Goal: Task Accomplishment & Management: Use online tool/utility

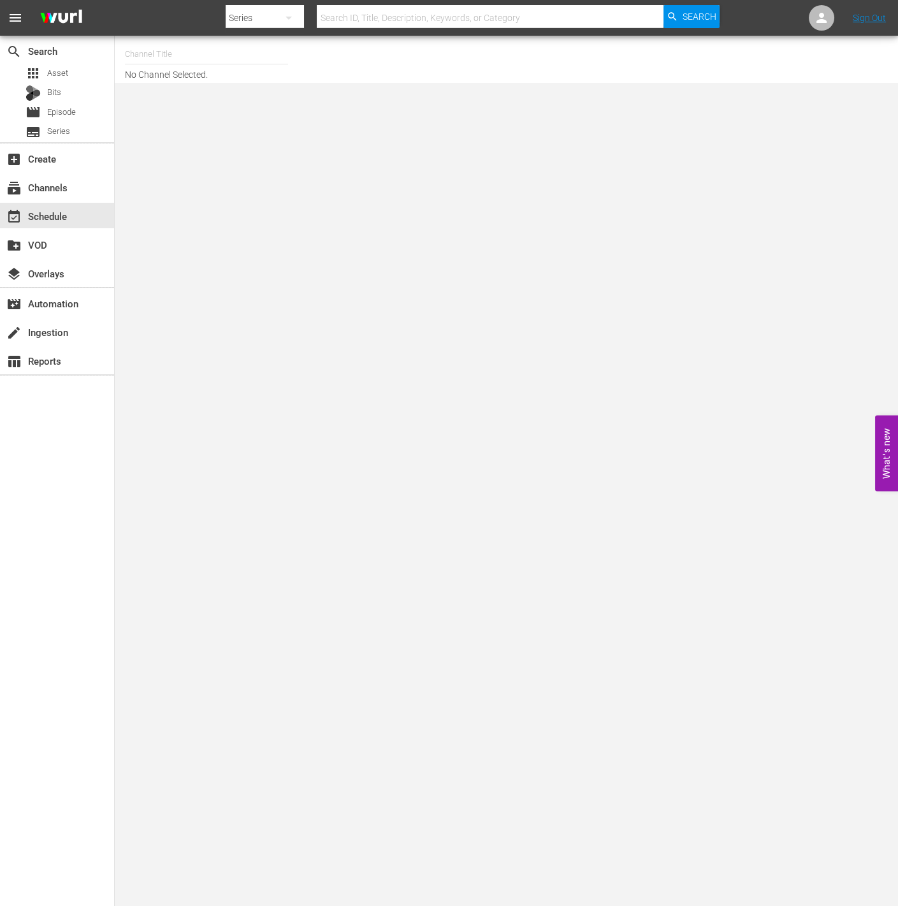
click at [187, 54] on input "text" at bounding box center [206, 54] width 163 height 31
click at [186, 44] on input "rakuten viki" at bounding box center [206, 54] width 163 height 31
click at [189, 47] on input "rakuten viki" at bounding box center [206, 54] width 163 height 31
click at [288, 66] on input "rakuten viki" at bounding box center [206, 54] width 163 height 31
click at [222, 57] on input "rakuten viki" at bounding box center [206, 54] width 163 height 31
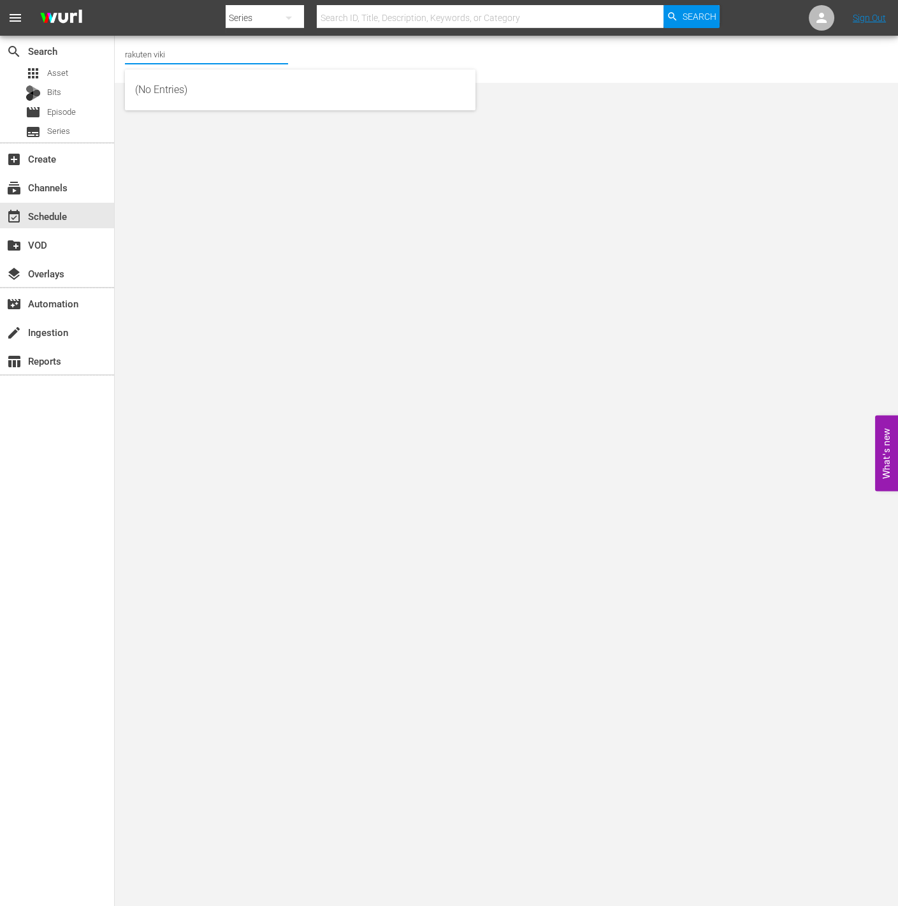
click at [330, 50] on div "Channel Title rakuten viki No Channel Selected." at bounding box center [333, 59] width 416 height 41
click at [199, 66] on input "rakuten viki" at bounding box center [206, 54] width 163 height 31
drag, startPoint x: 425, startPoint y: 54, endPoint x: 244, endPoint y: 67, distance: 181.6
click at [425, 54] on div "Channel Title rakuten viki No Channel Selected." at bounding box center [333, 59] width 416 height 41
click at [236, 67] on input "rakuten viki" at bounding box center [206, 54] width 163 height 31
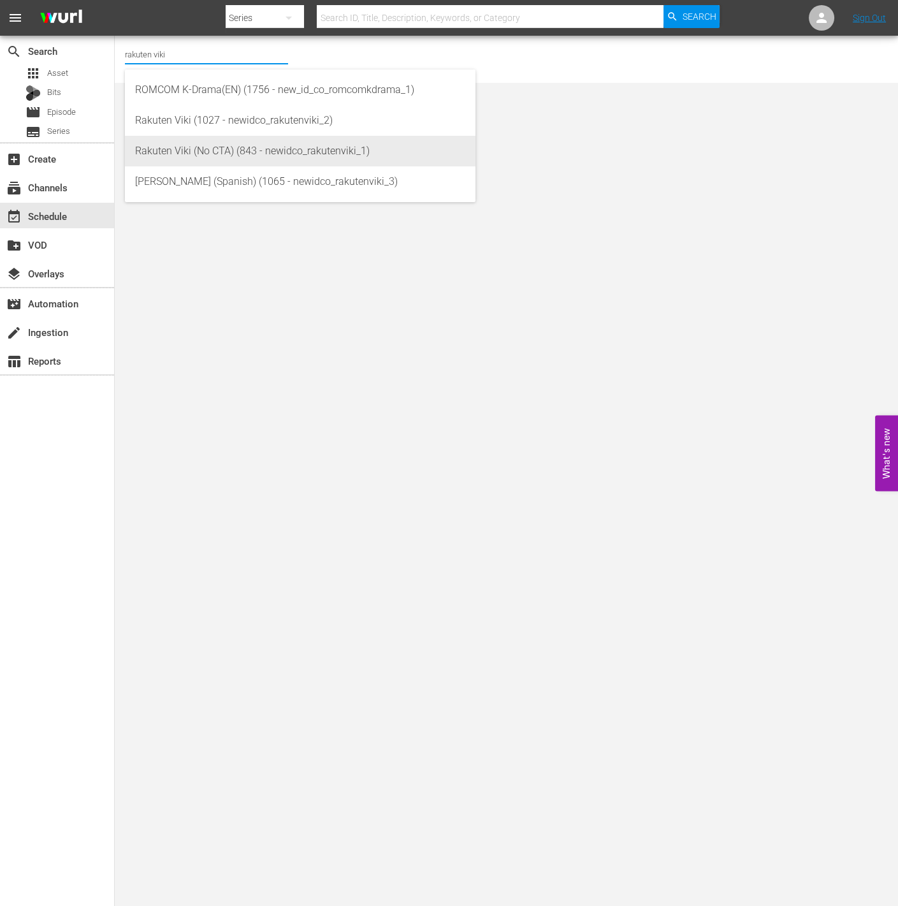
click at [277, 145] on div "Rakuten Viki (No CTA) (843 - newidco_rakutenviki_1)" at bounding box center [300, 151] width 330 height 31
type input "Rakuten Viki (No CTA) (843 - newidco_rakutenviki_1)"
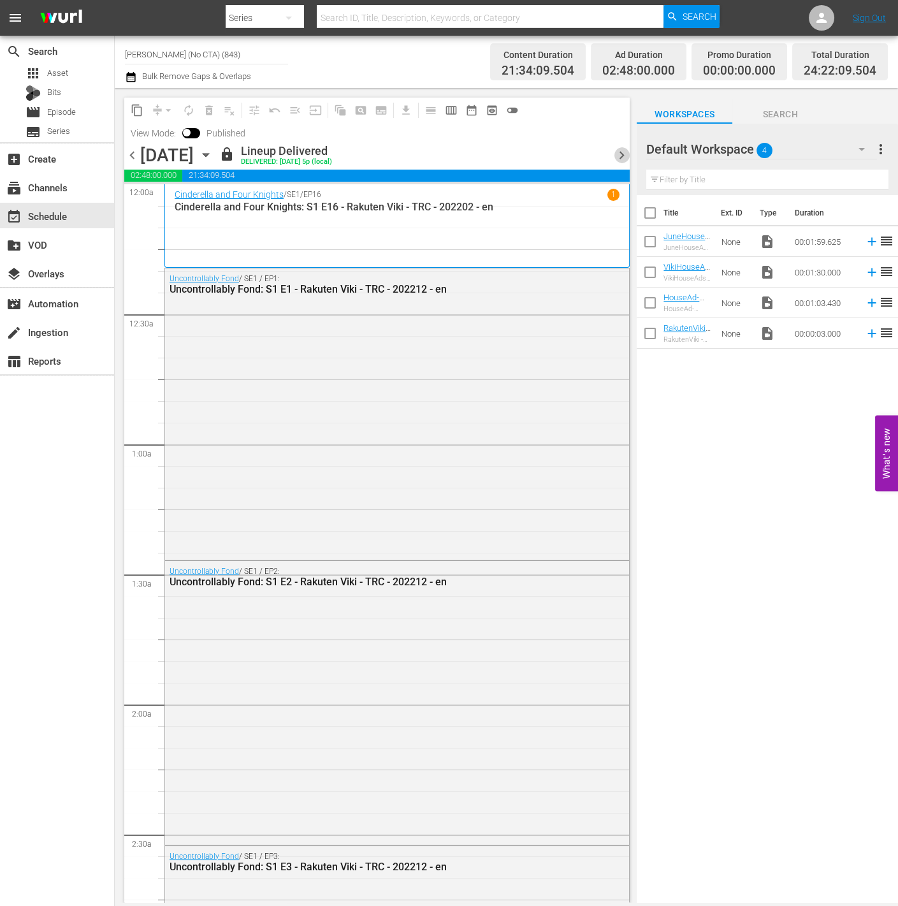
click at [622, 159] on span "chevron_right" at bounding box center [622, 155] width 16 height 16
click at [622, 182] on div at bounding box center [377, 183] width 506 height 3
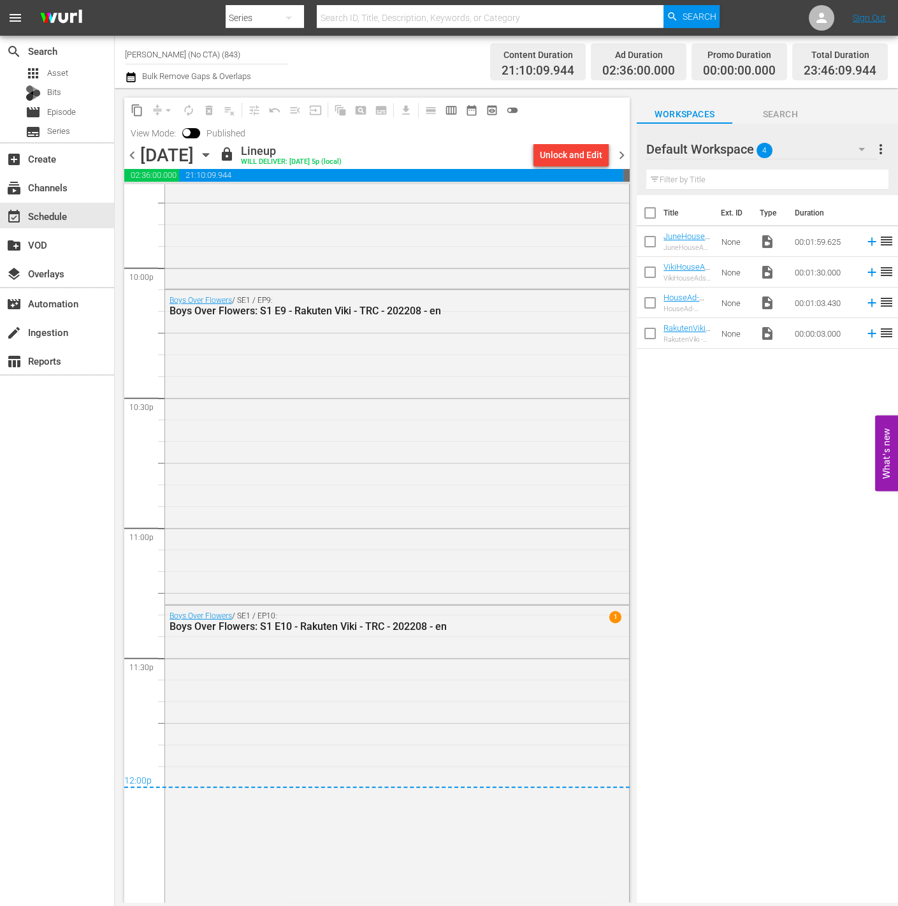
scroll to position [5644, 0]
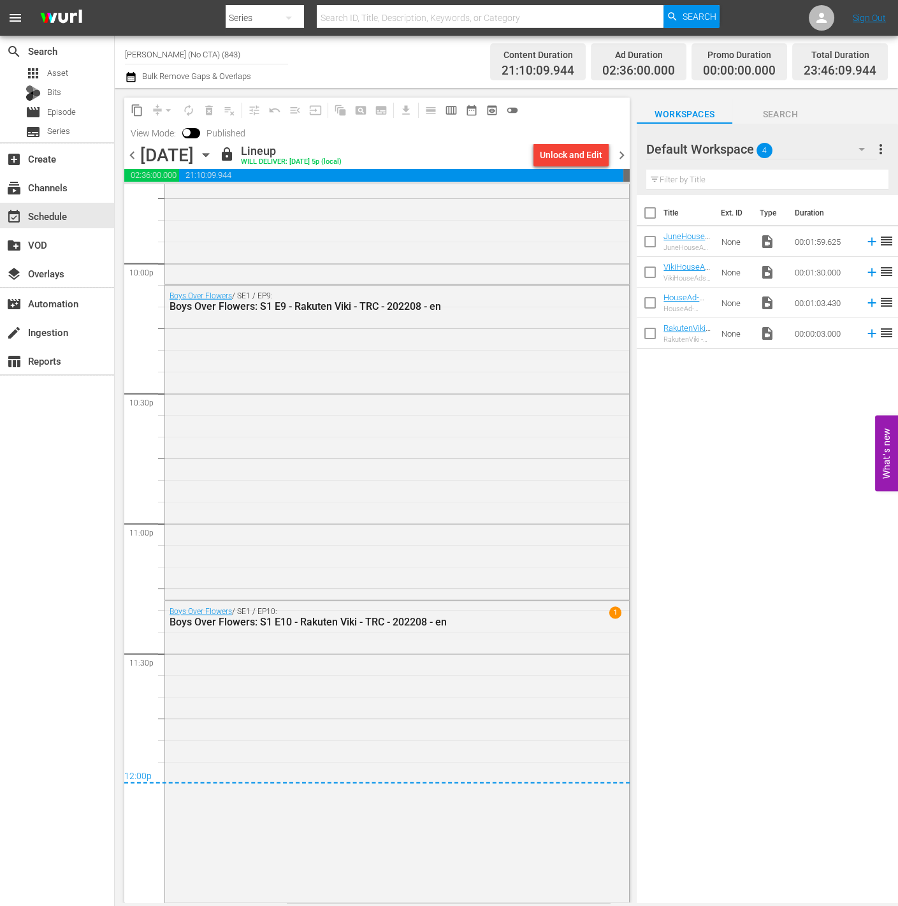
click at [622, 152] on span "chevron_right" at bounding box center [622, 155] width 16 height 16
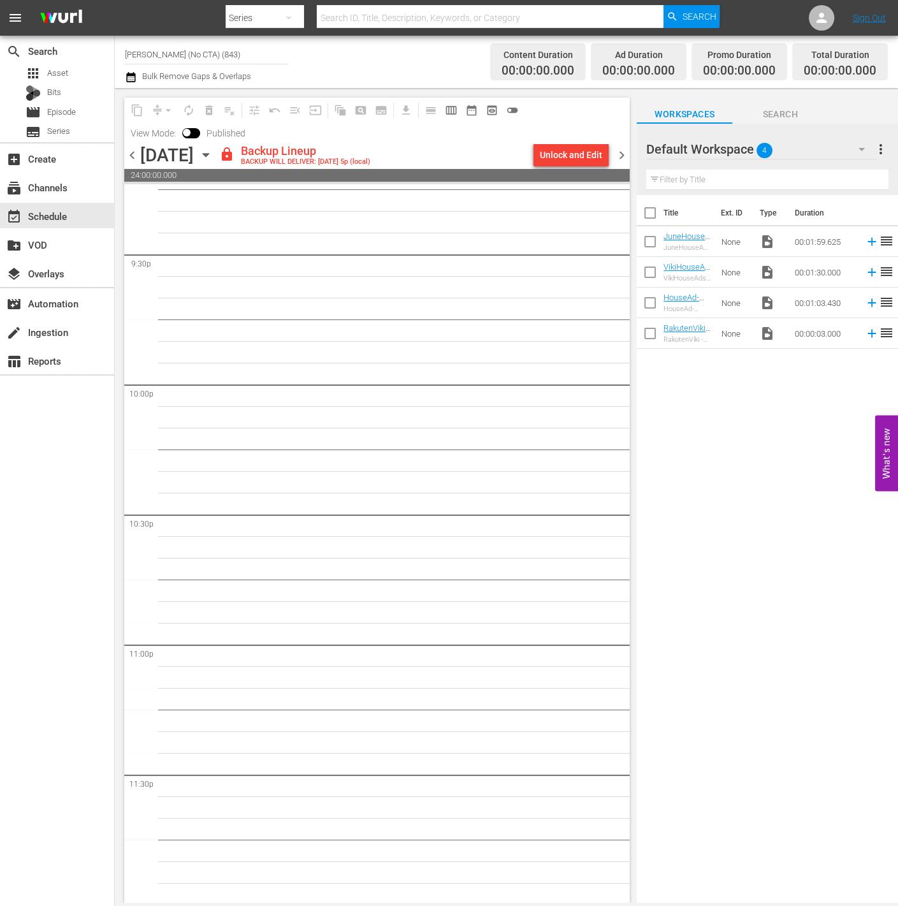
scroll to position [5524, 0]
click at [578, 157] on div "Unlock and Edit" at bounding box center [571, 154] width 62 height 23
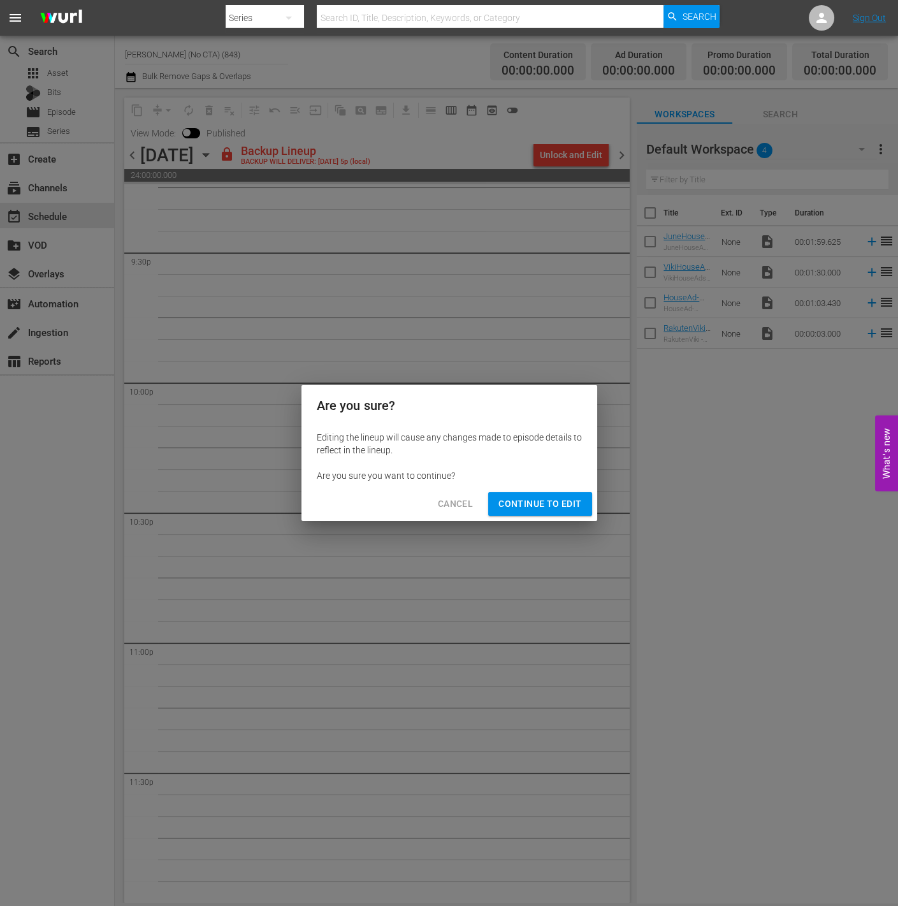
click at [513, 504] on span "Continue to Edit" at bounding box center [540, 504] width 83 height 16
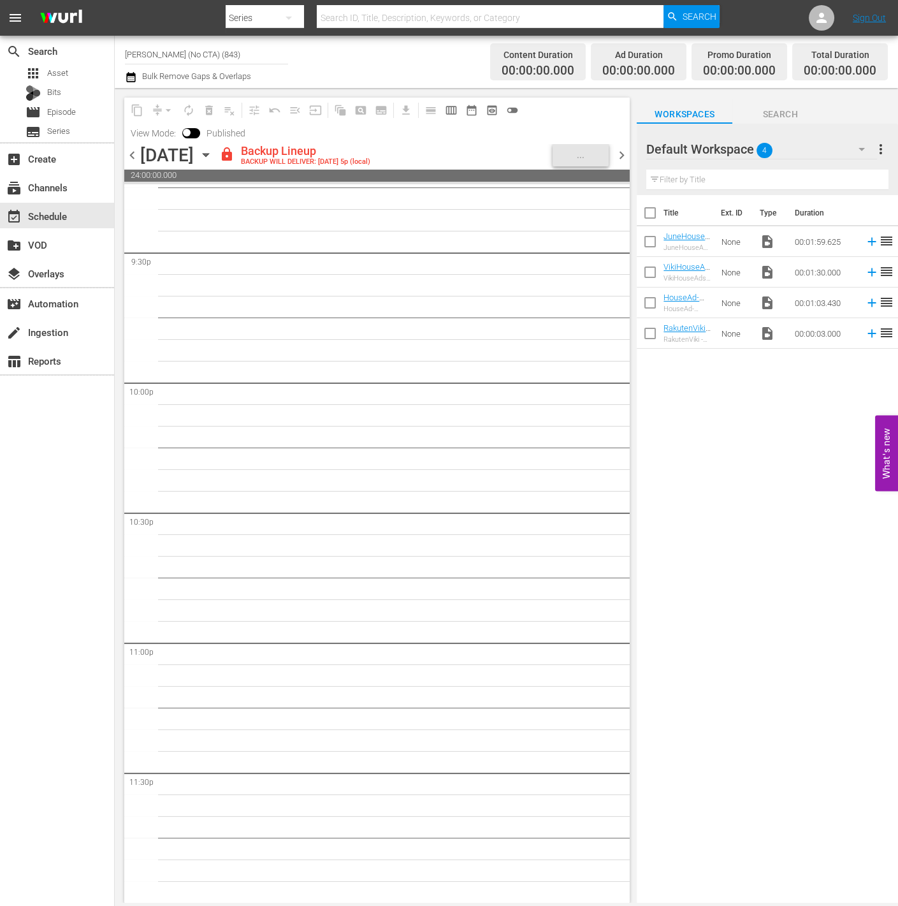
click at [827, 161] on div "Default Workspace 4" at bounding box center [761, 149] width 231 height 36
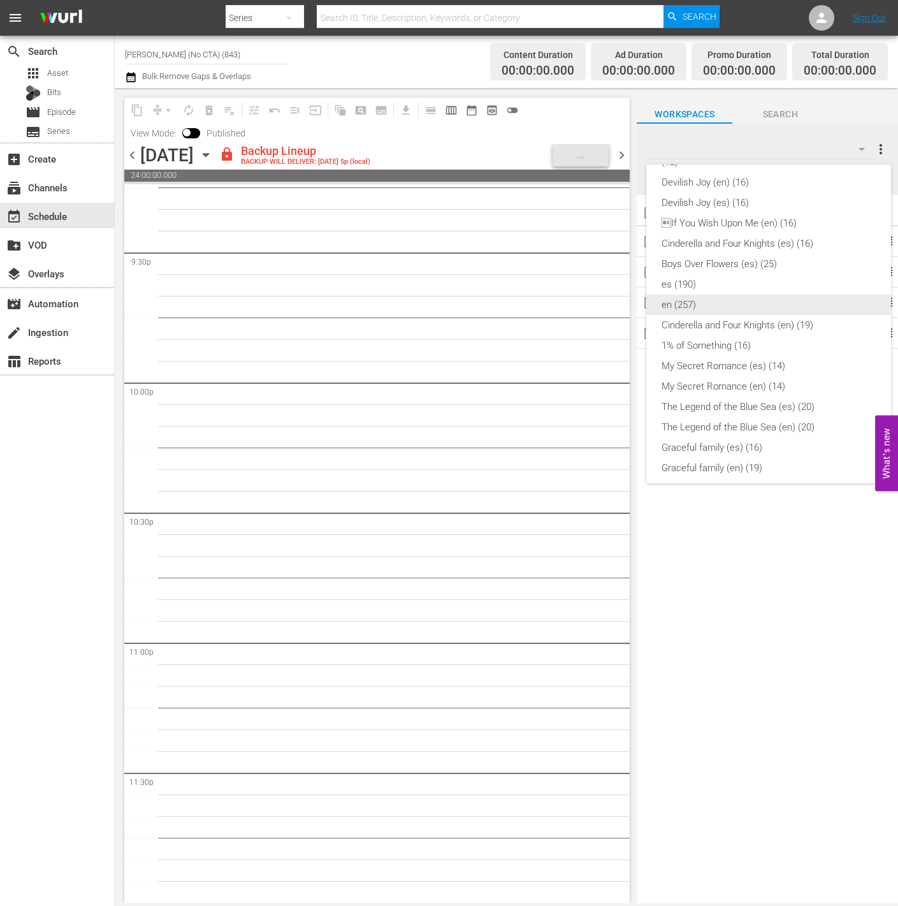
click at [712, 311] on div "en (257)" at bounding box center [769, 305] width 214 height 20
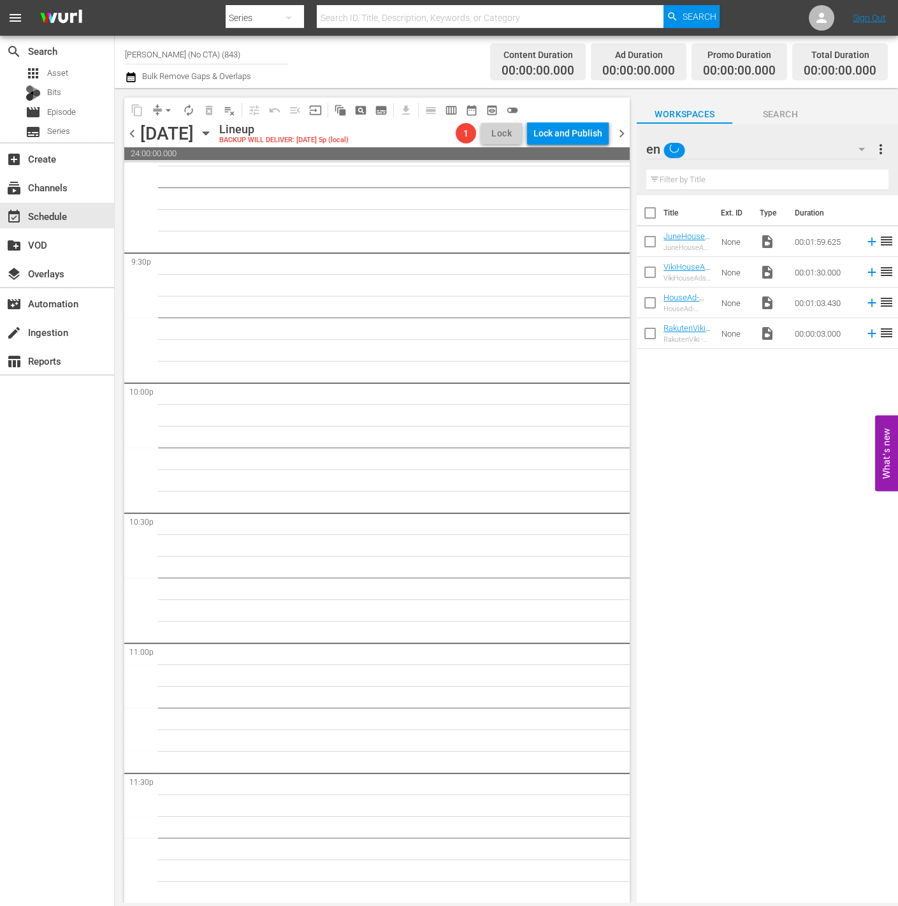
scroll to position [5503, 0]
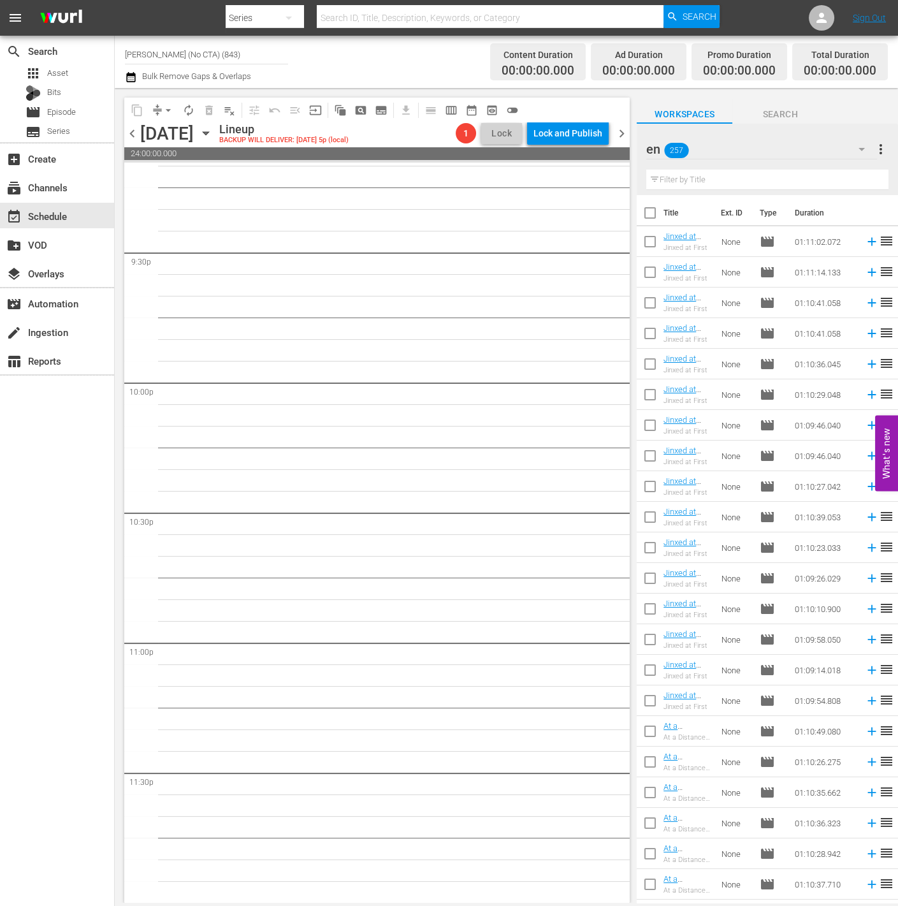
click at [568, 116] on div "content_copy compress arrow_drop_down autorenew_outlined delete_forever_outline…" at bounding box center [377, 110] width 506 height 25
click at [571, 124] on div "Lock and Publish" at bounding box center [568, 133] width 69 height 23
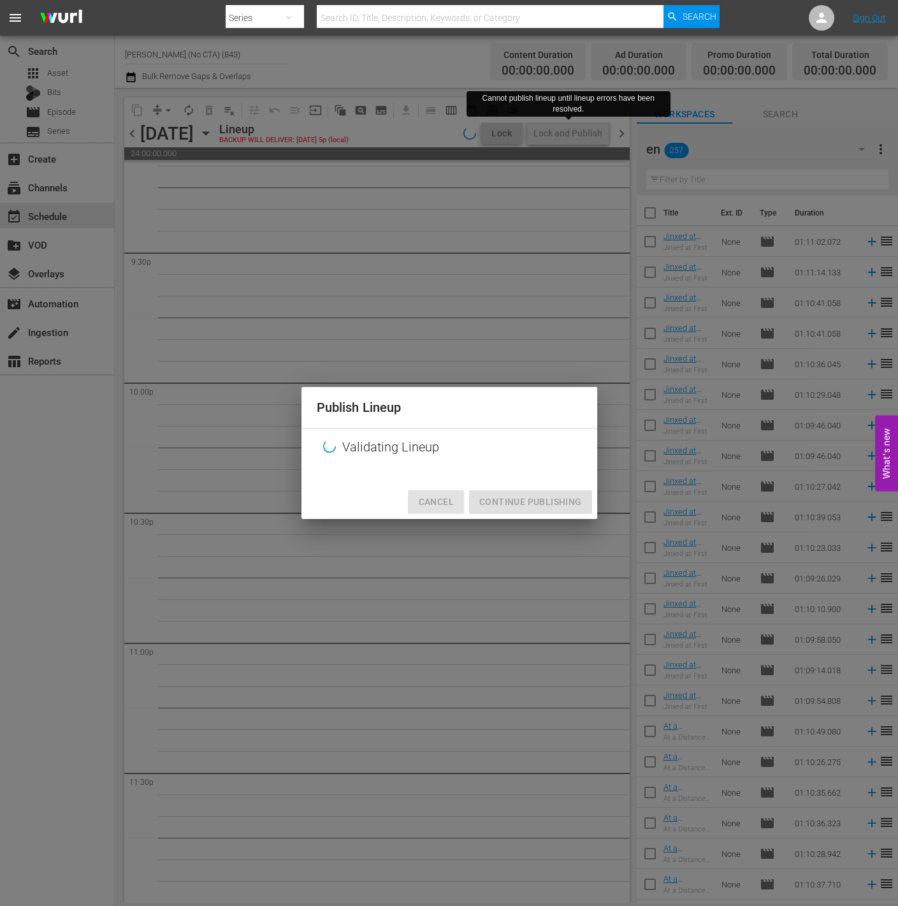
click at [442, 506] on span "Cancel" at bounding box center [435, 502] width 35 height 16
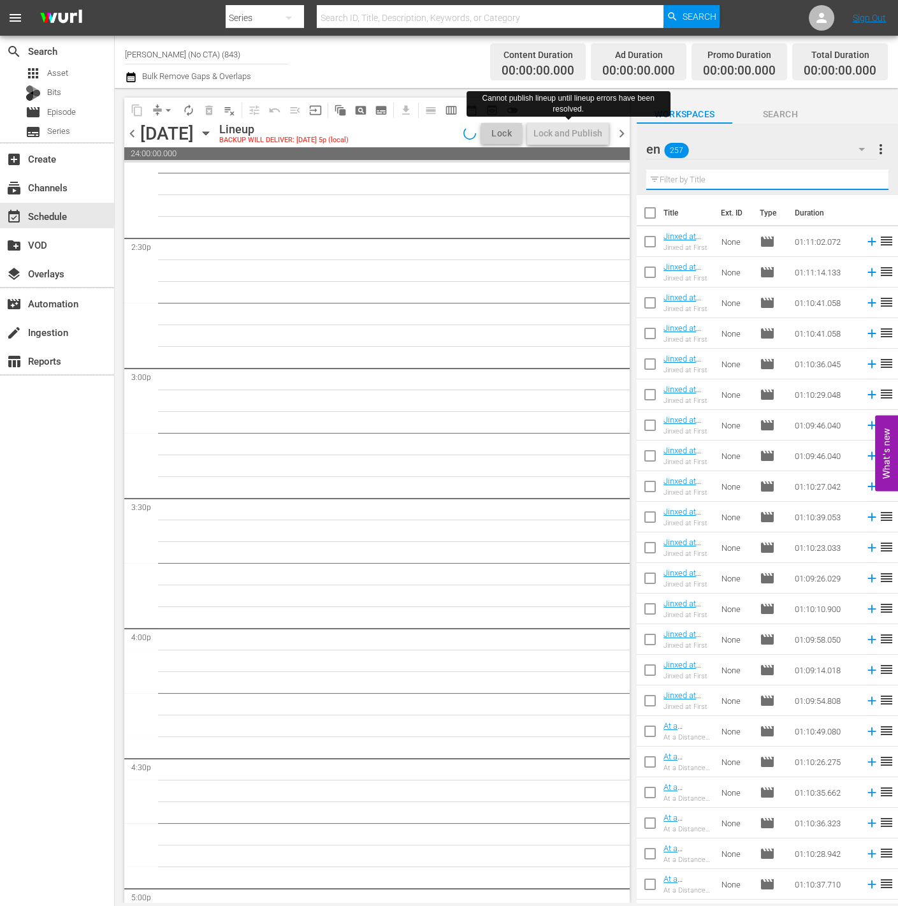
click at [793, 180] on input "text" at bounding box center [767, 180] width 242 height 20
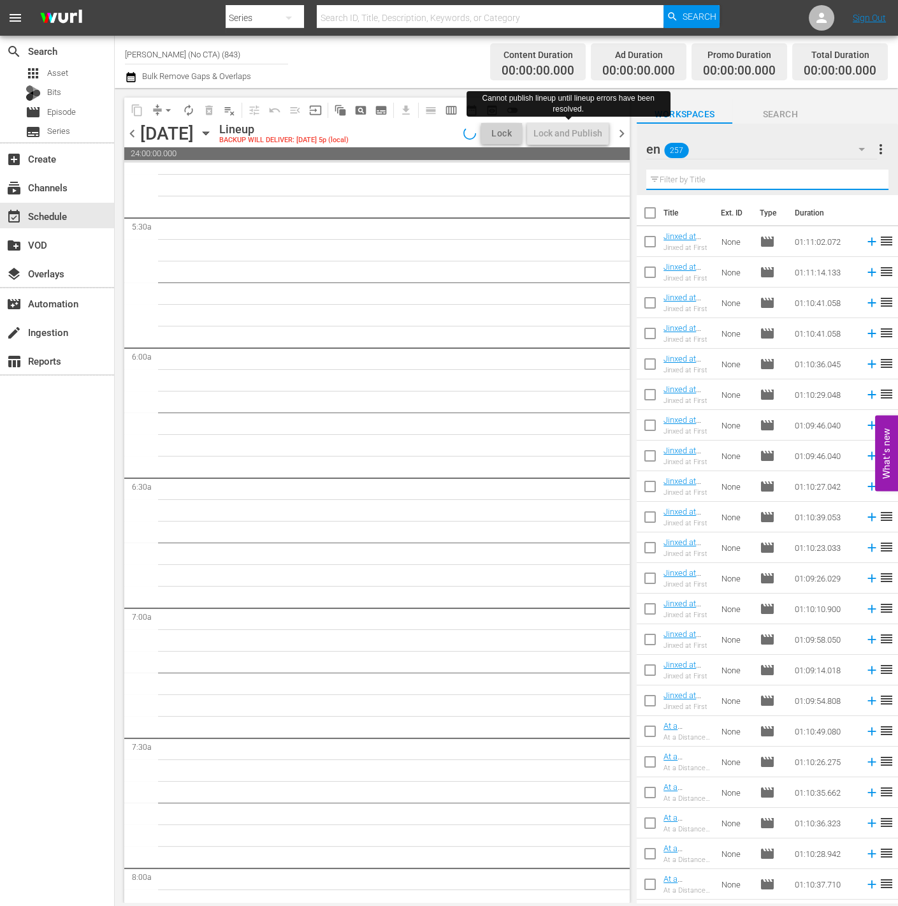
scroll to position [0, 0]
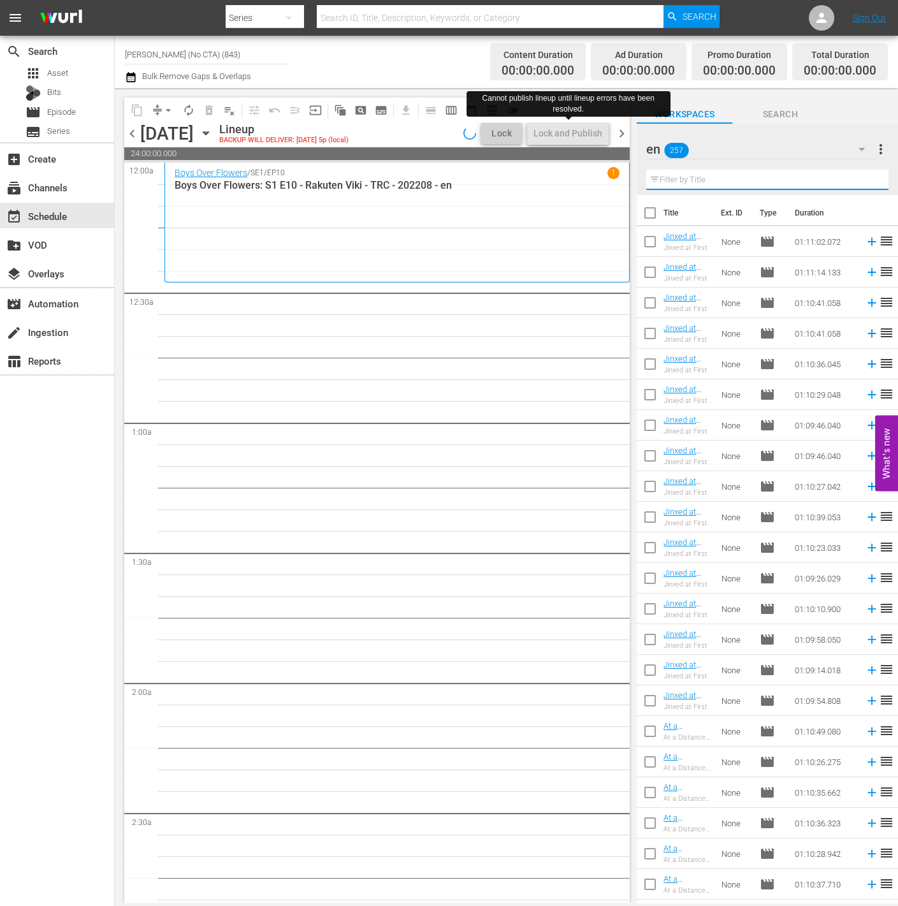
type input "ㅠ"
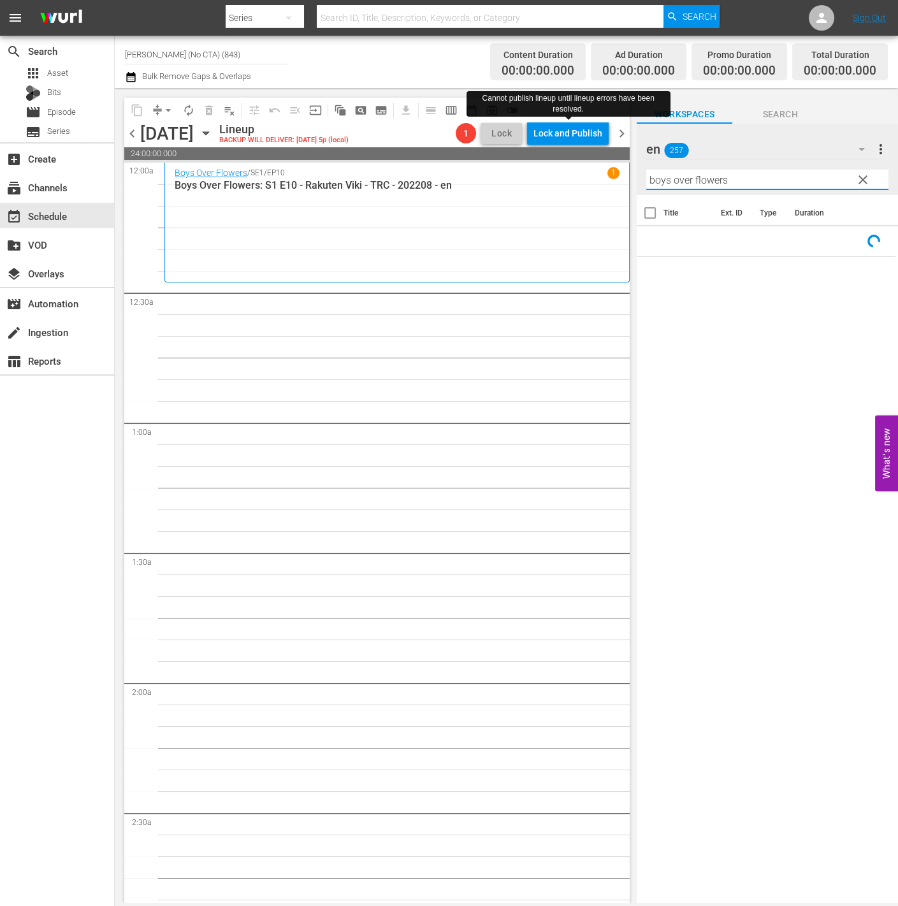
type input "boys over flowers"
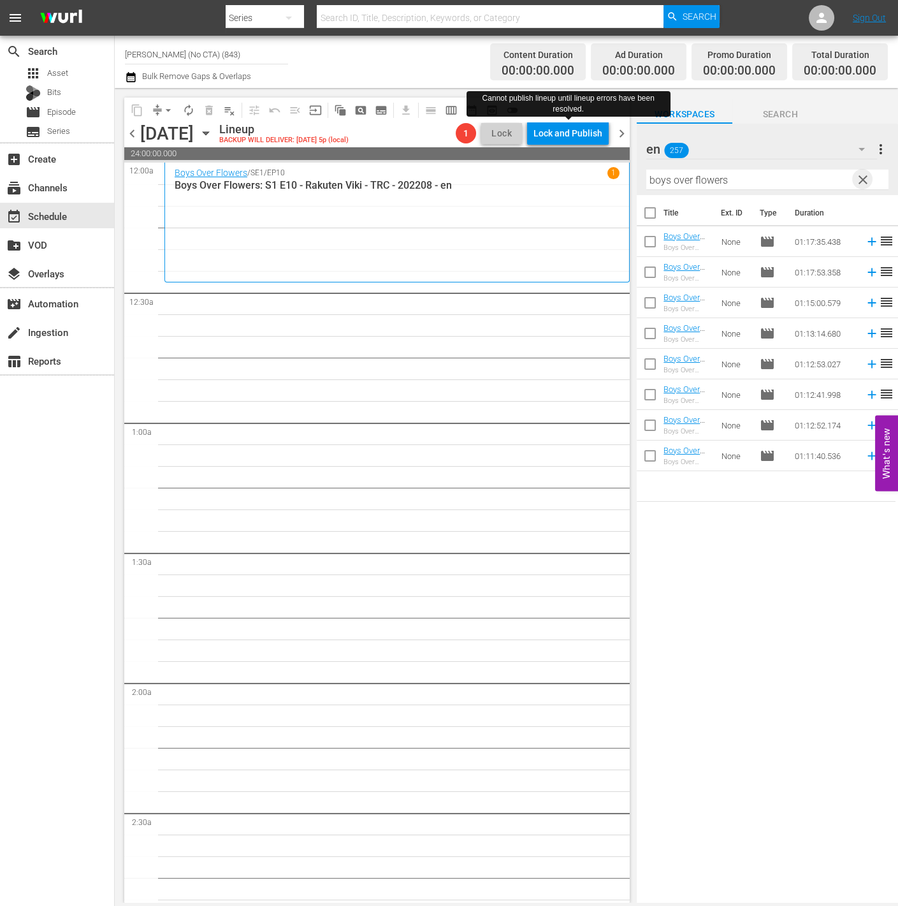
click at [857, 178] on span "clear" at bounding box center [863, 179] width 15 height 15
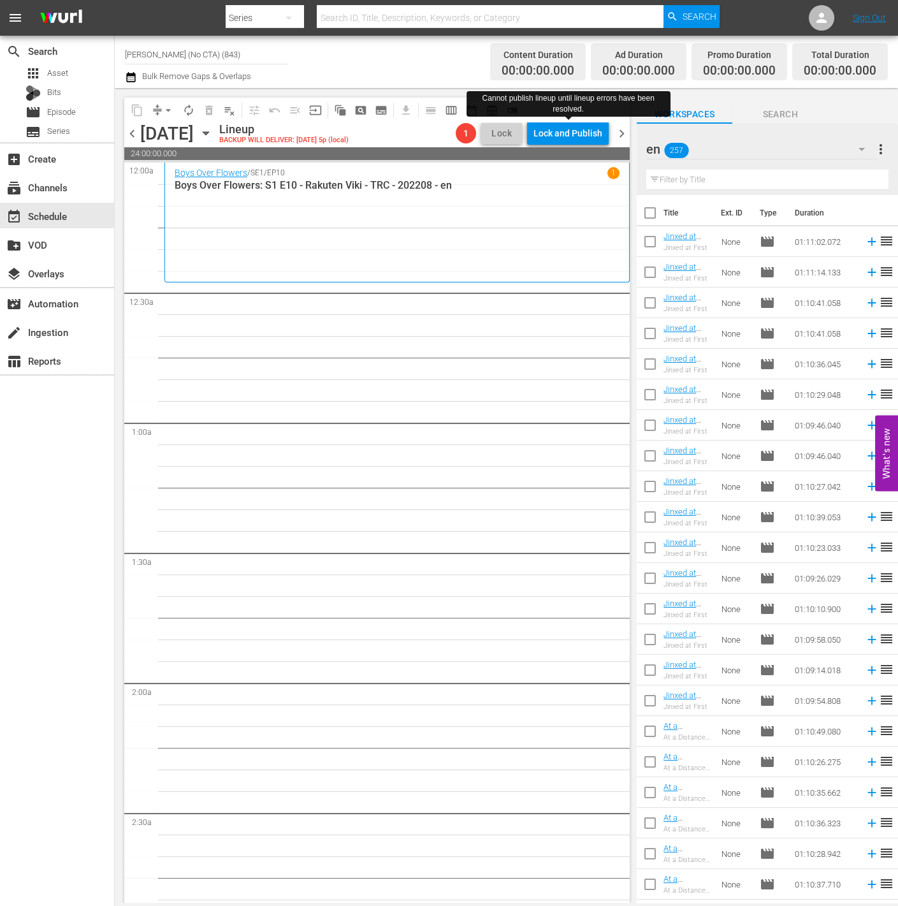
click at [845, 177] on input "text" at bounding box center [767, 180] width 242 height 20
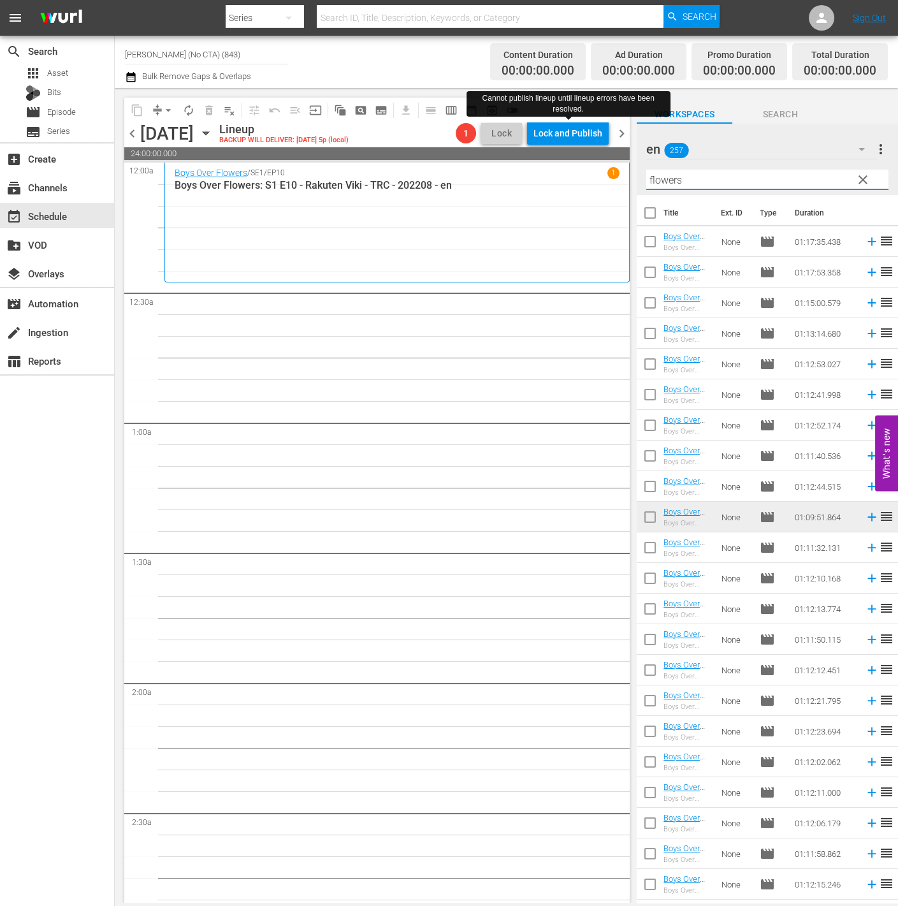
type input "flowers"
click at [655, 215] on input "checkbox" at bounding box center [650, 215] width 27 height 27
checkbox input "true"
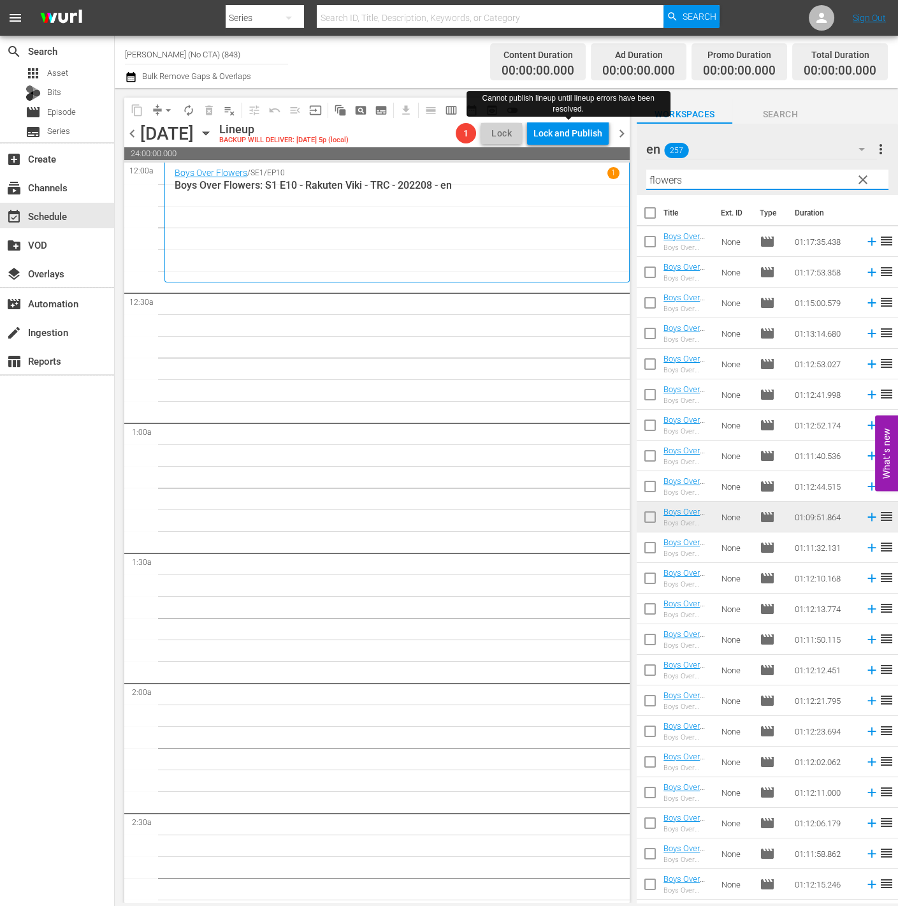
checkbox input "true"
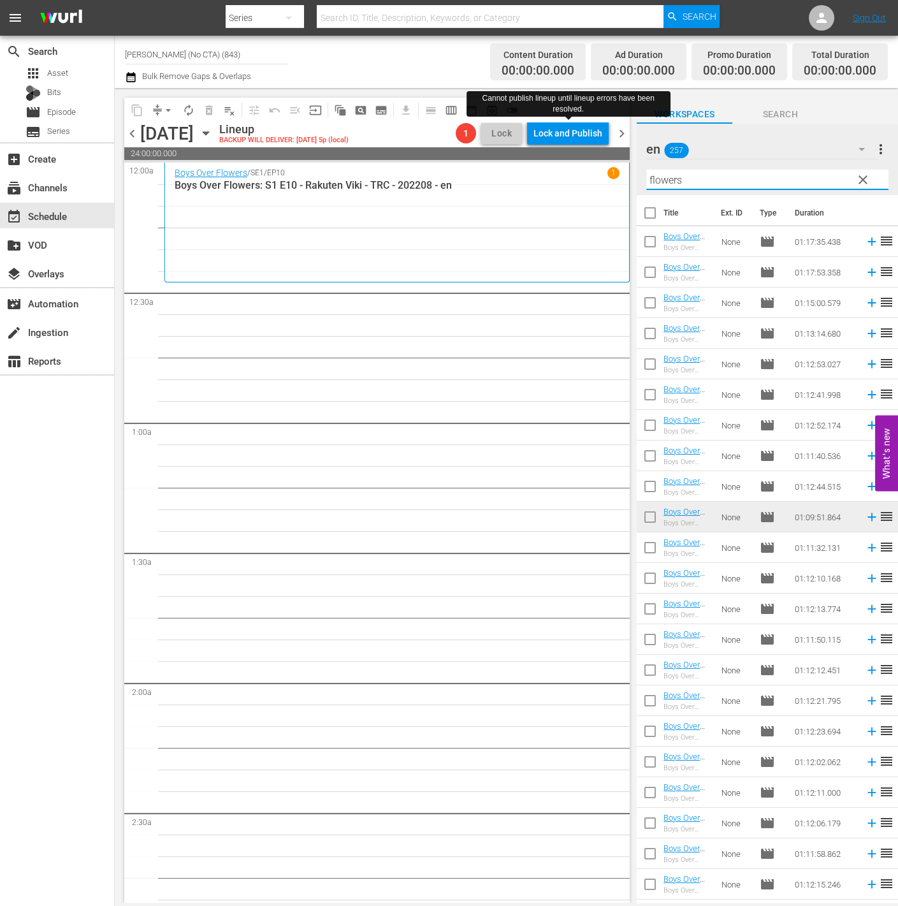
checkbox input "true"
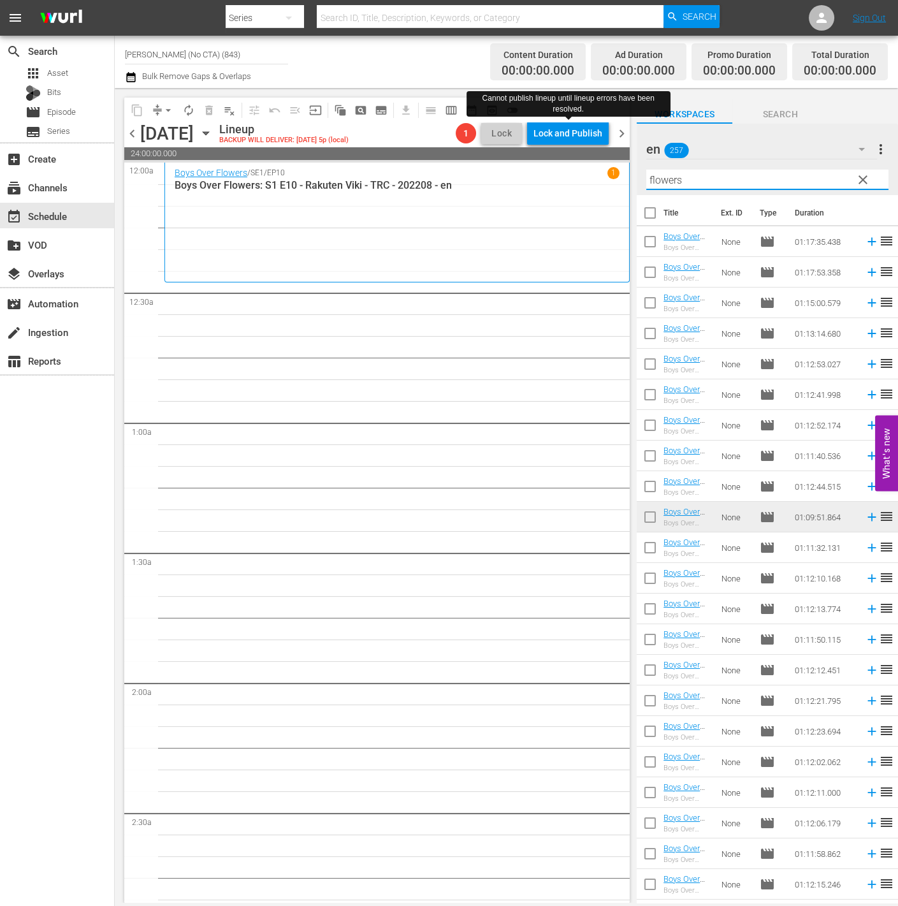
checkbox input "true"
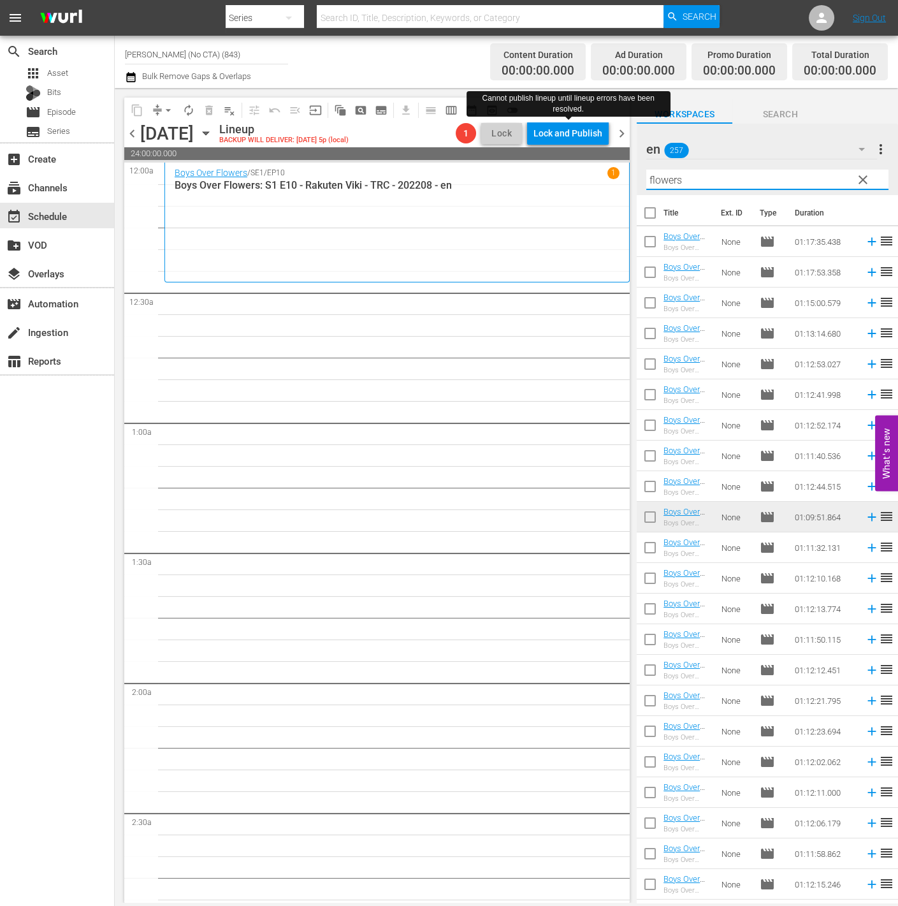
checkbox input "true"
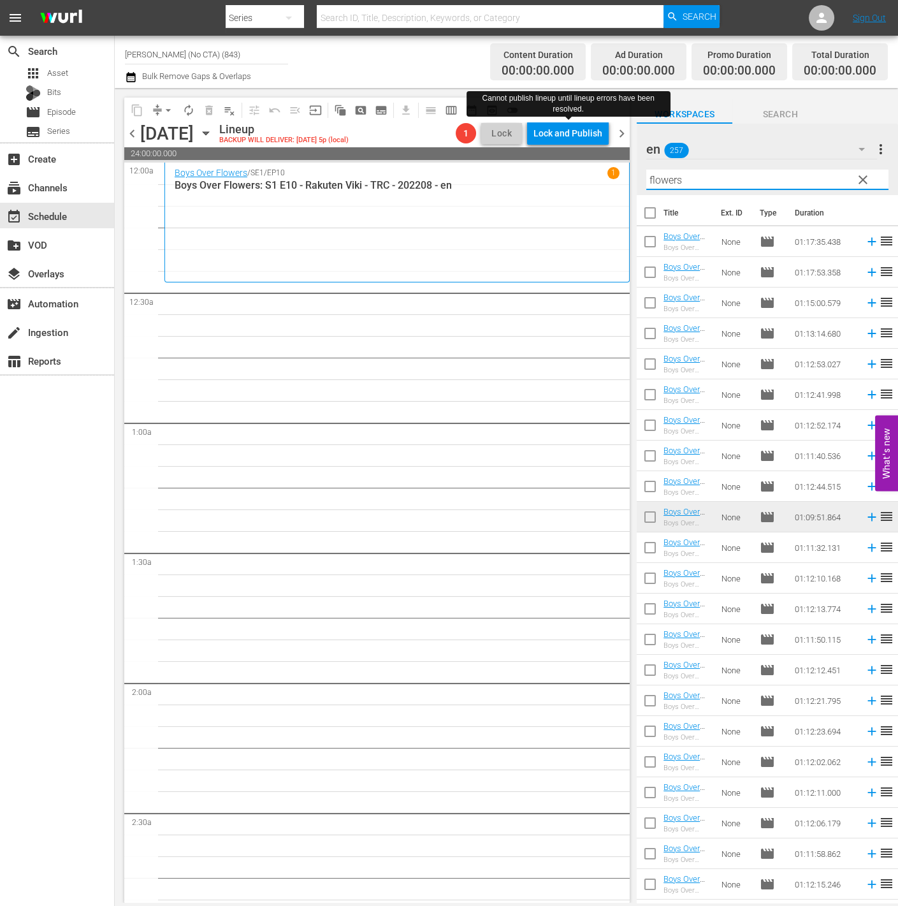
checkbox input "true"
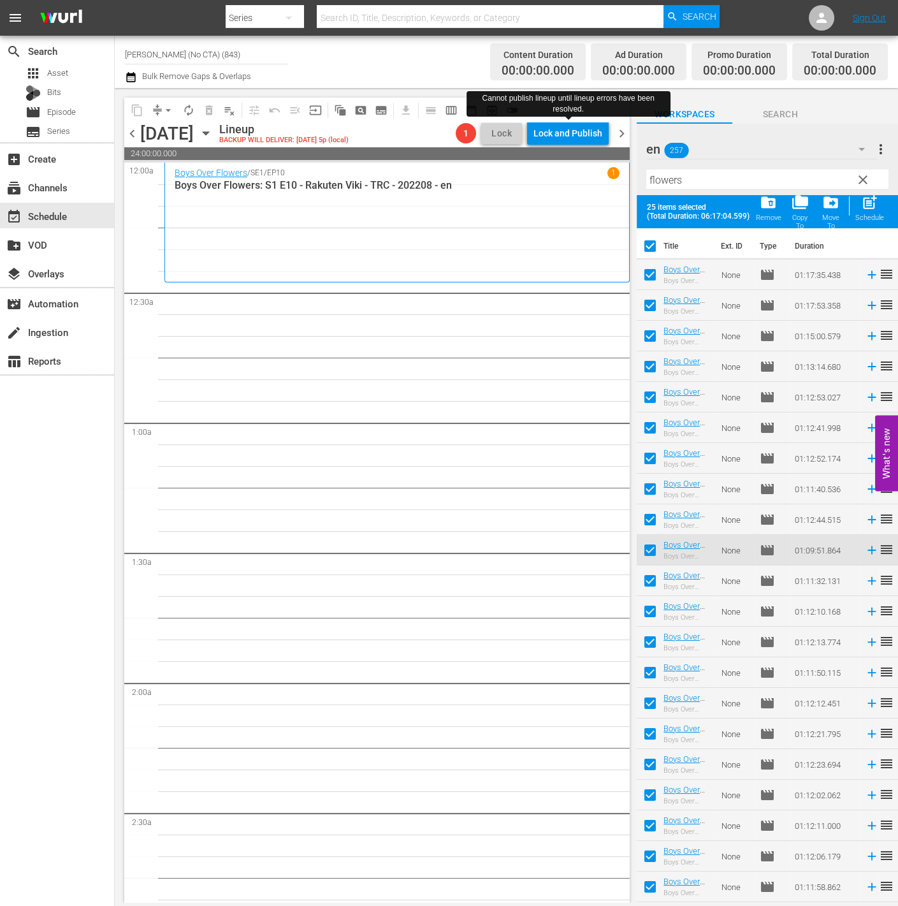
click at [646, 284] on input "checkbox" at bounding box center [650, 277] width 27 height 27
checkbox input "false"
click at [646, 303] on input "checkbox" at bounding box center [650, 308] width 27 height 27
checkbox input "false"
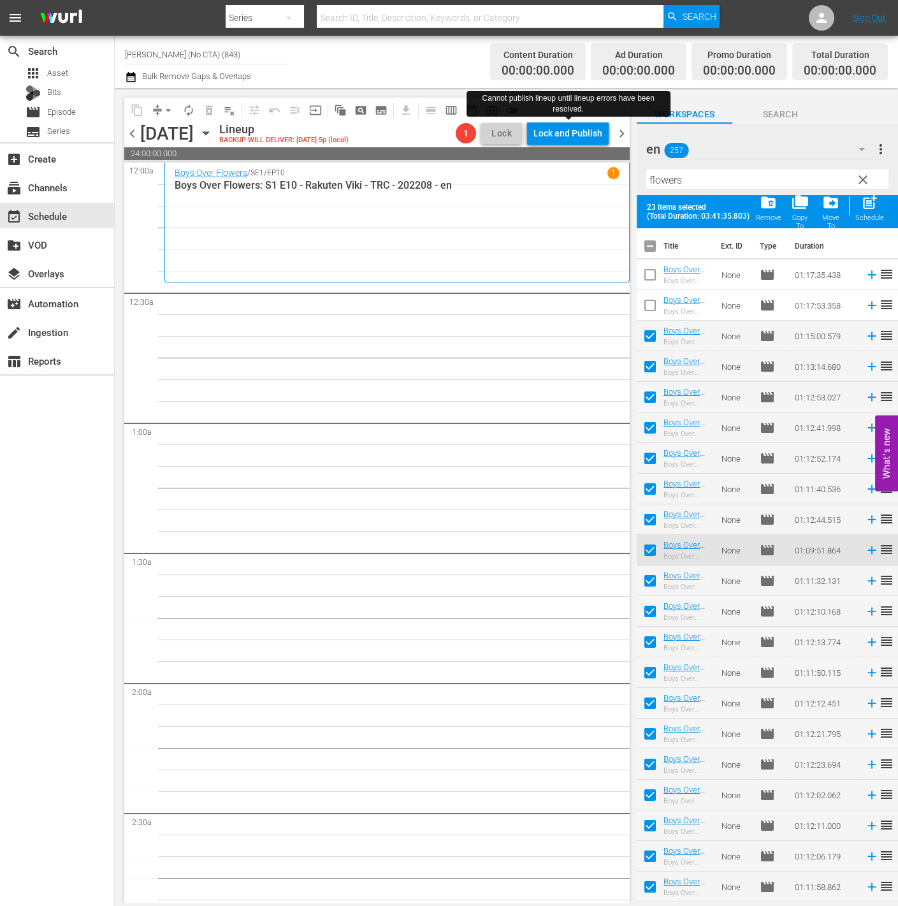
click at [652, 333] on input "checkbox" at bounding box center [650, 338] width 27 height 27
checkbox input "false"
click at [650, 370] on input "checkbox" at bounding box center [650, 369] width 27 height 27
checkbox input "false"
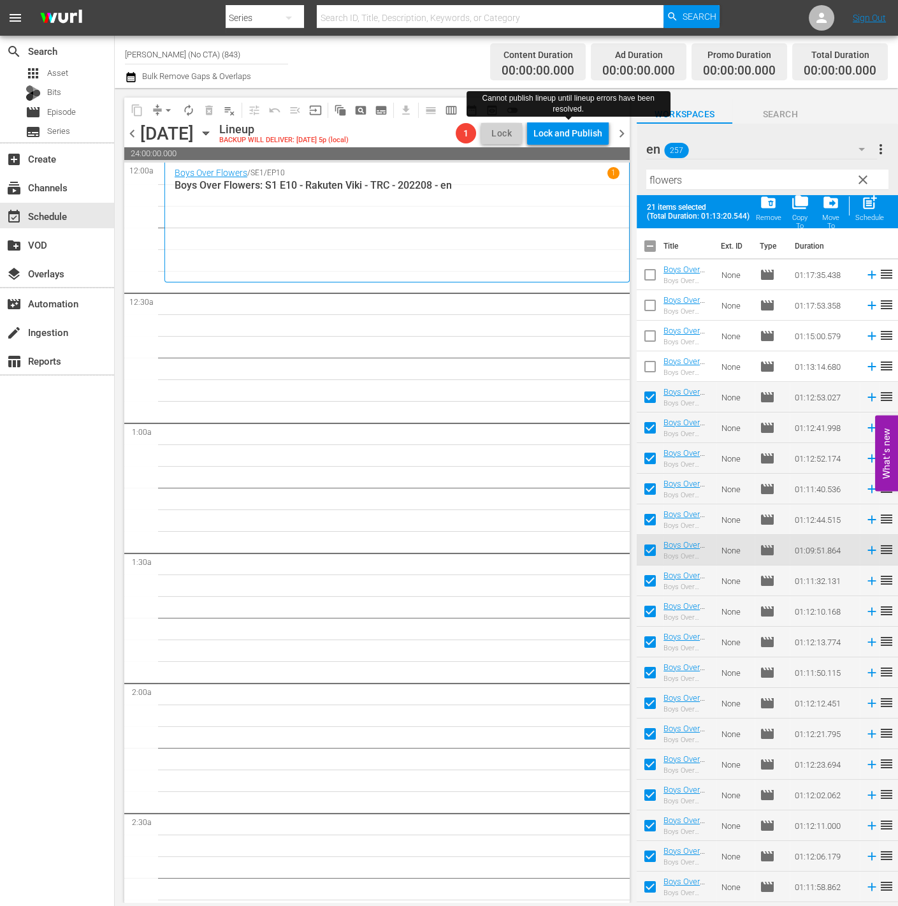
click at [645, 400] on input "checkbox" at bounding box center [650, 399] width 27 height 27
checkbox input "false"
click at [645, 422] on input "checkbox" at bounding box center [650, 430] width 27 height 27
checkbox input "false"
click at [643, 465] on input "checkbox" at bounding box center [650, 461] width 27 height 27
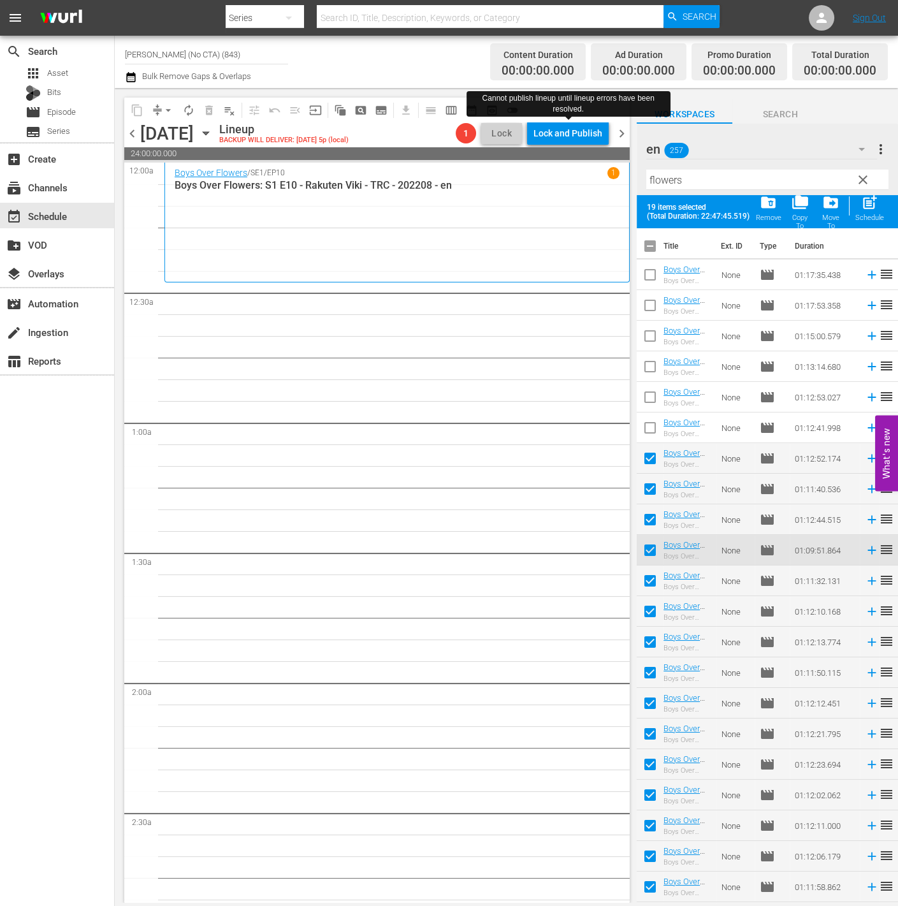
checkbox input "false"
click at [650, 503] on input "checkbox" at bounding box center [650, 491] width 27 height 27
checkbox input "false"
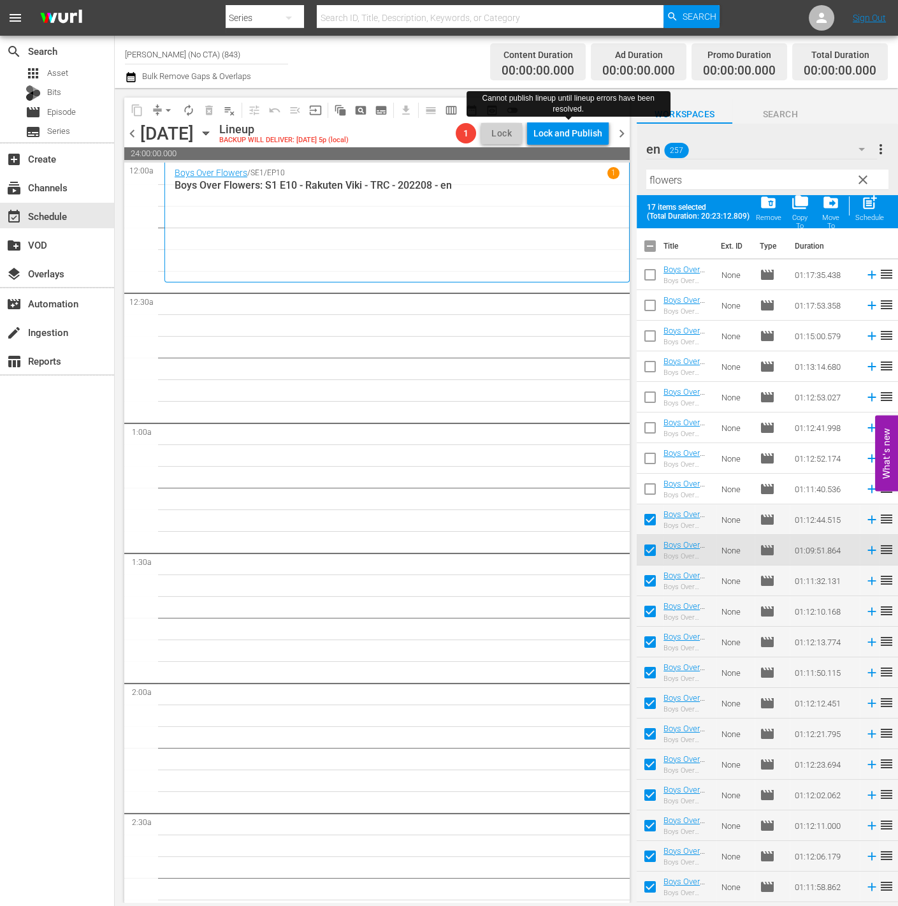
click at [651, 526] on input "checkbox" at bounding box center [650, 522] width 27 height 27
checkbox input "false"
click at [650, 559] on input "checkbox" at bounding box center [650, 552] width 27 height 27
checkbox input "false"
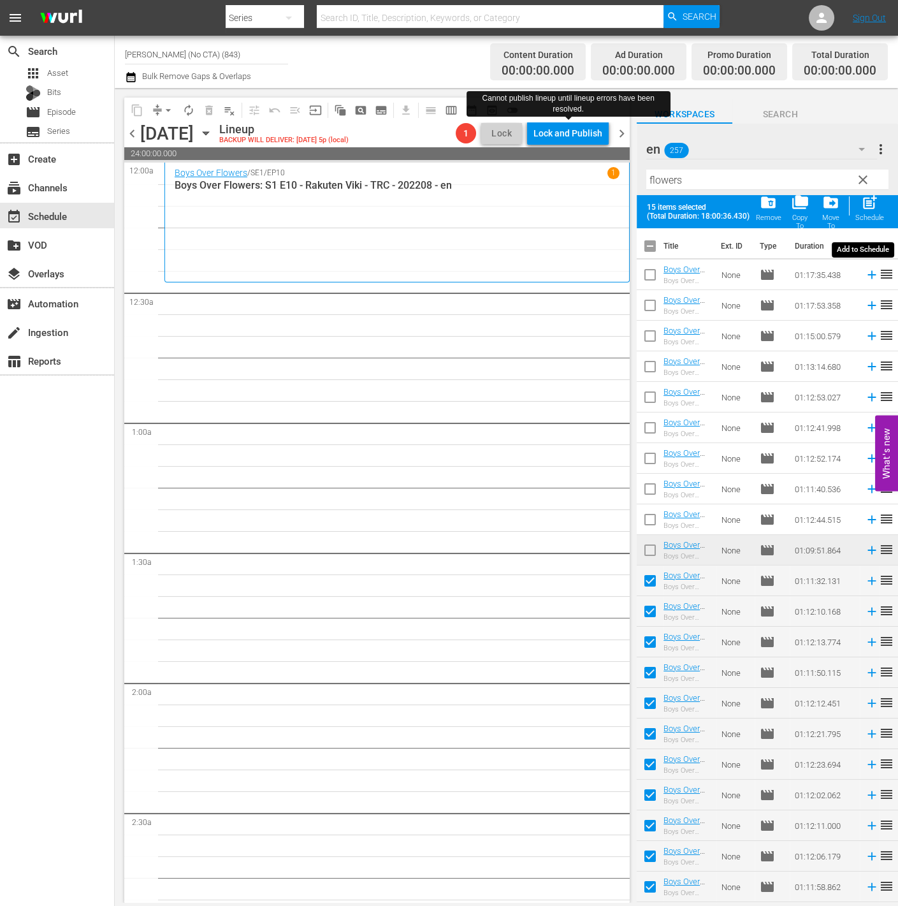
click at [877, 200] on span "post_add" at bounding box center [869, 202] width 17 height 17
checkbox input "false"
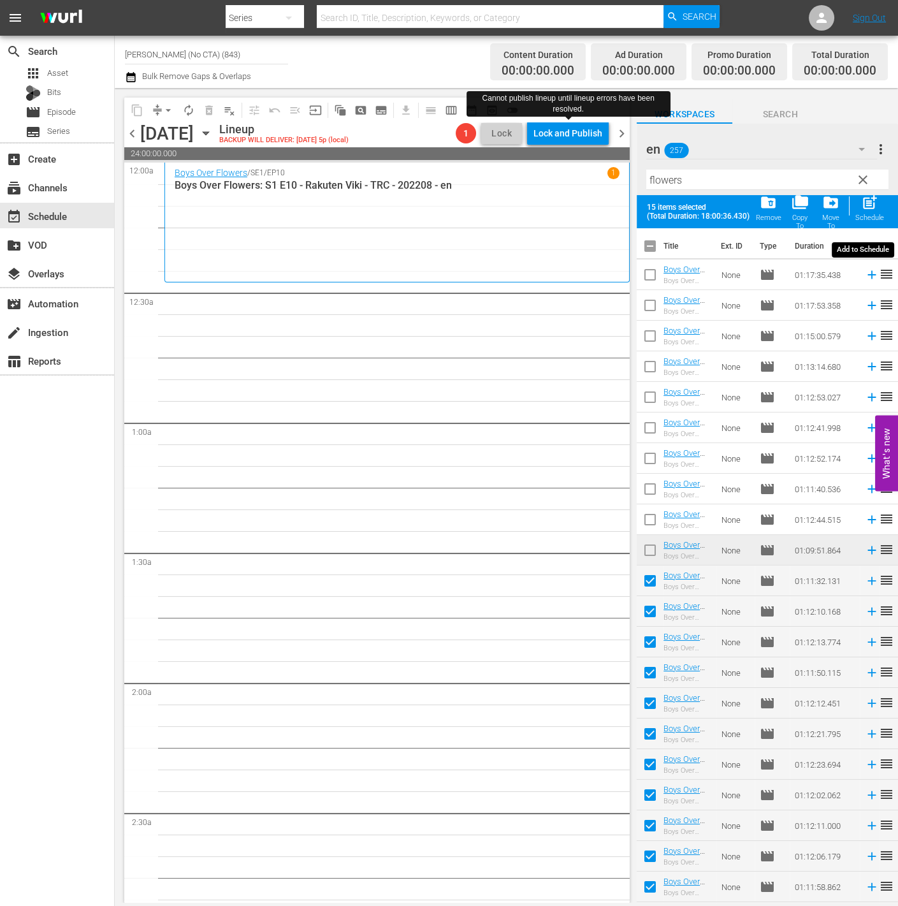
checkbox input "false"
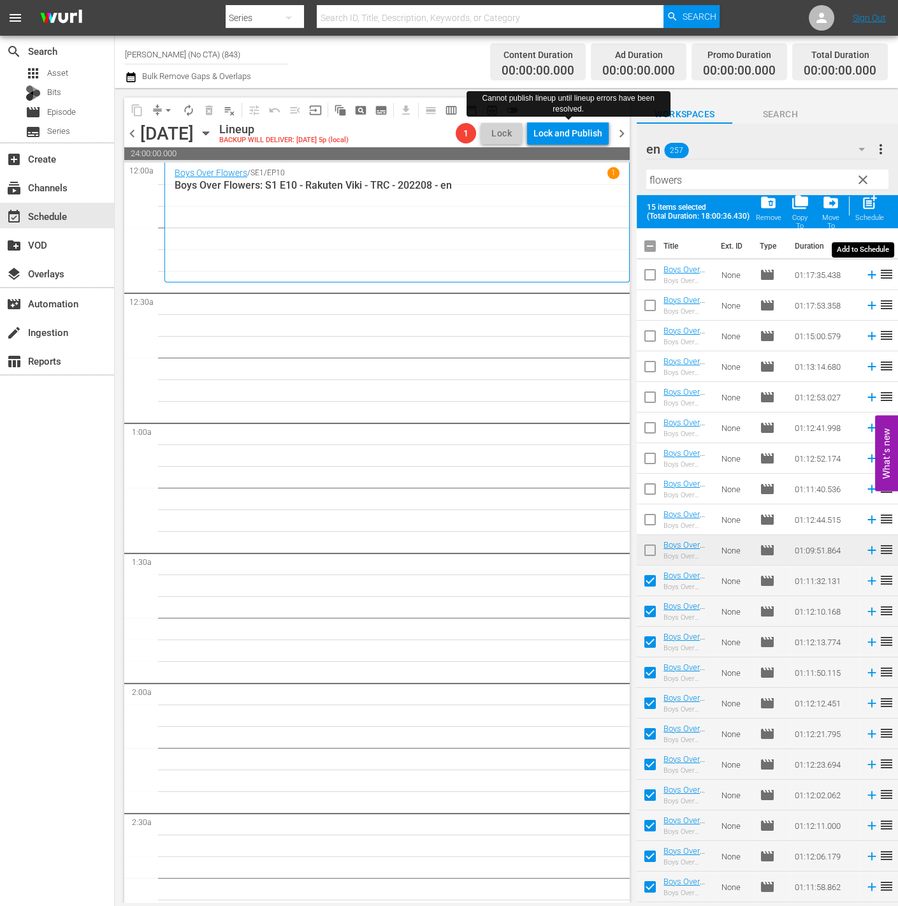
checkbox input "false"
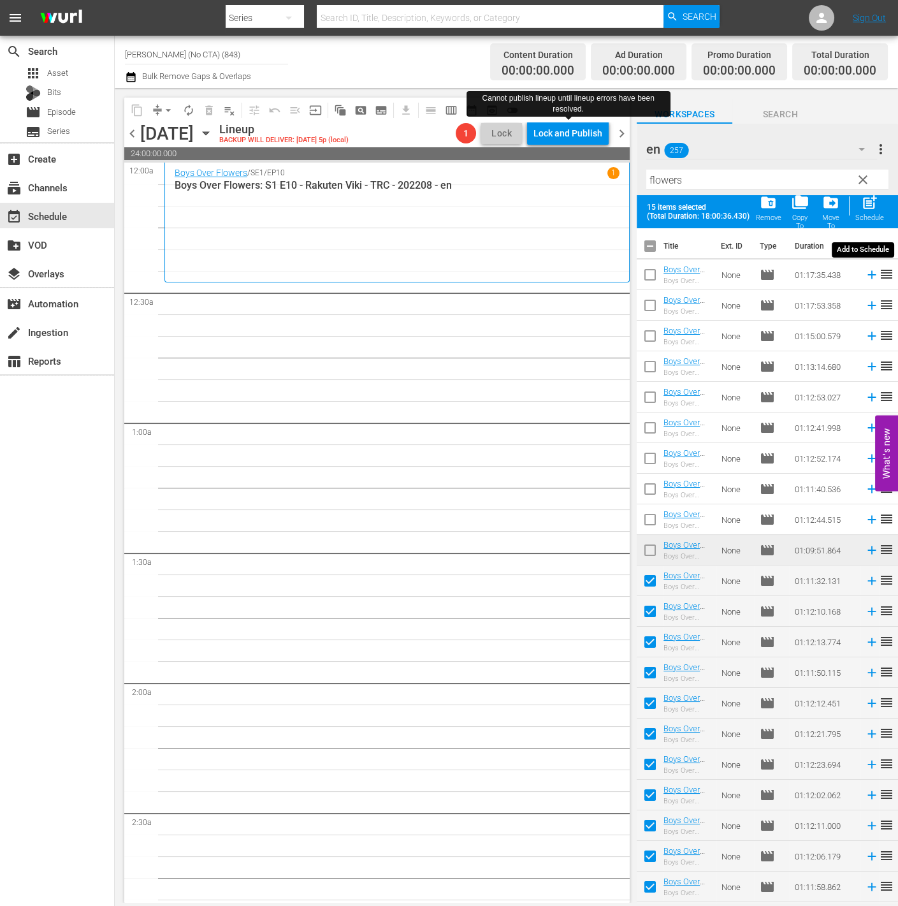
checkbox input "false"
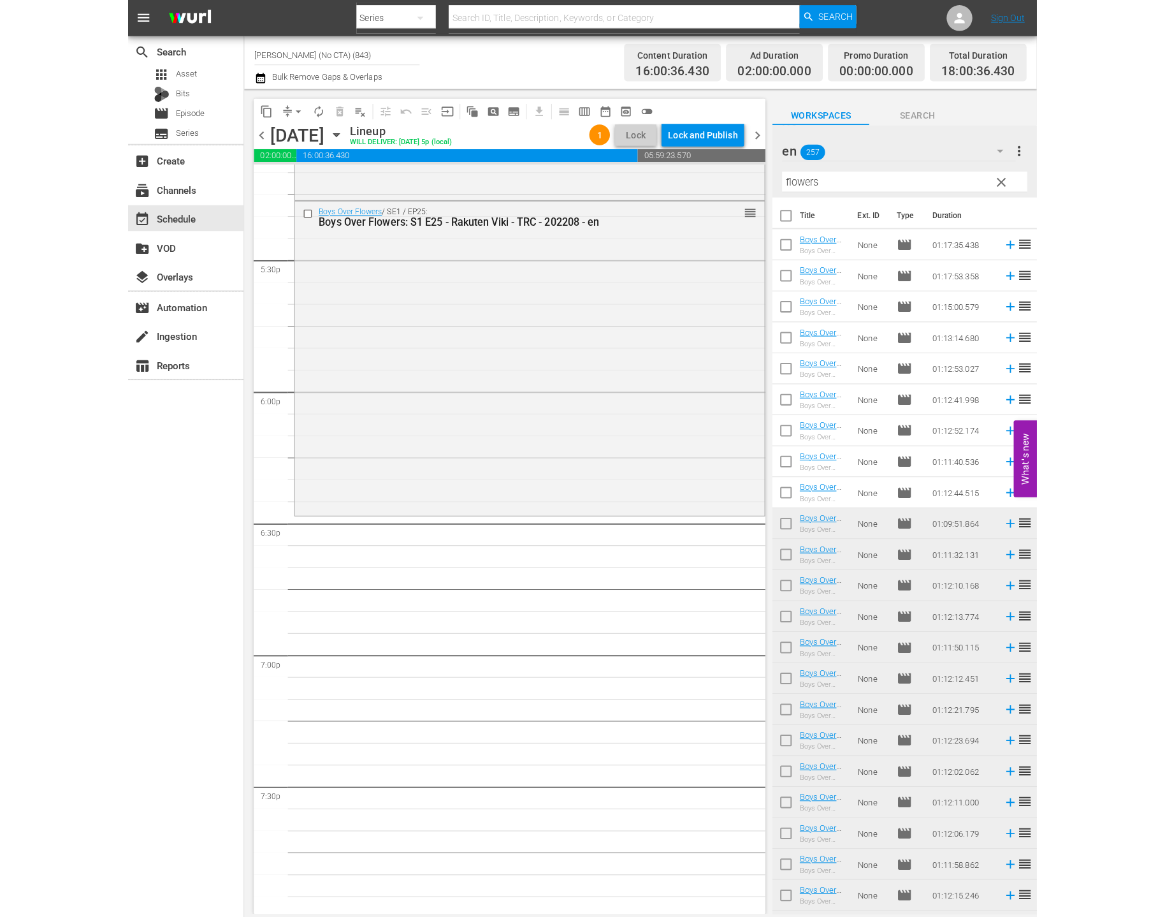
scroll to position [4555, 0]
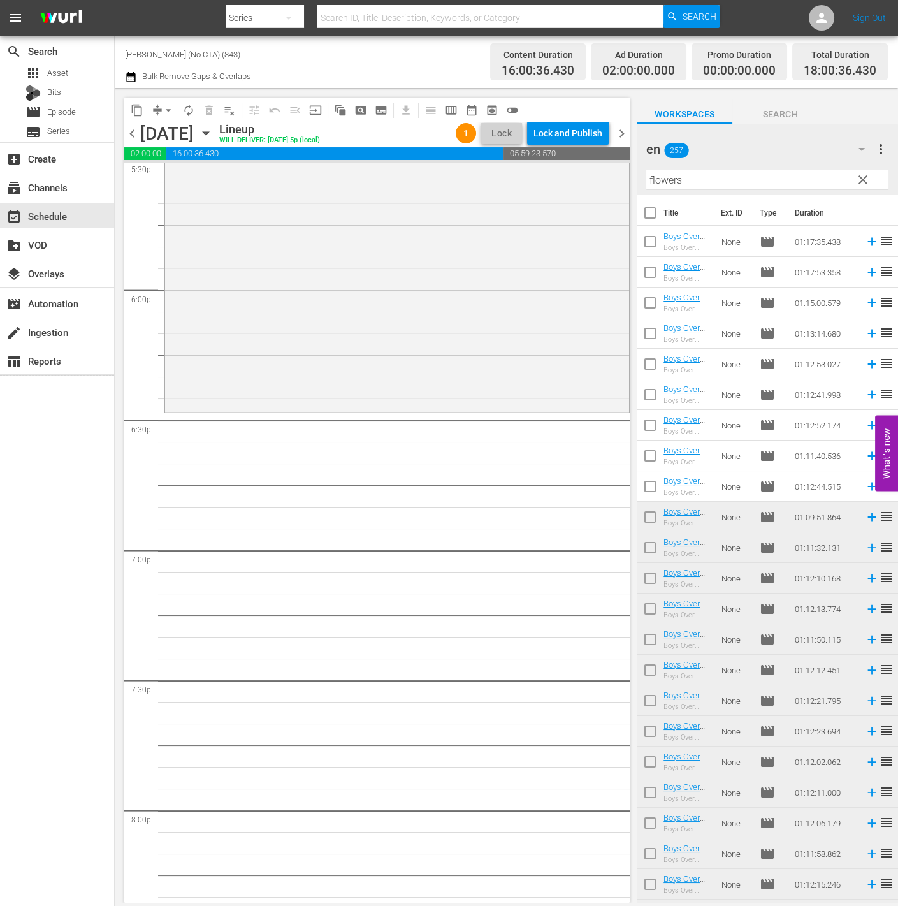
click at [835, 193] on div "Filter by Title flowers" at bounding box center [767, 179] width 242 height 31
click at [863, 181] on span "clear" at bounding box center [863, 179] width 15 height 15
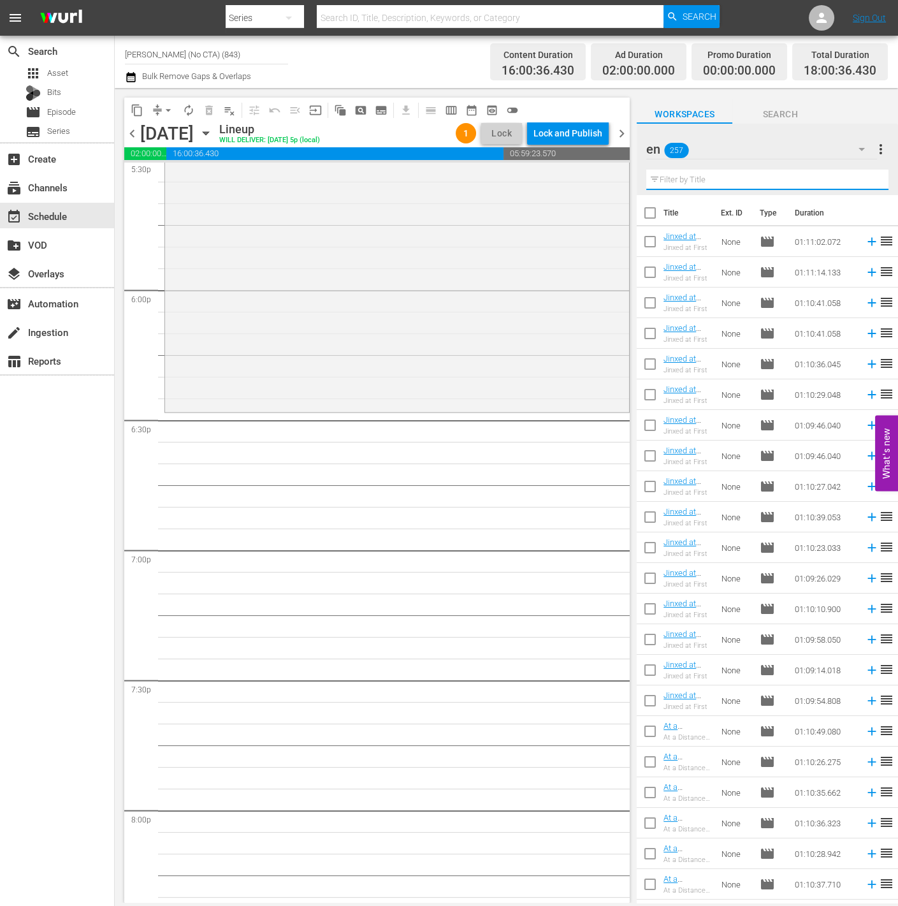
click at [792, 177] on input "text" at bounding box center [767, 180] width 242 height 20
type input "sleeping"
click at [655, 212] on input "checkbox" at bounding box center [650, 215] width 27 height 27
checkbox input "true"
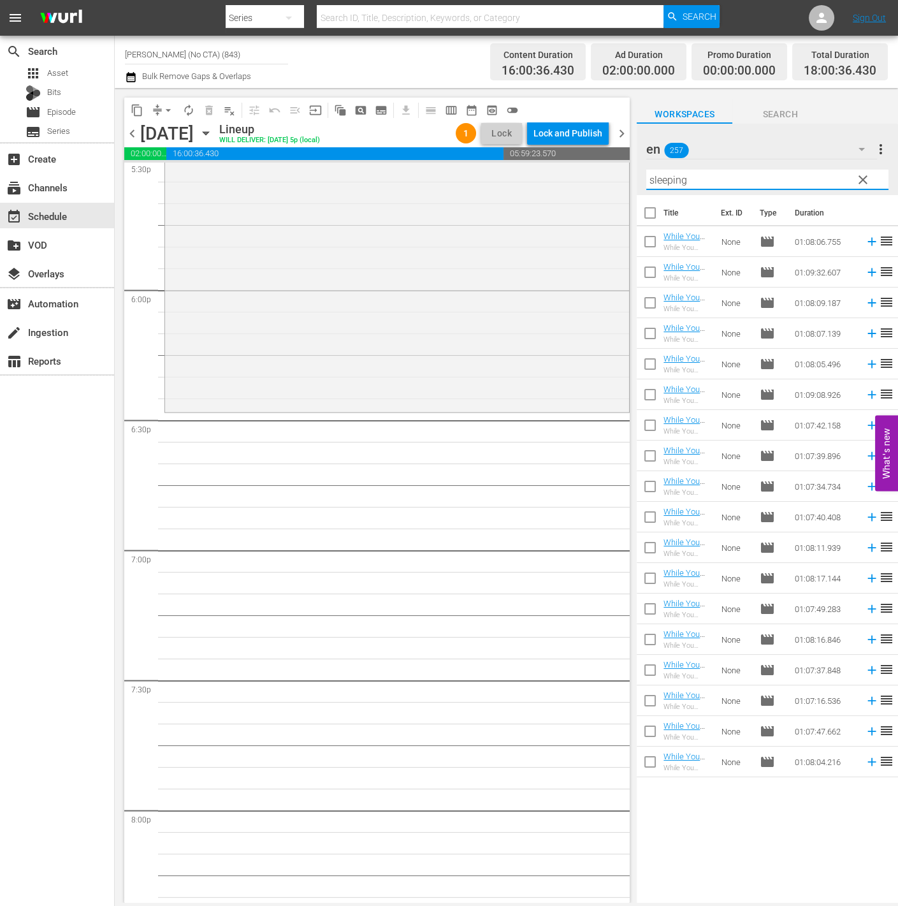
checkbox input "true"
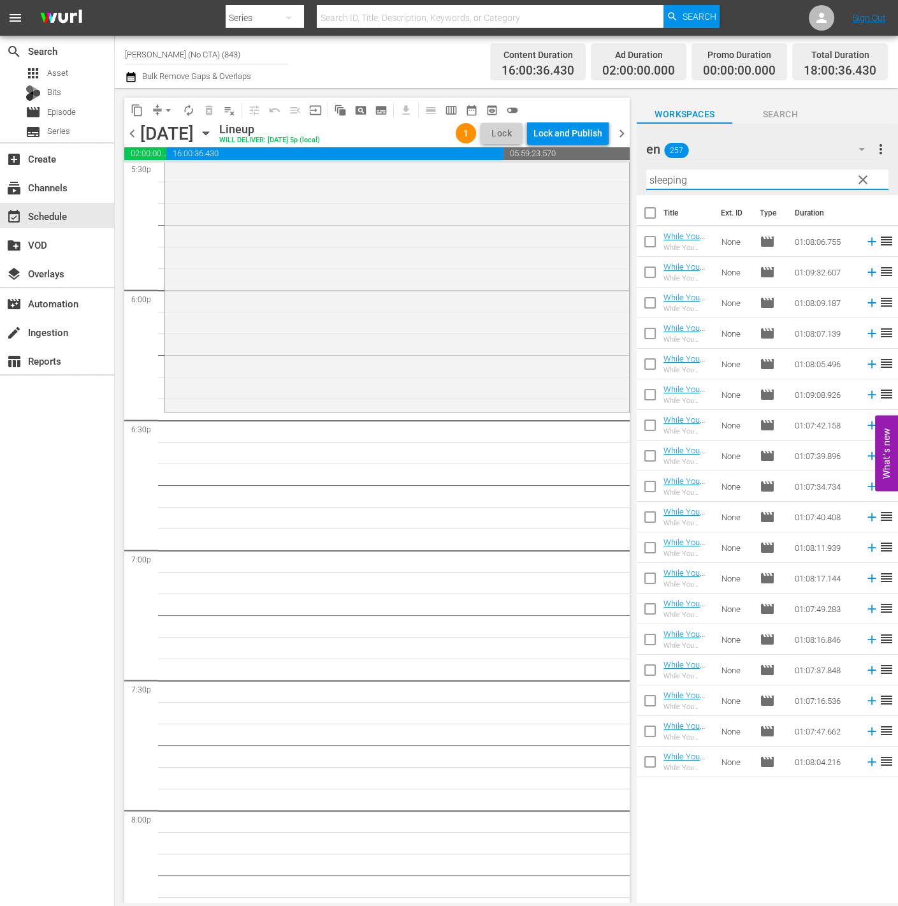
checkbox input "true"
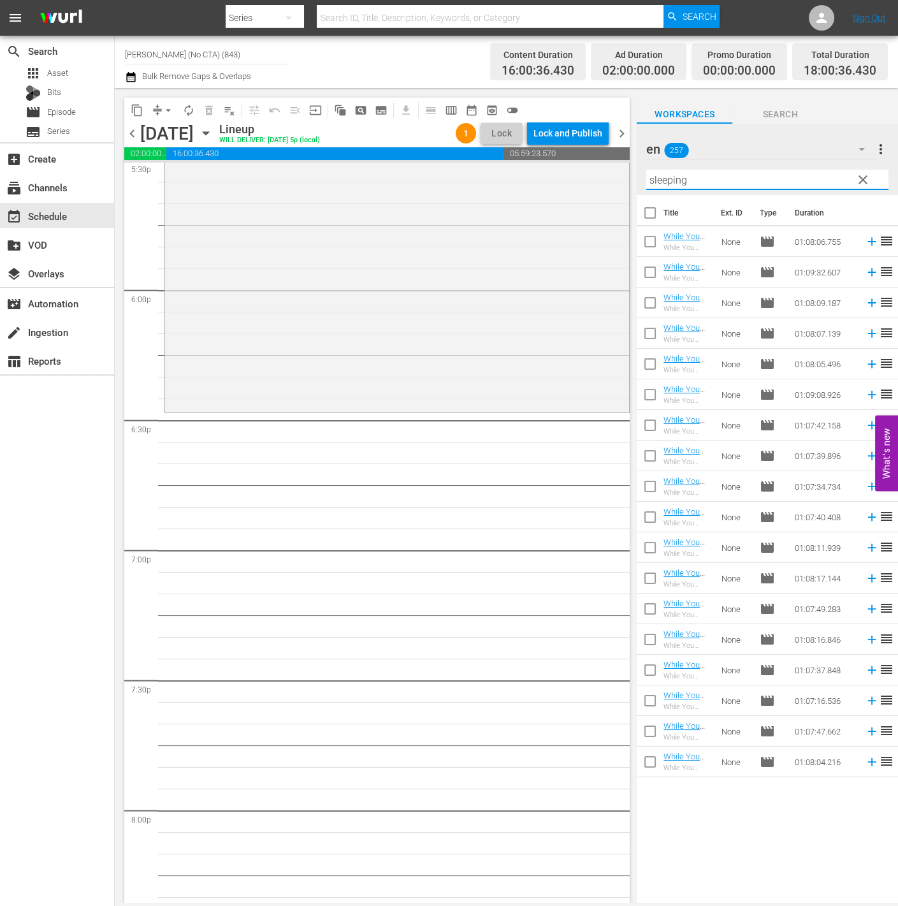
checkbox input "true"
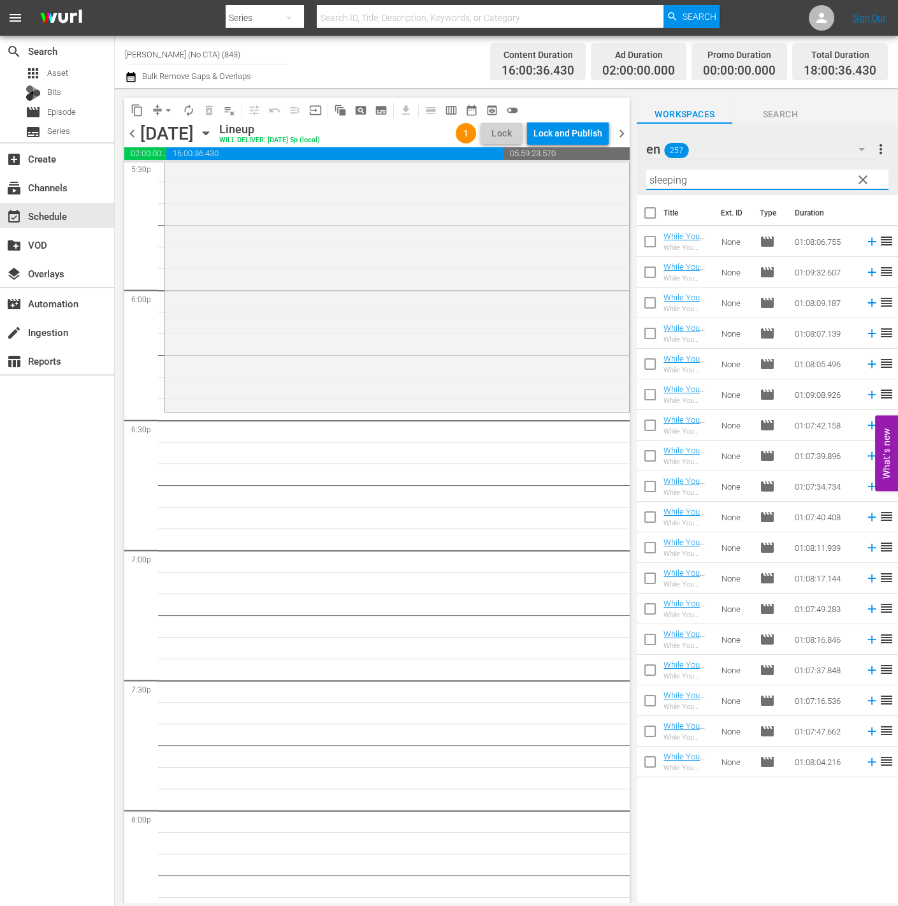
checkbox input "true"
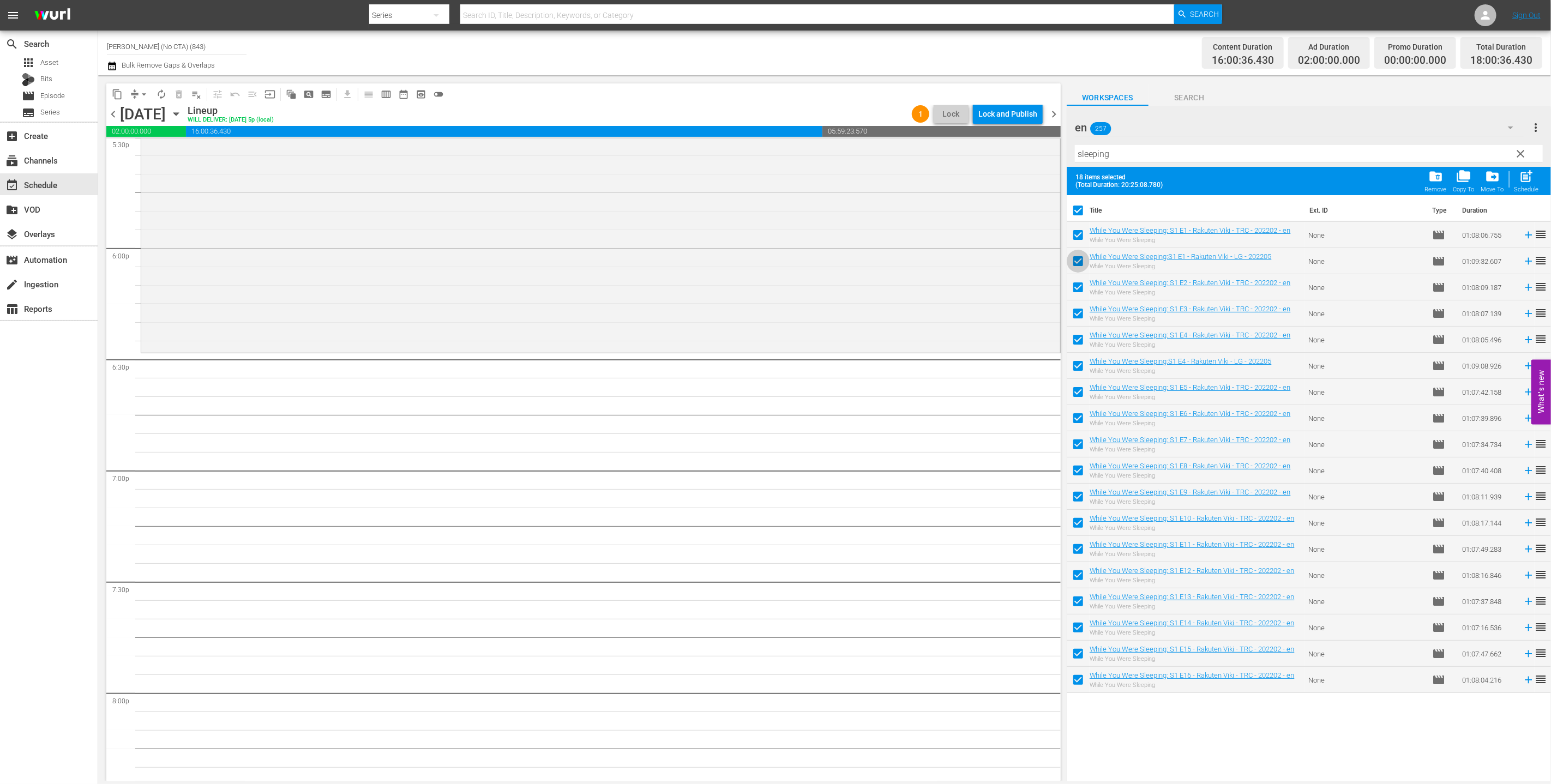
click at [768, 255] on input "checkbox" at bounding box center [1078, 263] width 23 height 23
checkbox input "false"
click at [768, 362] on input "checkbox" at bounding box center [1078, 368] width 23 height 23
checkbox input "false"
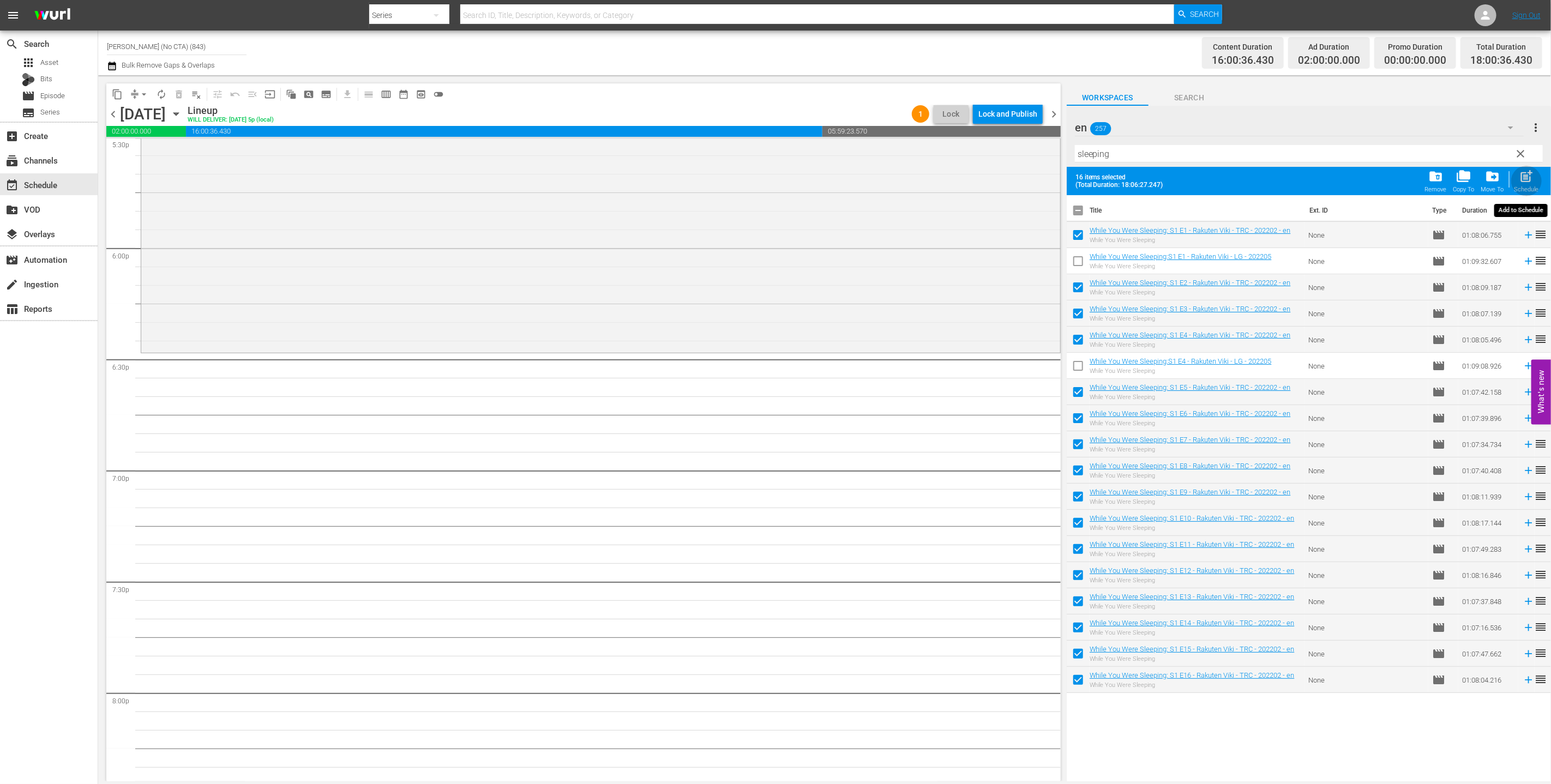
click at [768, 187] on div "Schedule" at bounding box center [1526, 189] width 25 height 7
checkbox input "false"
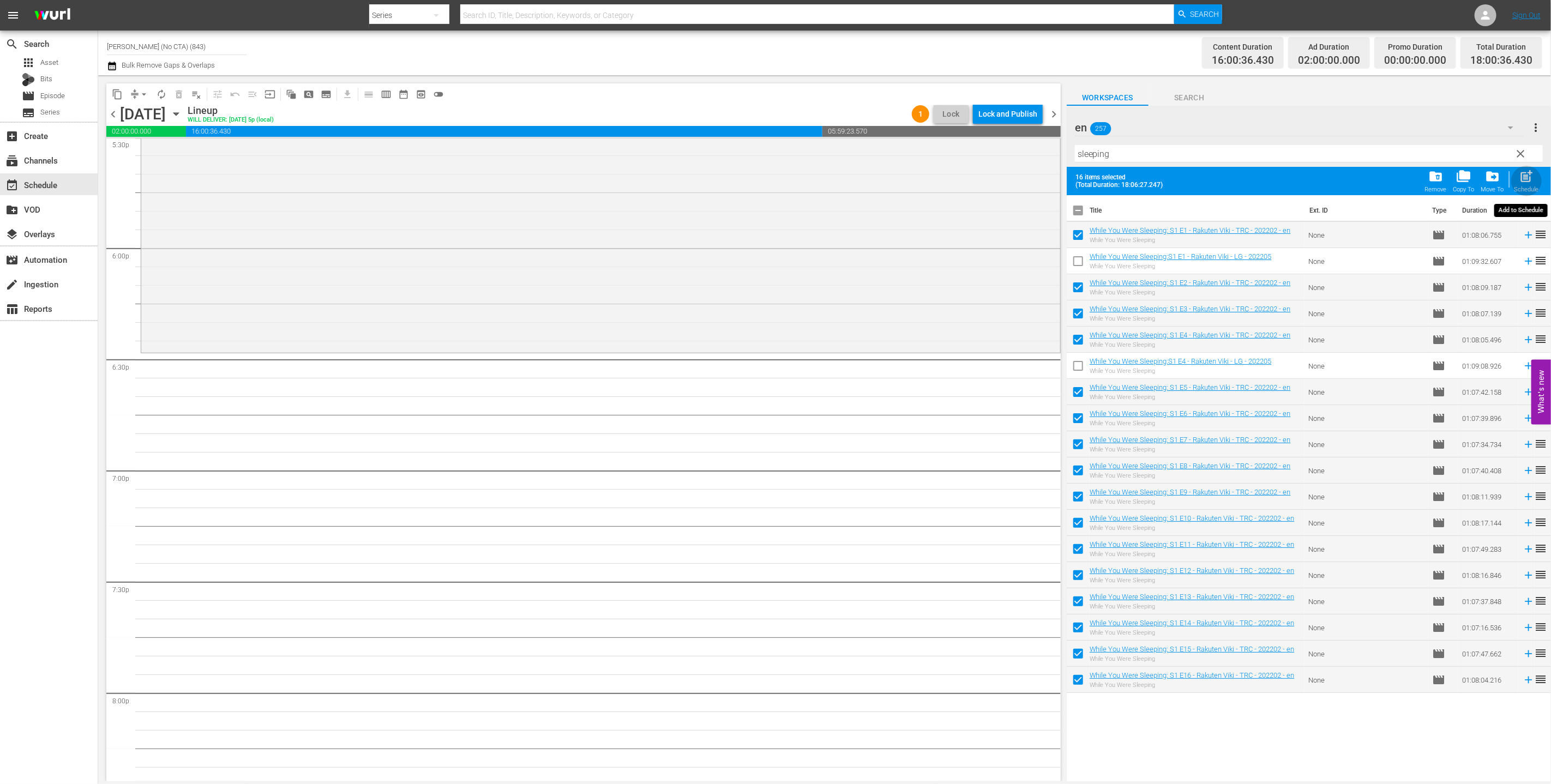
checkbox input "false"
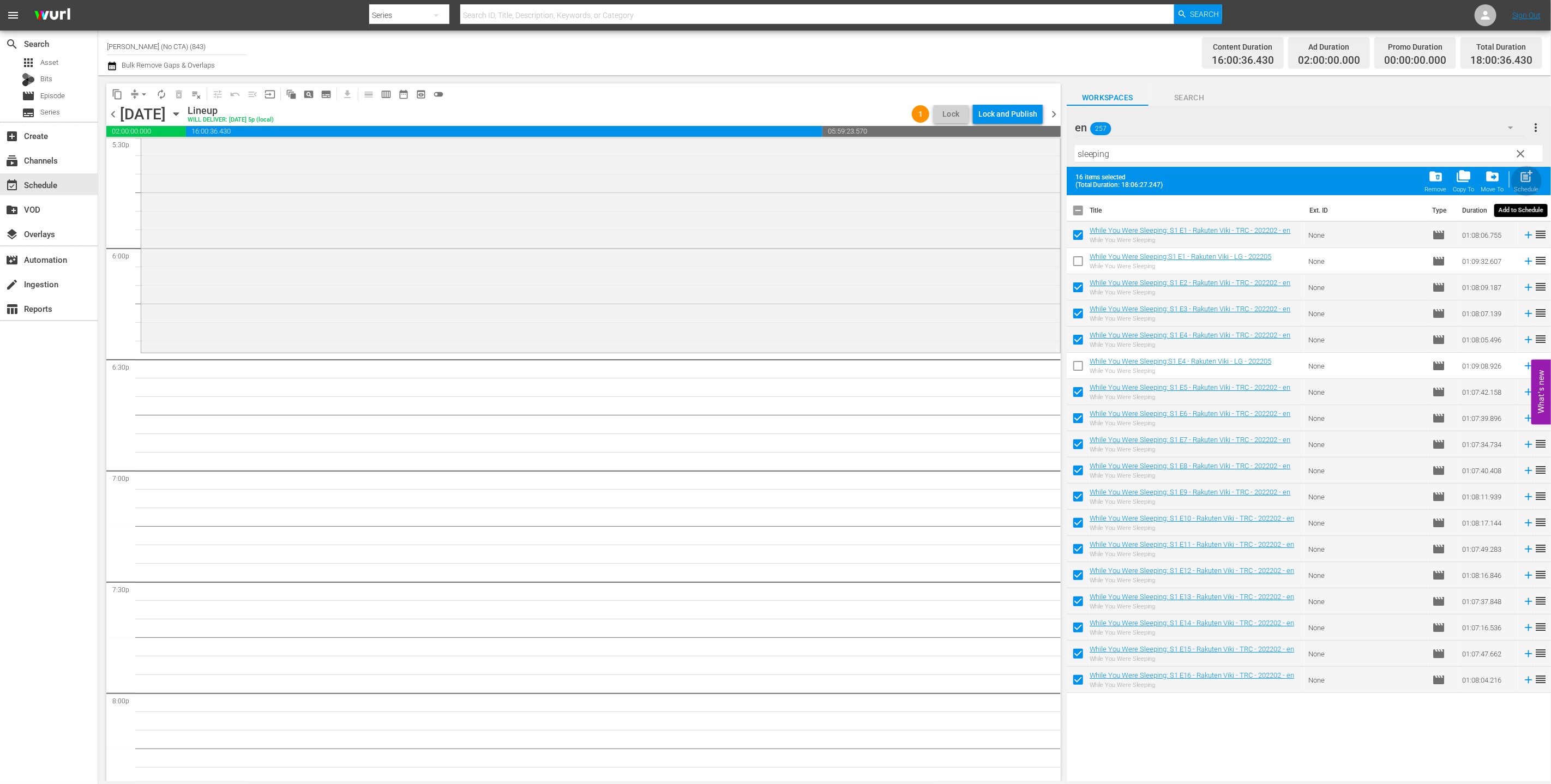
checkbox input "false"
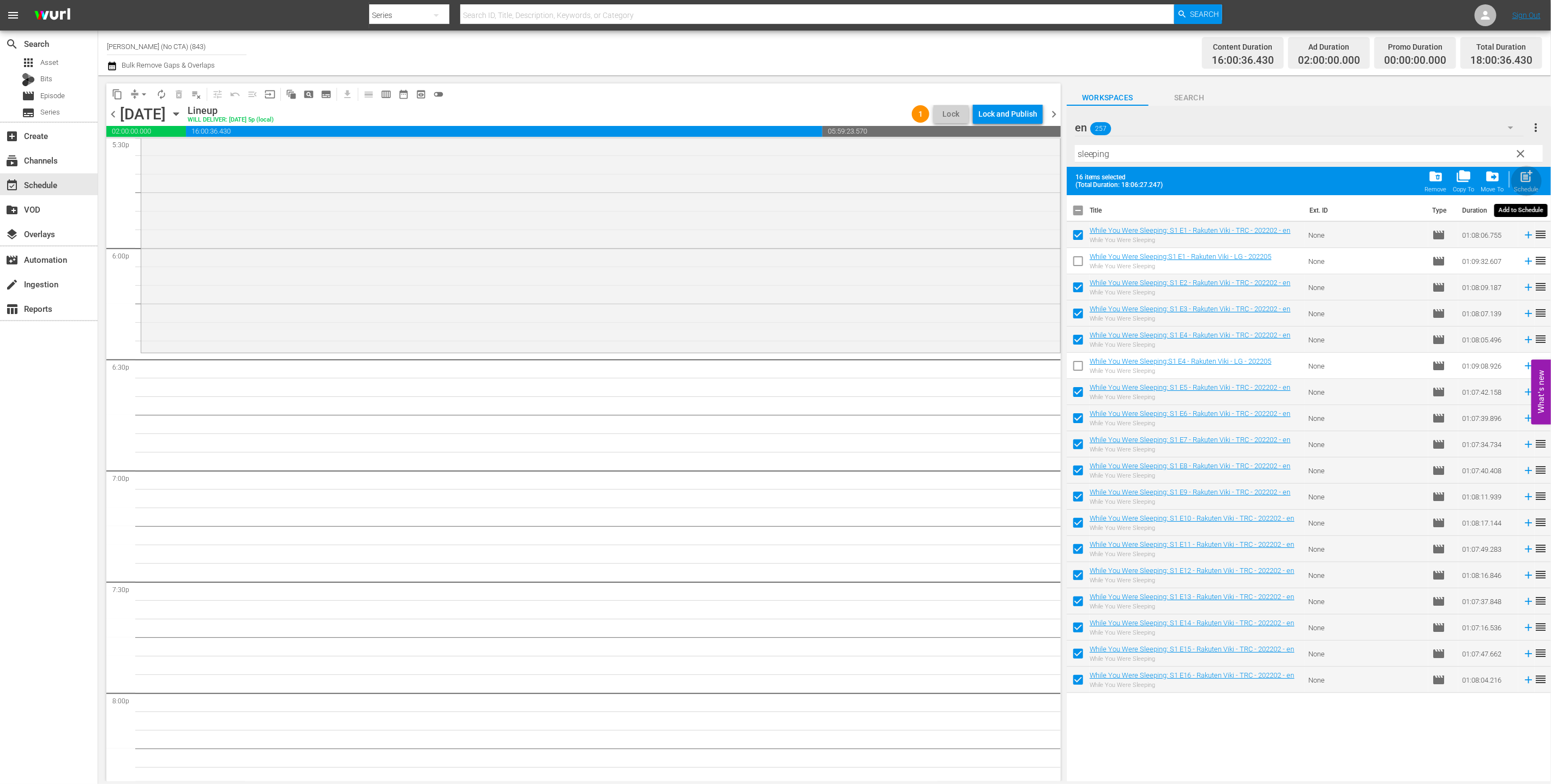
checkbox input "false"
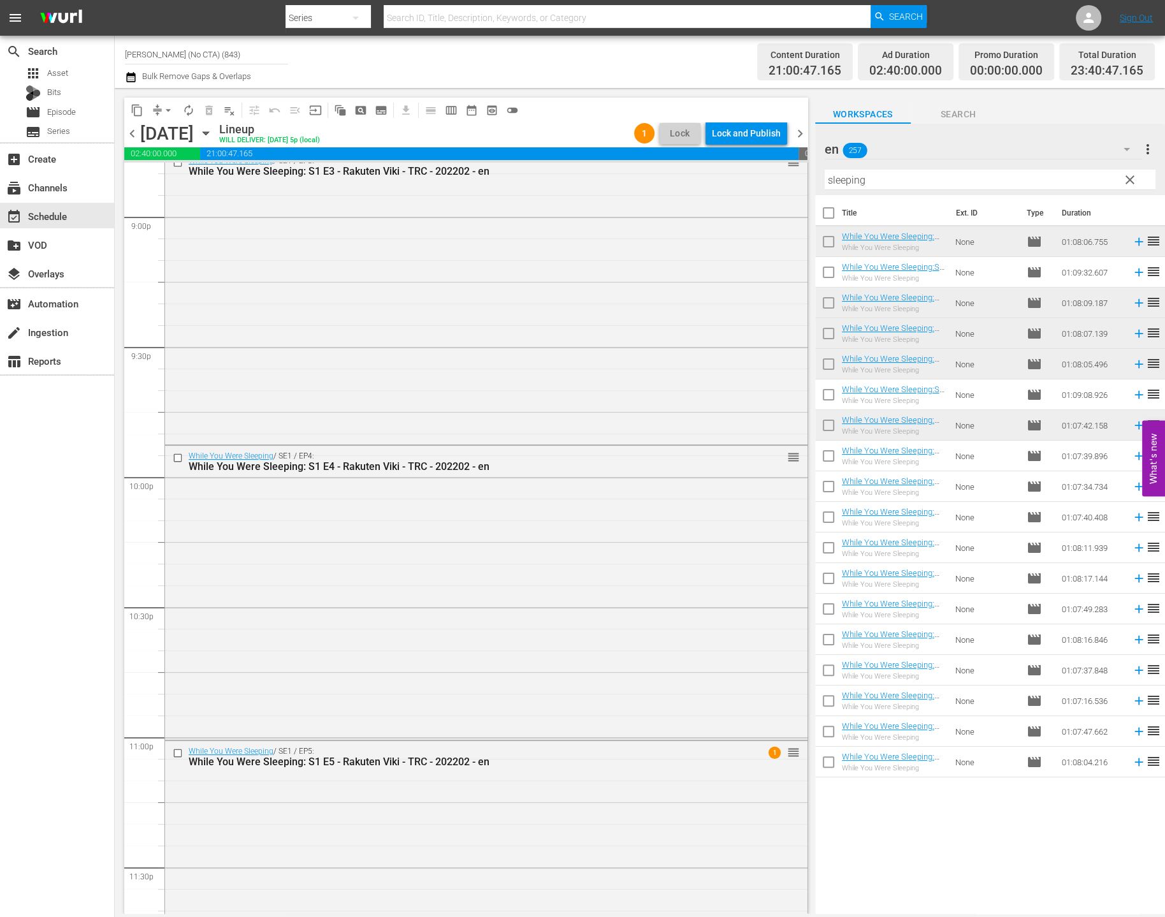
scroll to position [5528, 0]
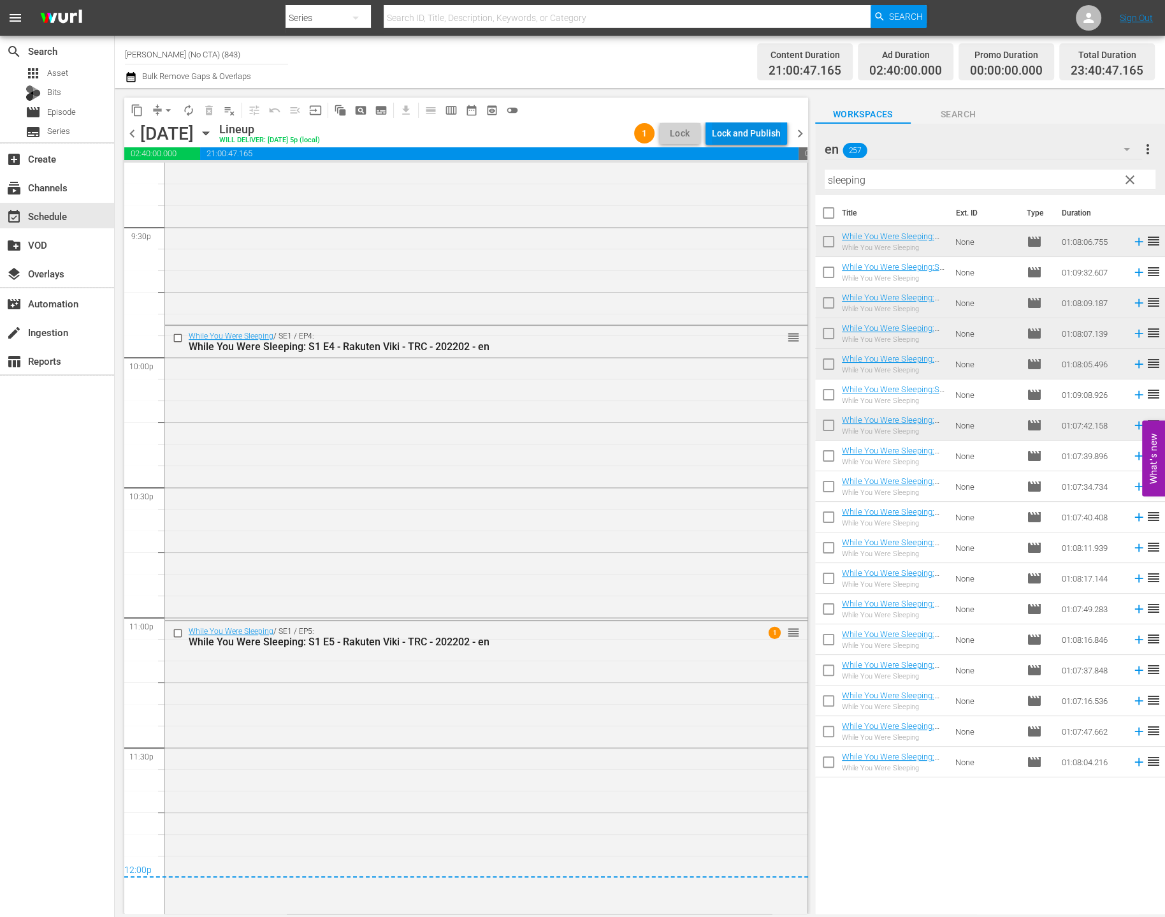
click at [767, 134] on div "Lock and Publish" at bounding box center [746, 133] width 69 height 23
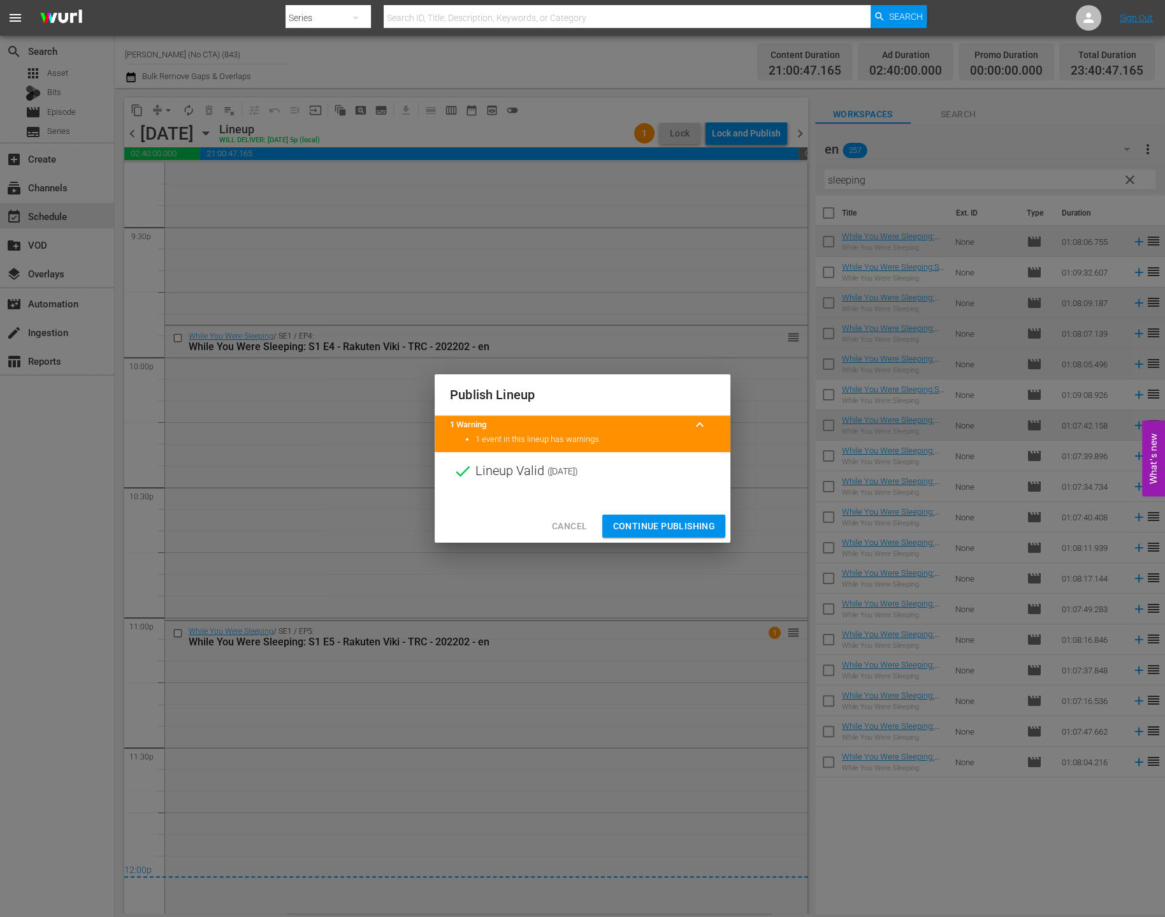
click at [701, 529] on span "Continue Publishing" at bounding box center [664, 526] width 103 height 16
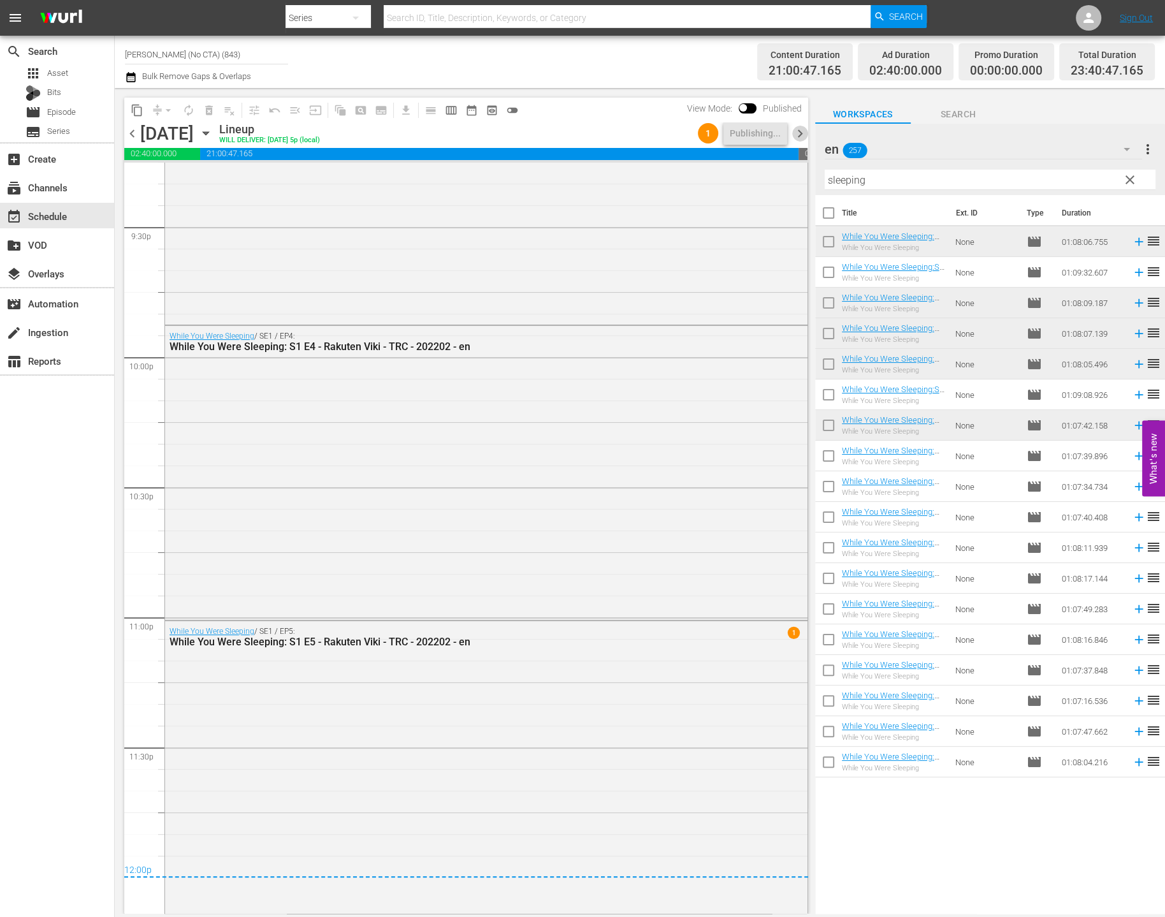
click at [801, 135] on span "chevron_right" at bounding box center [800, 134] width 16 height 16
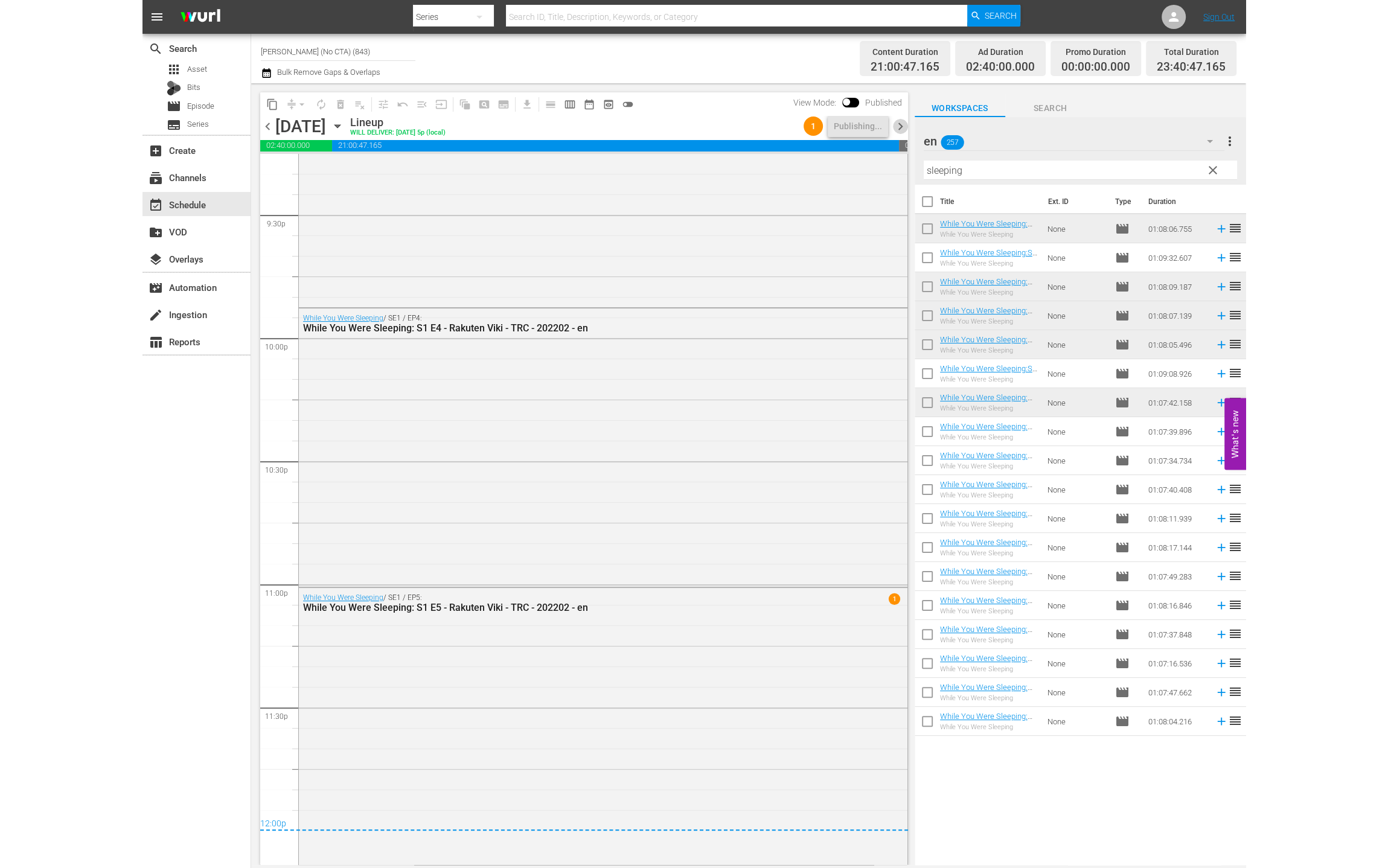
scroll to position [5198, 0]
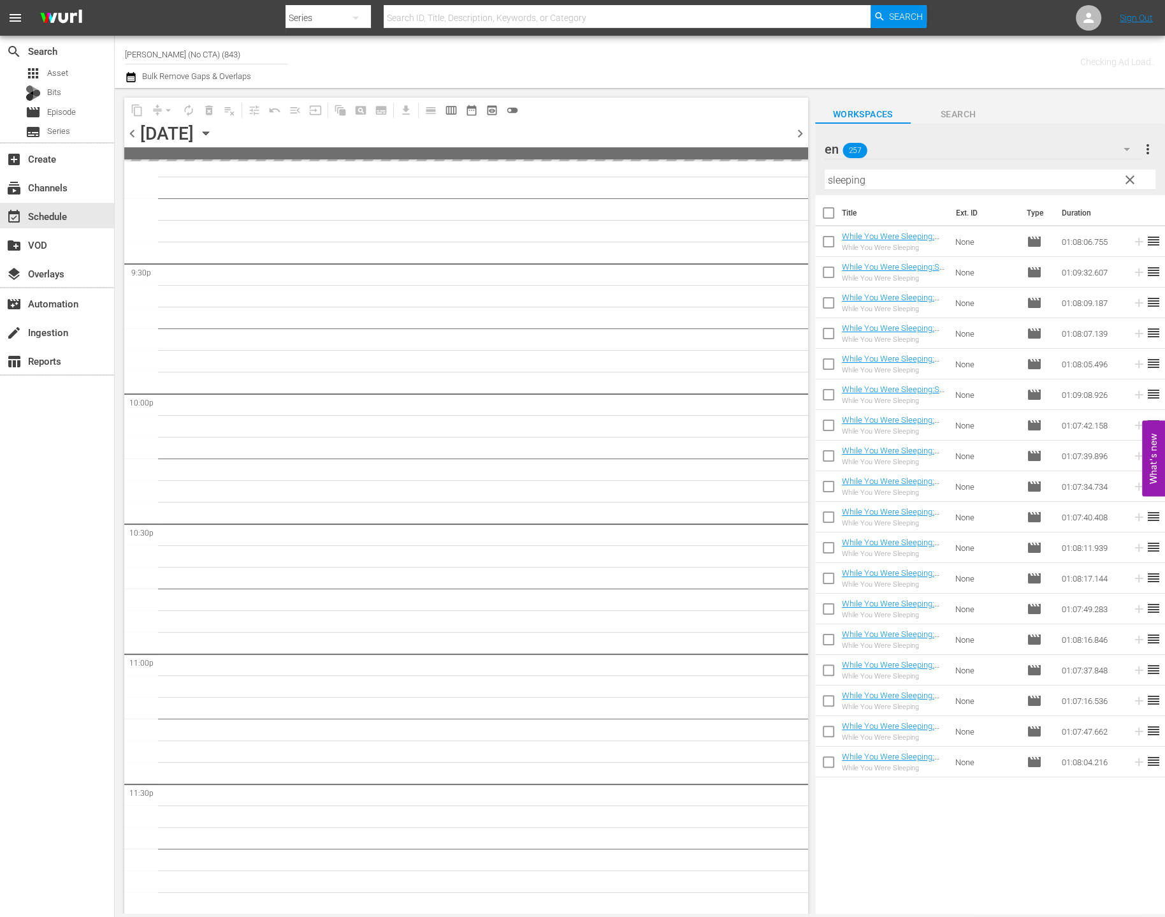
click at [828, 210] on input "checkbox" at bounding box center [828, 215] width 27 height 27
checkbox input "true"
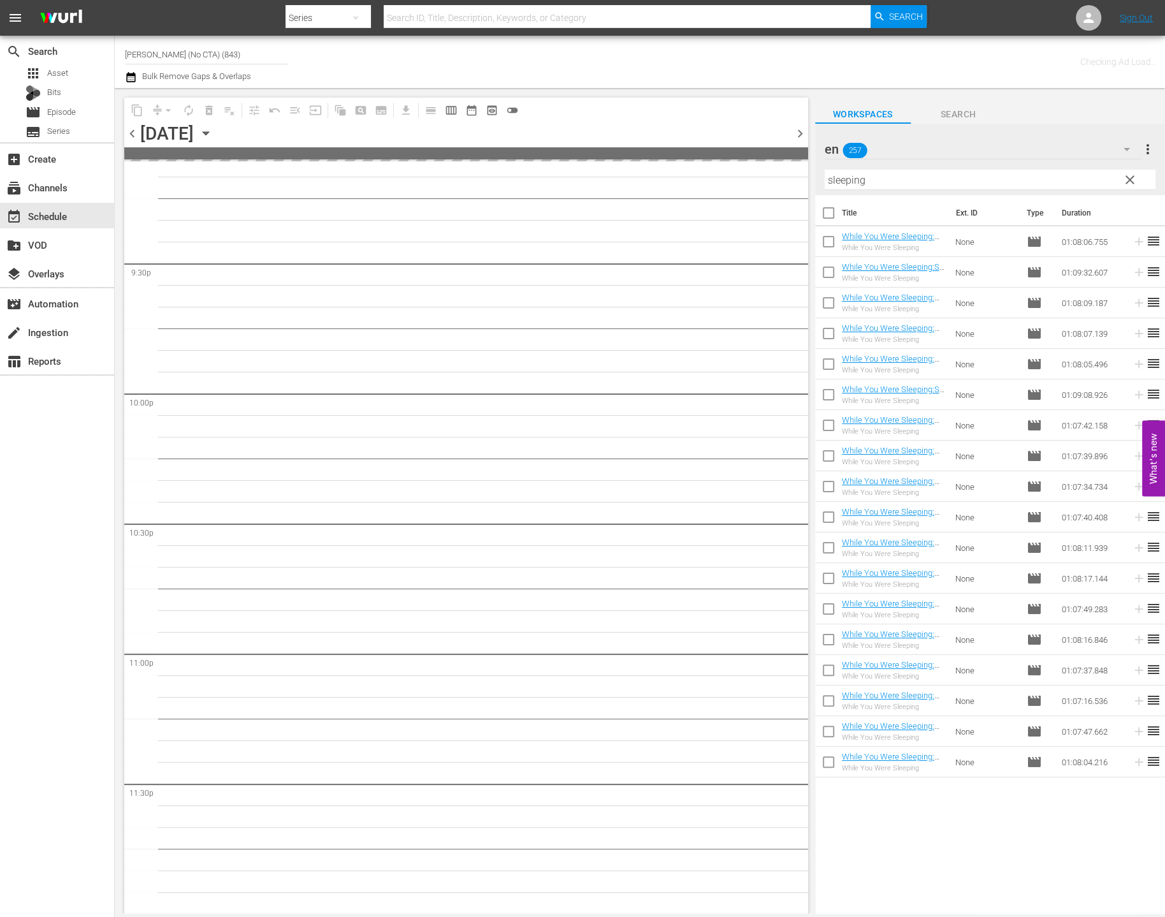
checkbox input "true"
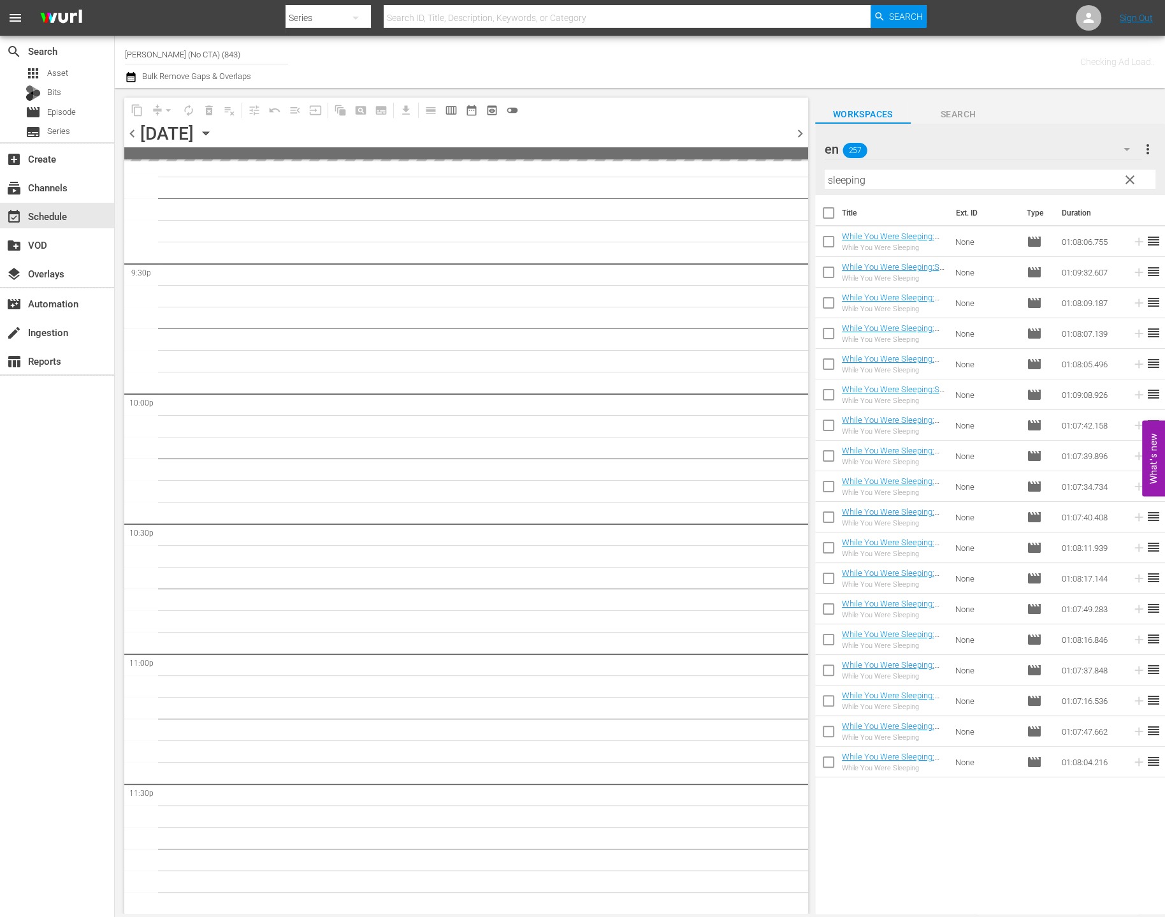
checkbox input "true"
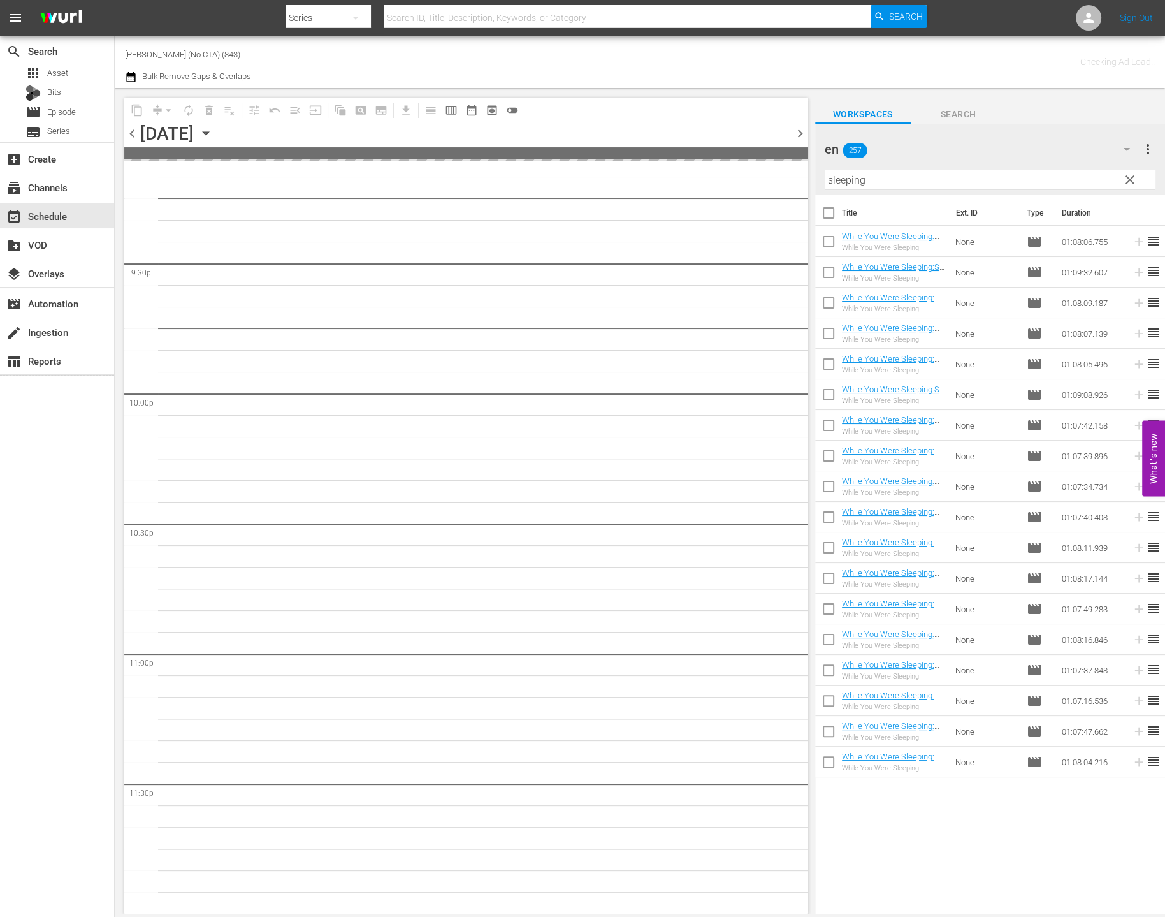
checkbox input "true"
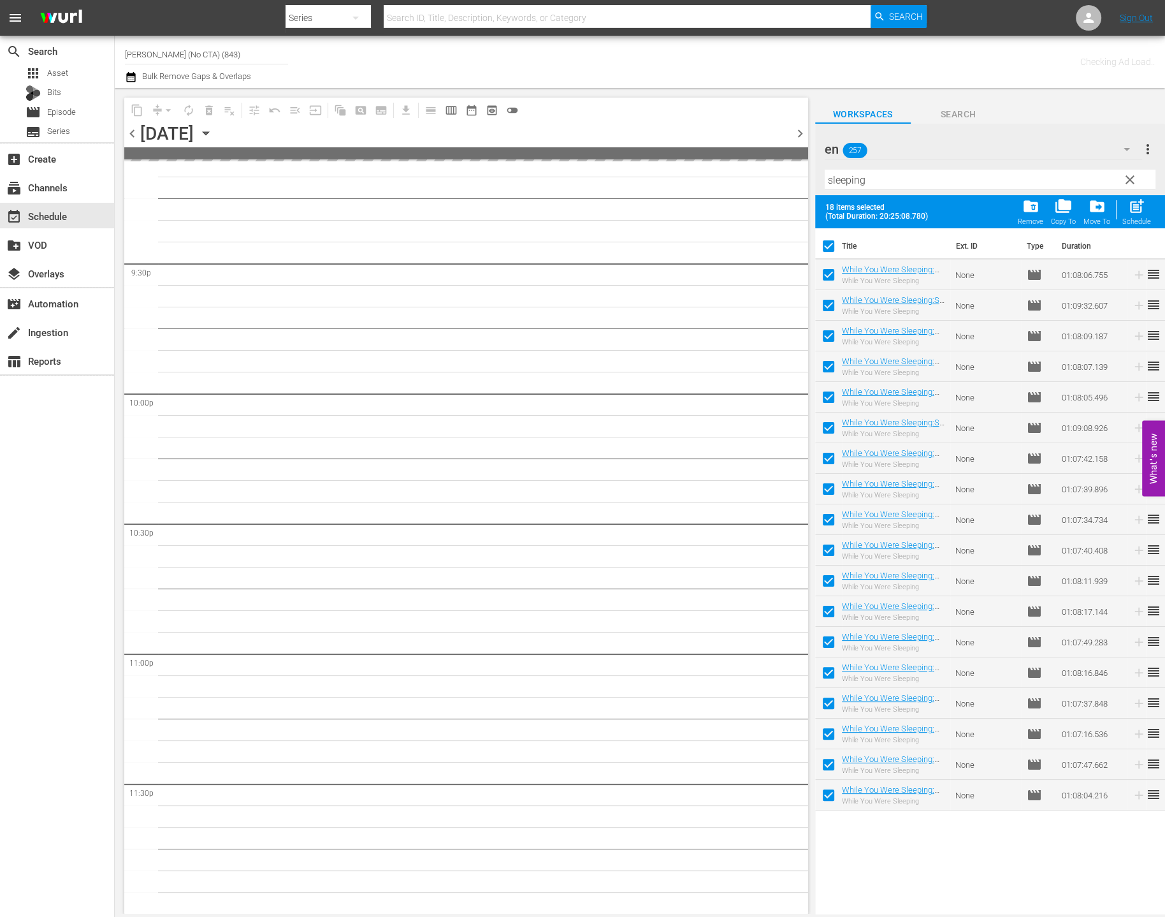
click at [830, 275] on input "checkbox" at bounding box center [828, 277] width 27 height 27
checkbox input "false"
click at [834, 312] on input "checkbox" at bounding box center [828, 308] width 27 height 27
checkbox input "false"
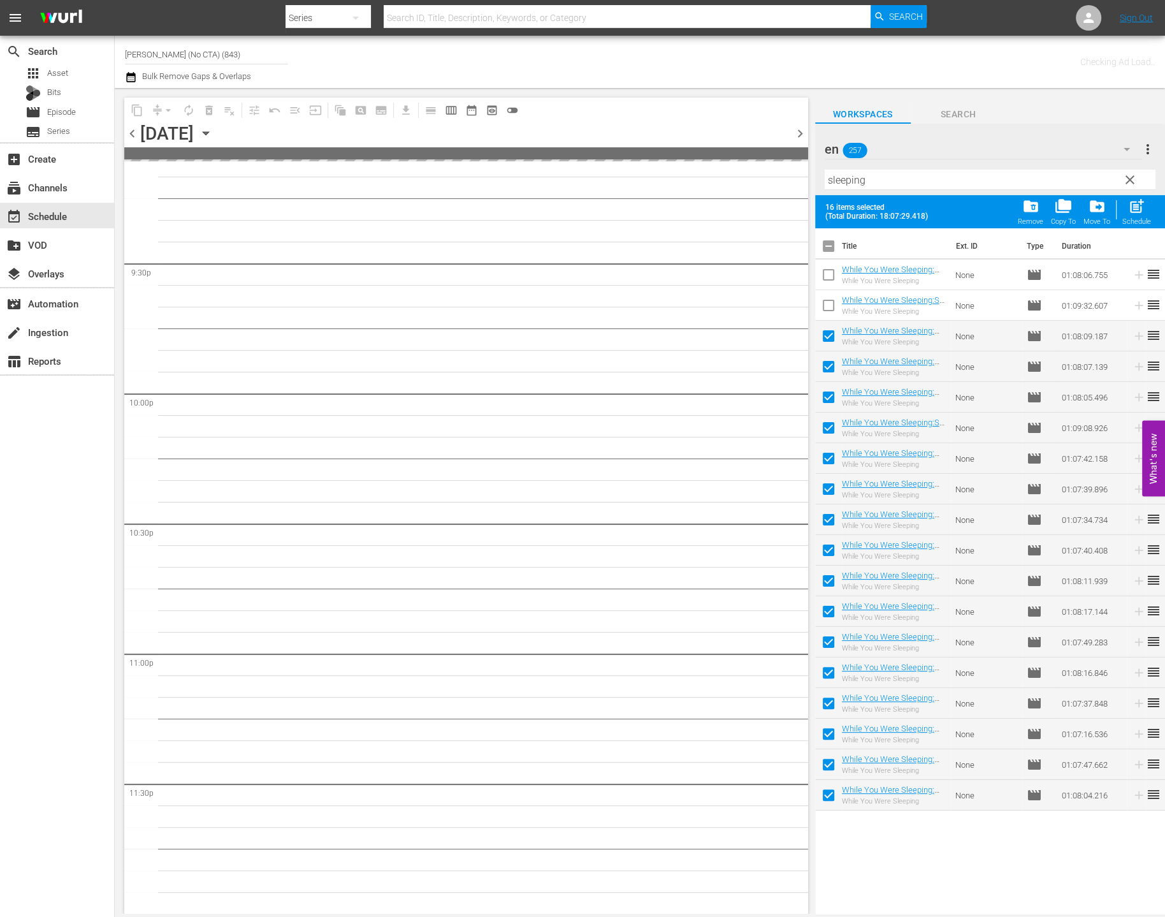
click at [831, 337] on input "checkbox" at bounding box center [828, 338] width 27 height 27
checkbox input "false"
click at [826, 383] on td at bounding box center [828, 397] width 27 height 31
click at [826, 398] on input "checkbox" at bounding box center [828, 399] width 27 height 27
checkbox input "false"
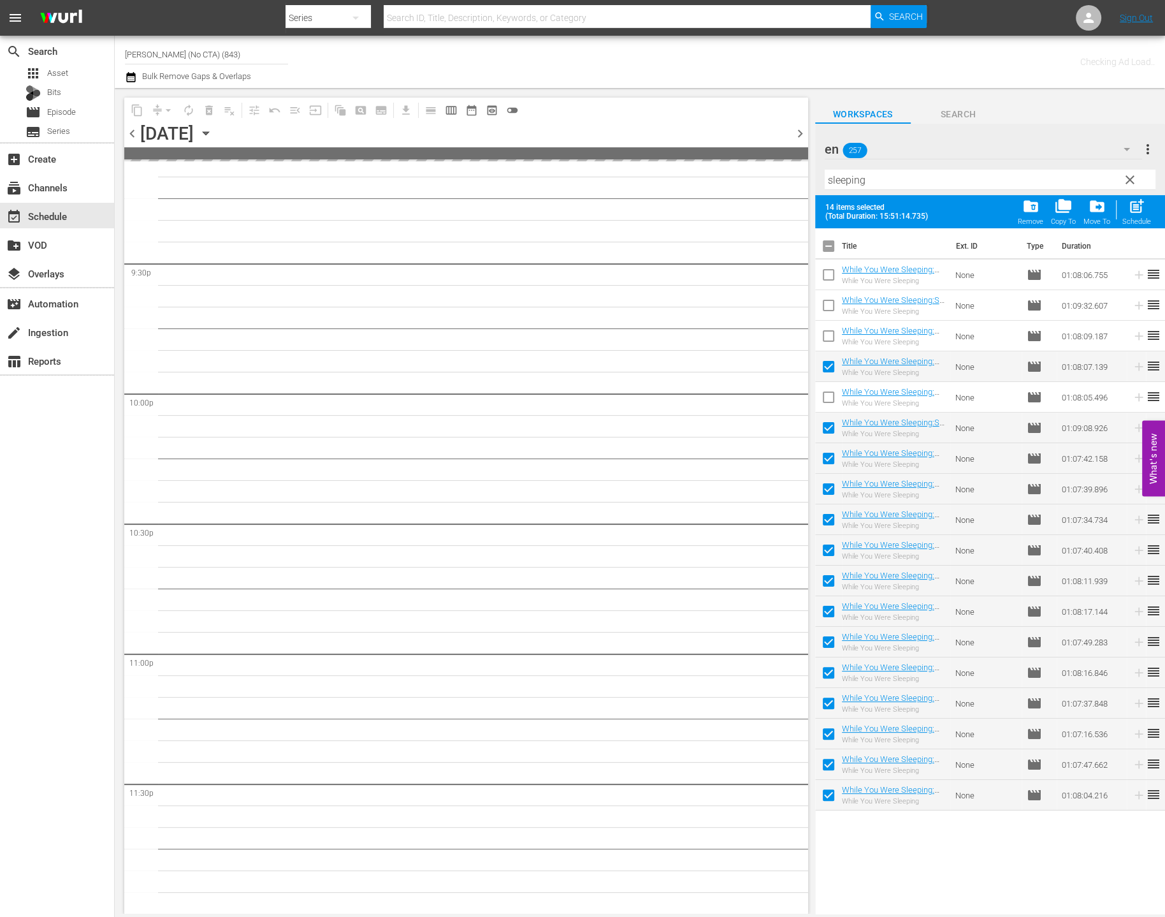
click at [830, 428] on input "checkbox" at bounding box center [828, 430] width 27 height 27
checkbox input "false"
click at [831, 370] on input "checkbox" at bounding box center [828, 369] width 27 height 27
checkbox input "false"
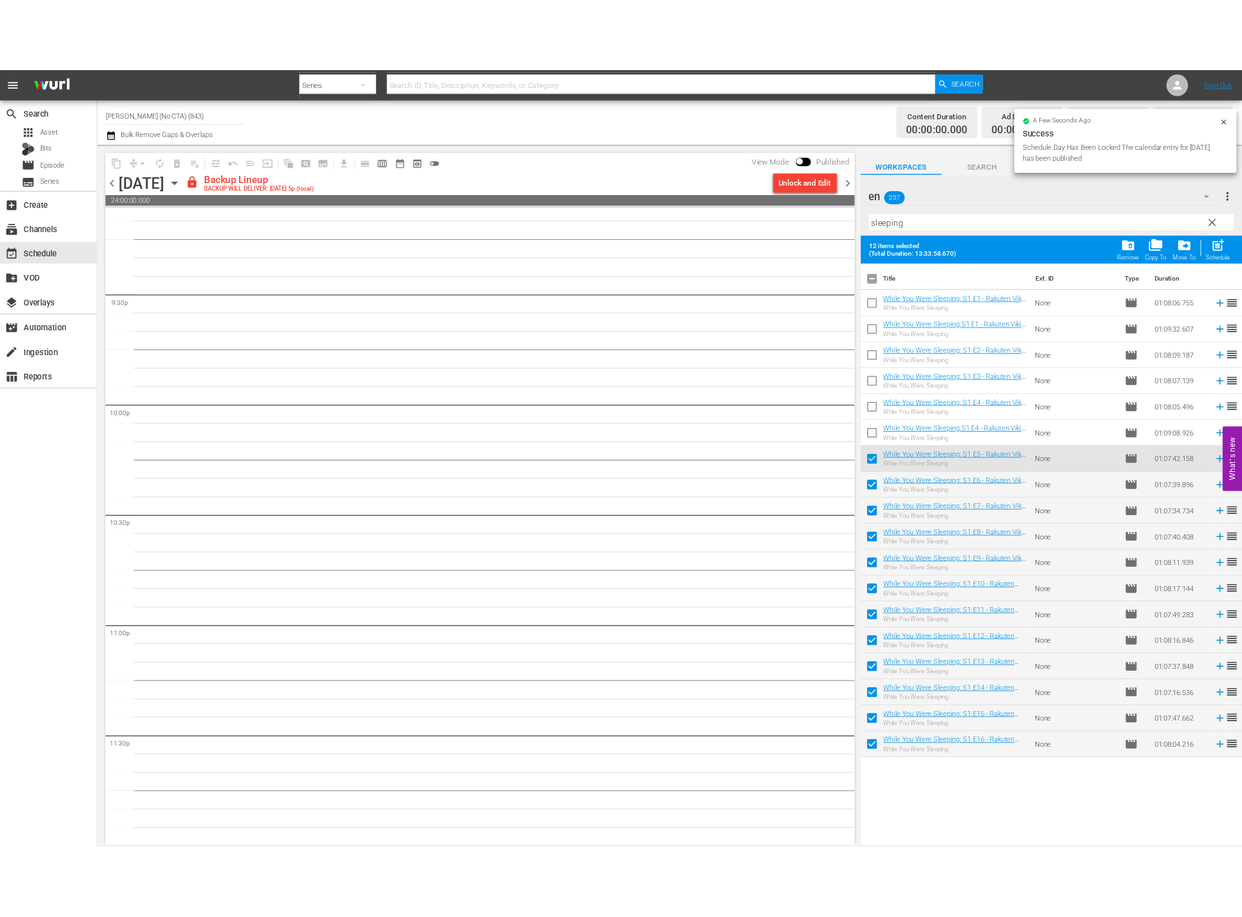
scroll to position [5492, 0]
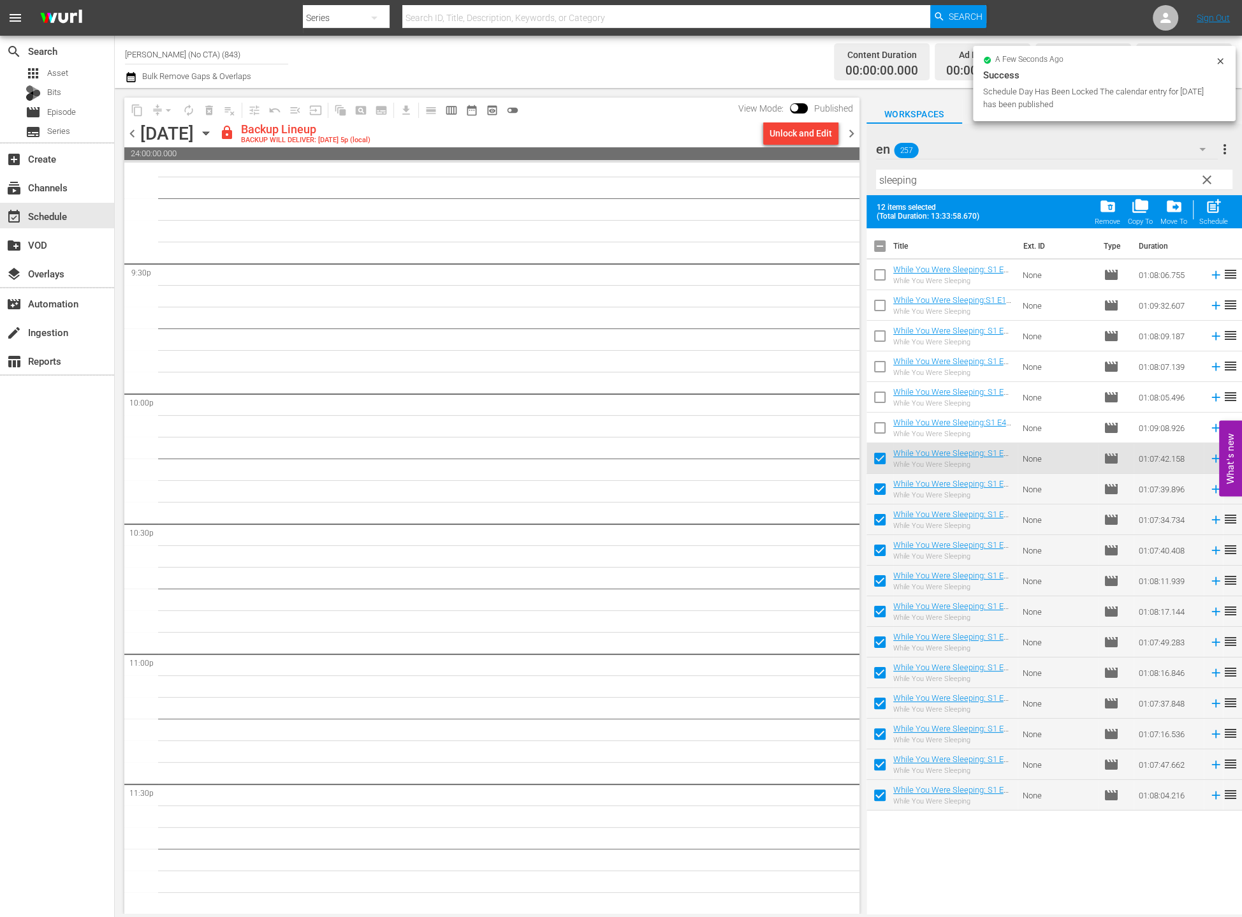
click at [810, 128] on div "Unlock and Edit" at bounding box center [801, 133] width 62 height 23
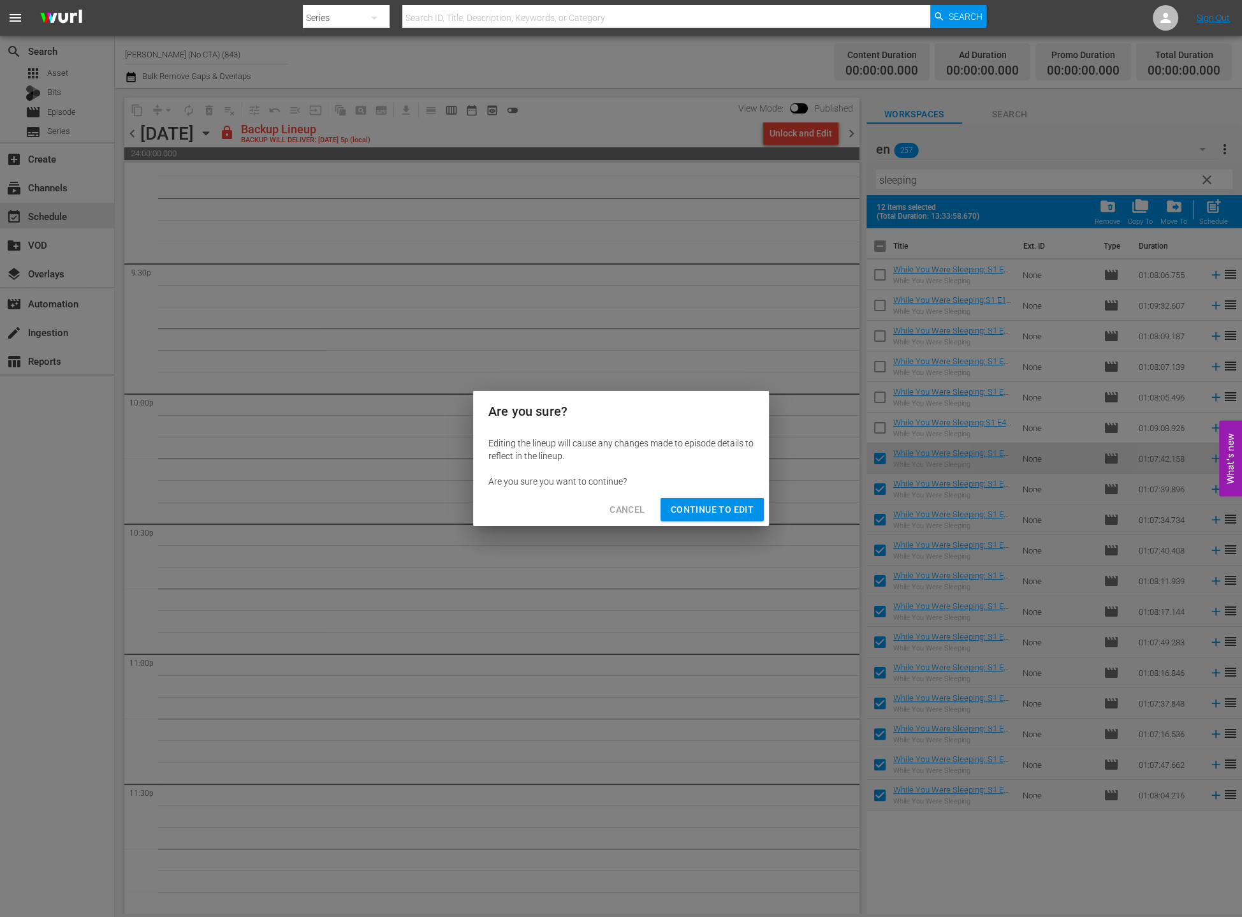
click at [736, 516] on span "Continue to Edit" at bounding box center [712, 510] width 83 height 16
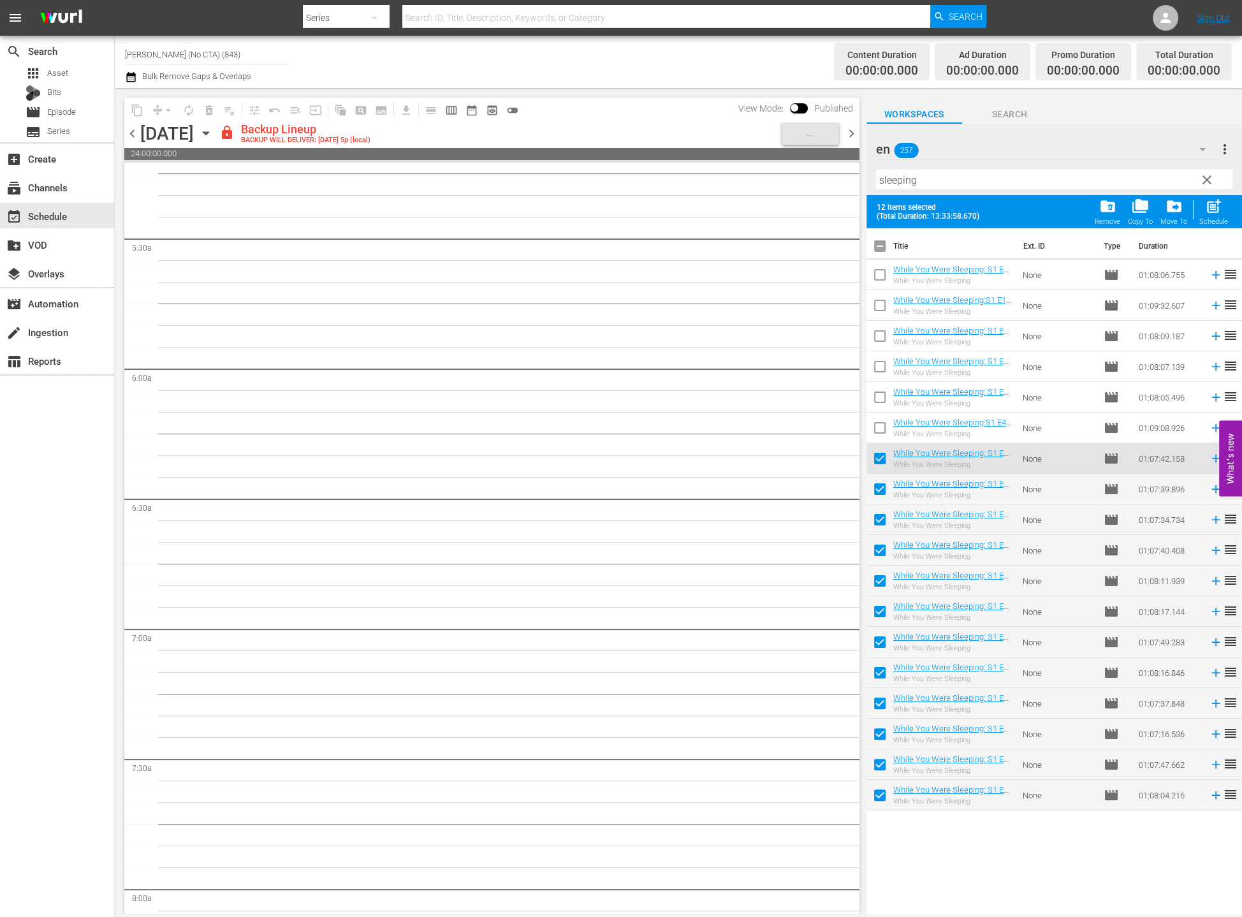
scroll to position [0, 0]
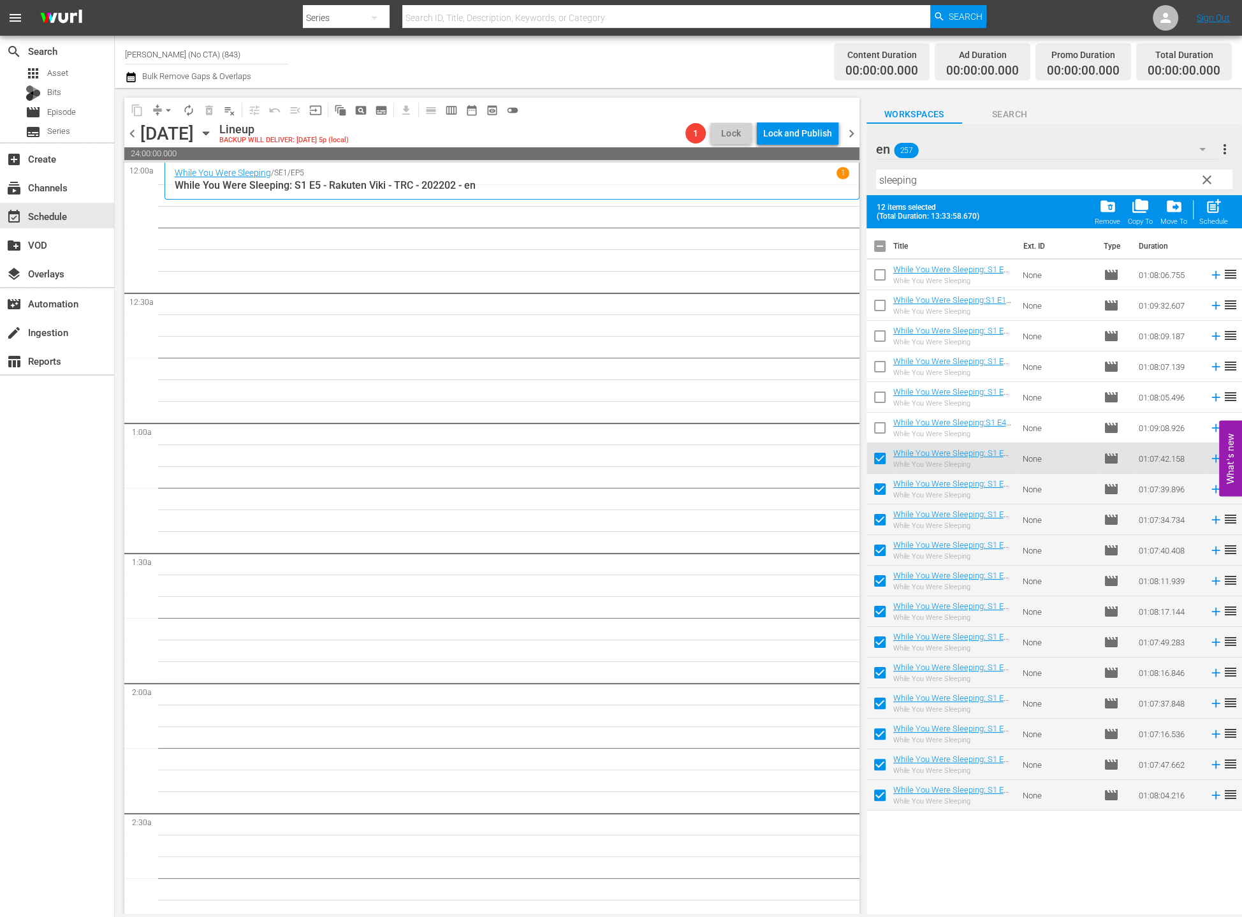
click at [873, 458] on input "checkbox" at bounding box center [879, 461] width 27 height 27
checkbox input "false"
click at [898, 204] on span "post_add" at bounding box center [1213, 206] width 17 height 17
checkbox input "false"
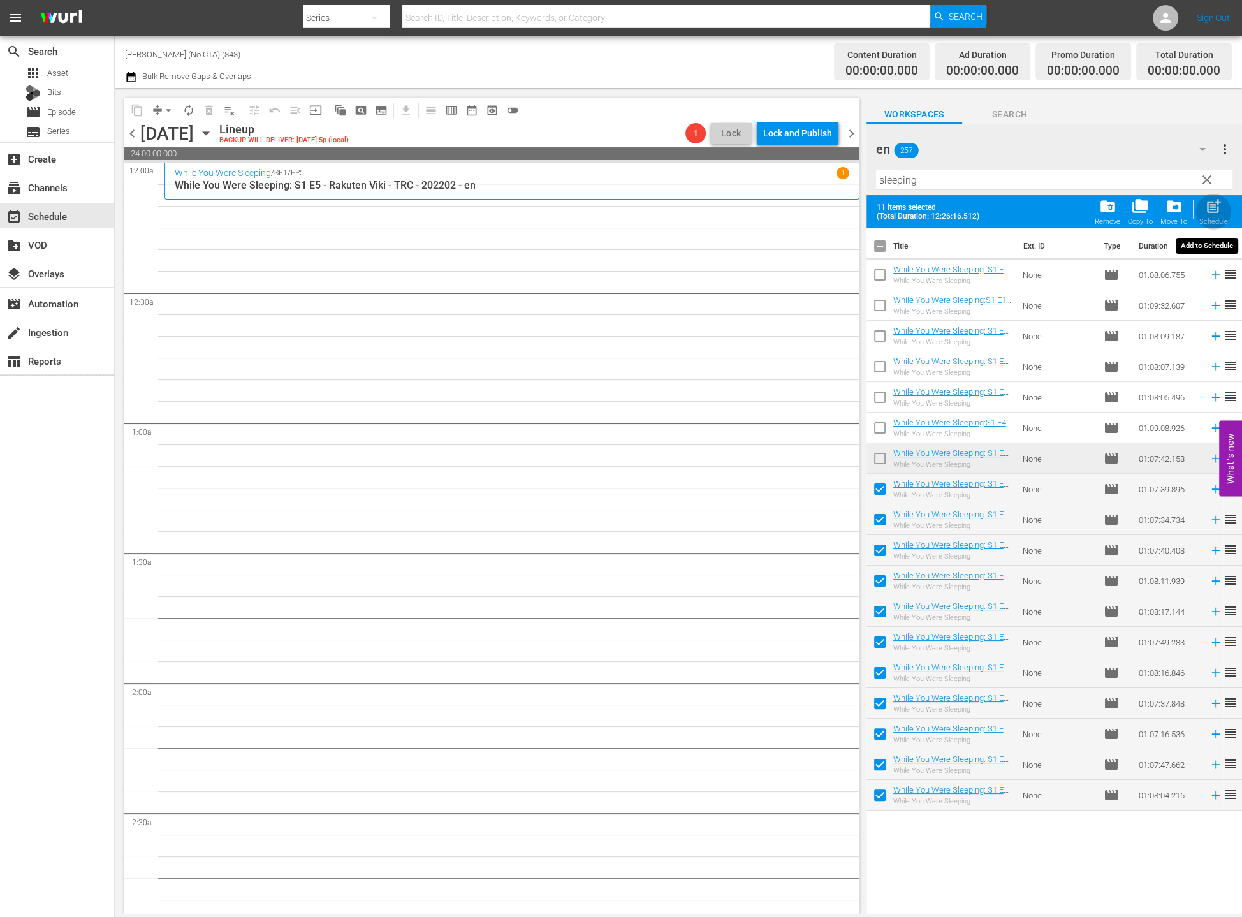
checkbox input "false"
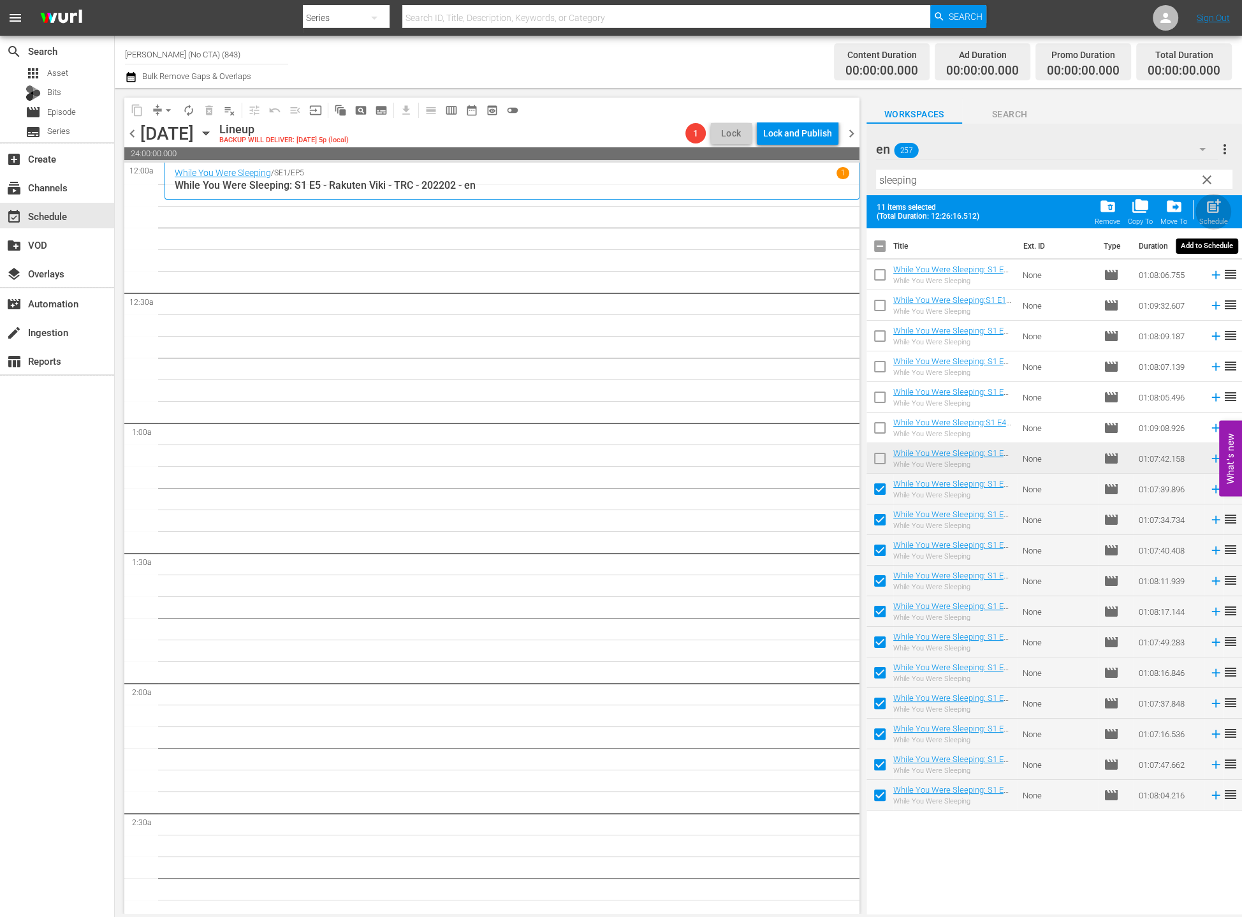
checkbox input "false"
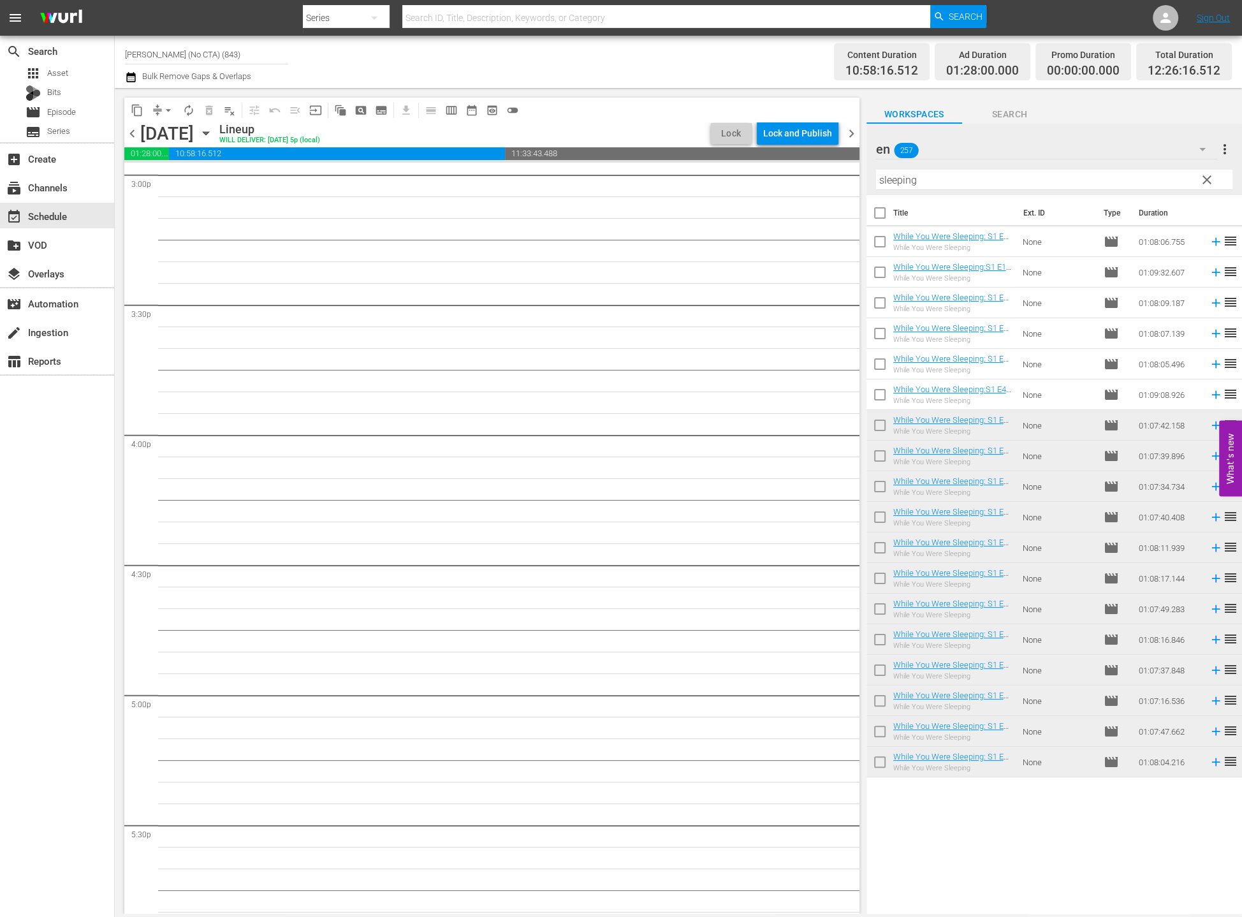
scroll to position [2944, 0]
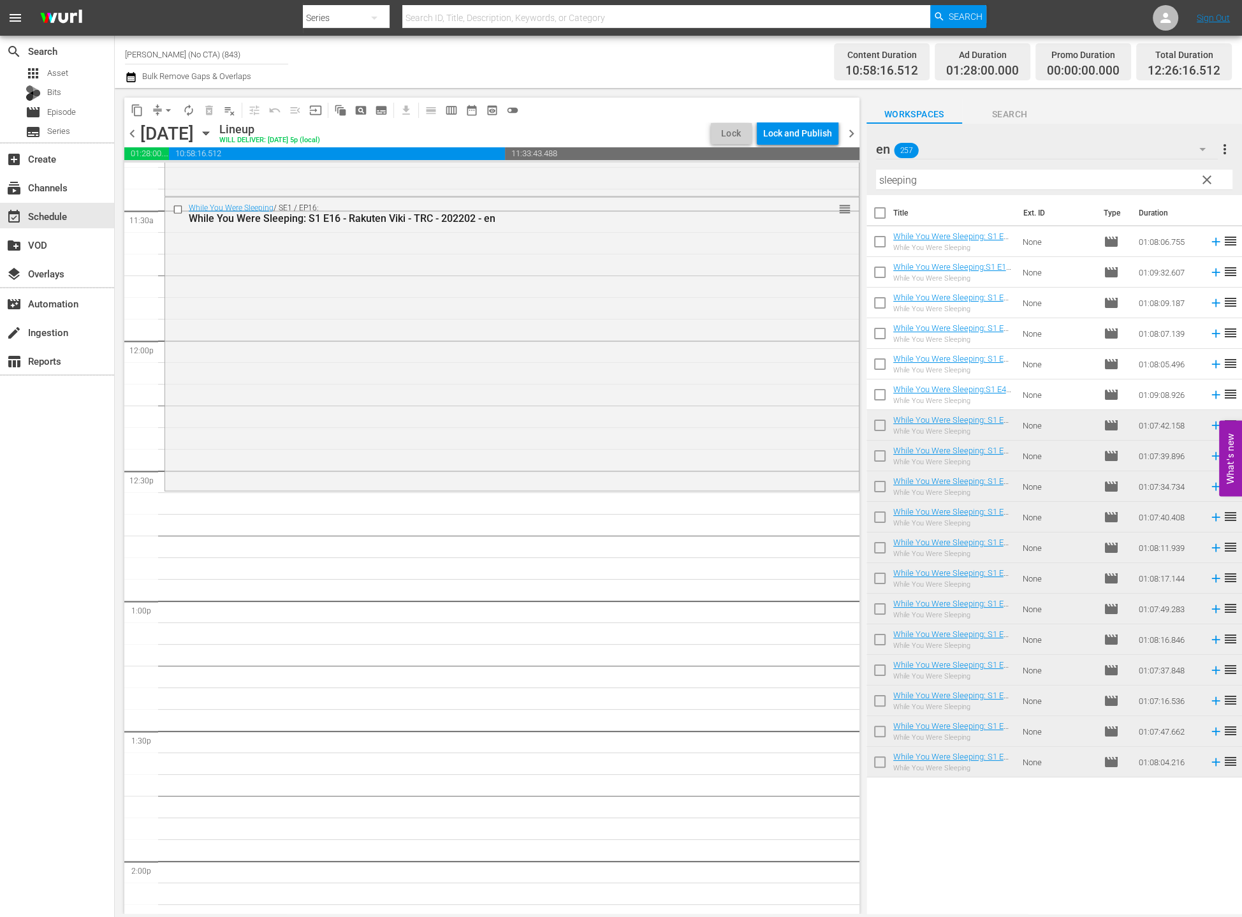
click at [898, 190] on hr at bounding box center [1054, 189] width 356 height 1
click at [898, 164] on div "Filter by Title sleeping" at bounding box center [1054, 179] width 356 height 31
click at [898, 184] on input "sleeping" at bounding box center [1054, 180] width 356 height 20
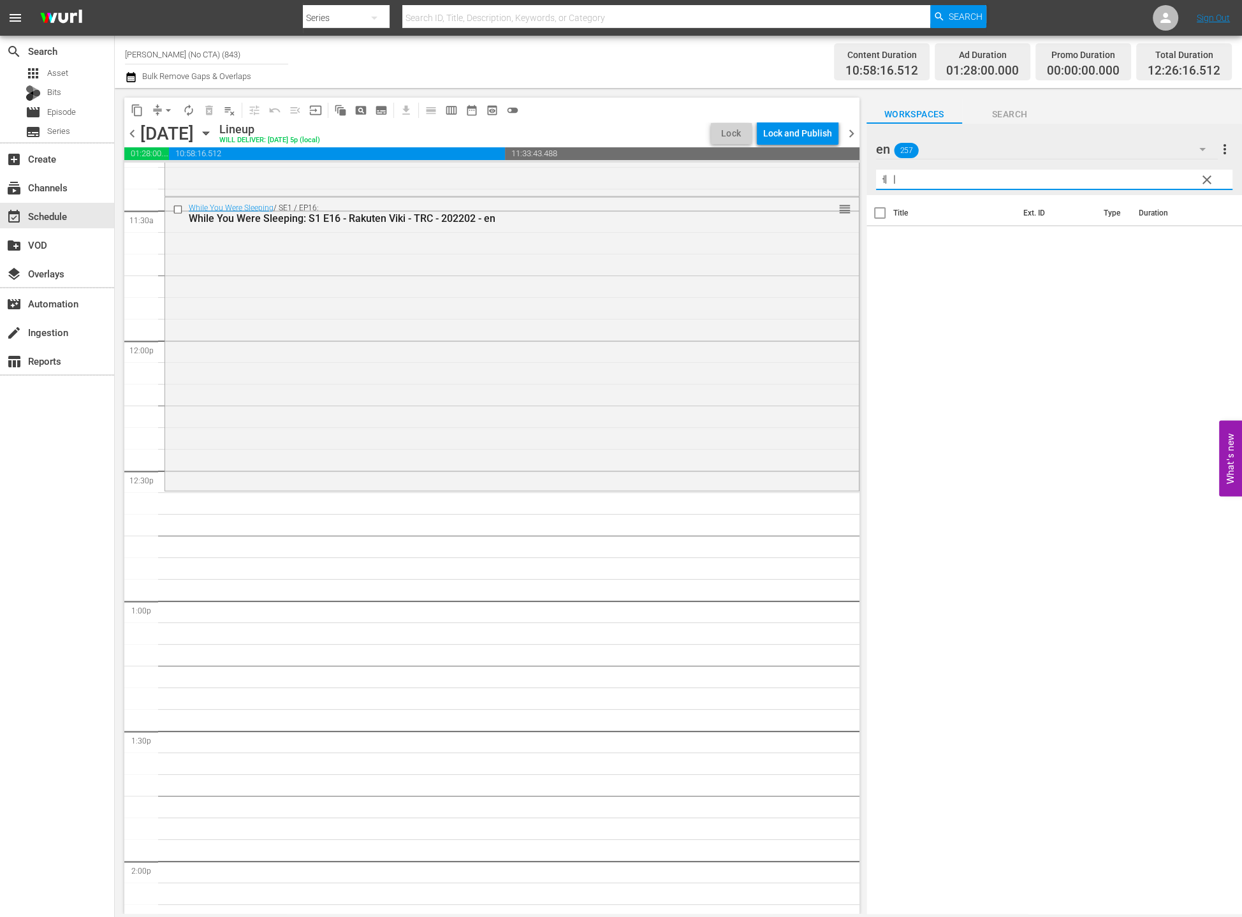
type input "ㅔ"
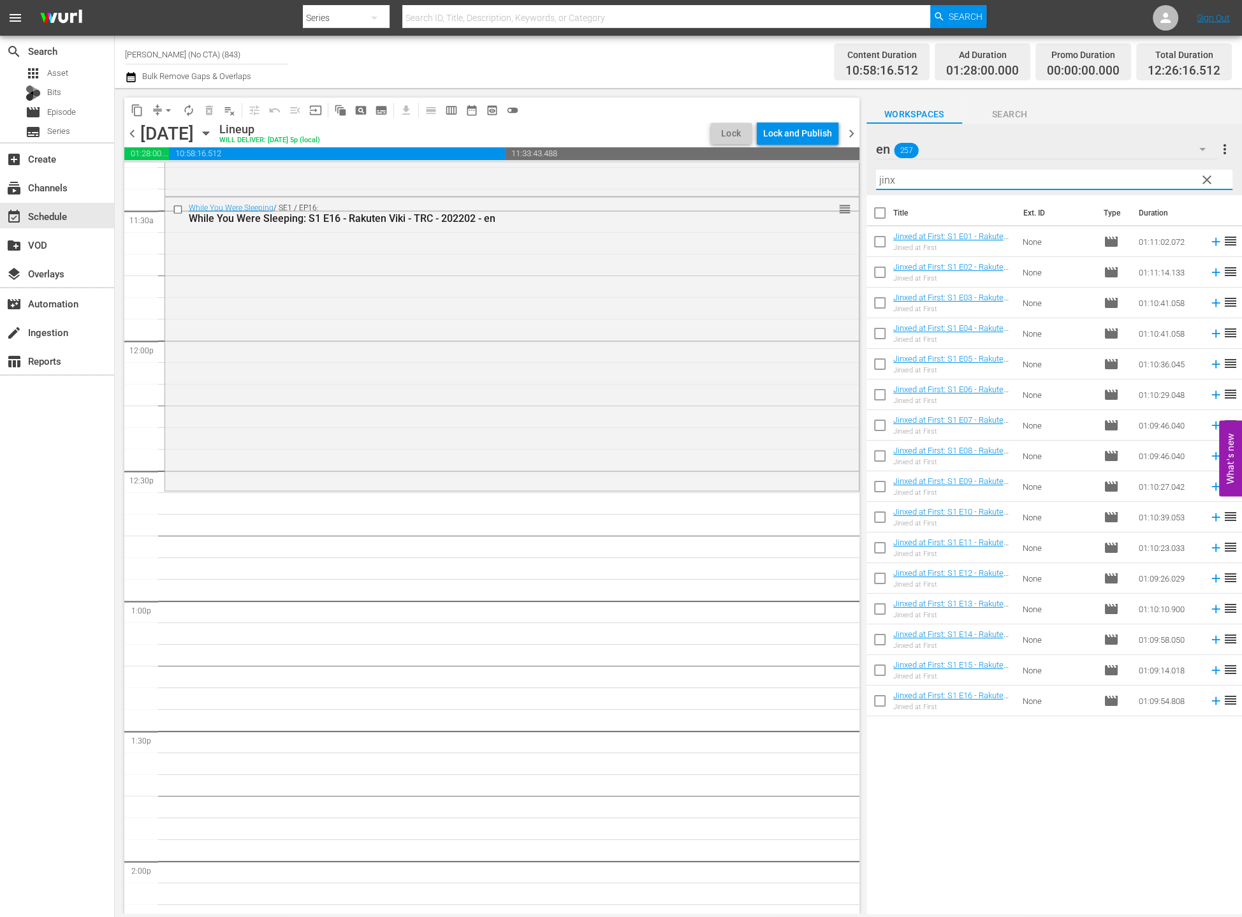
type input "jinx"
click at [869, 206] on input "checkbox" at bounding box center [879, 215] width 27 height 27
checkbox input "true"
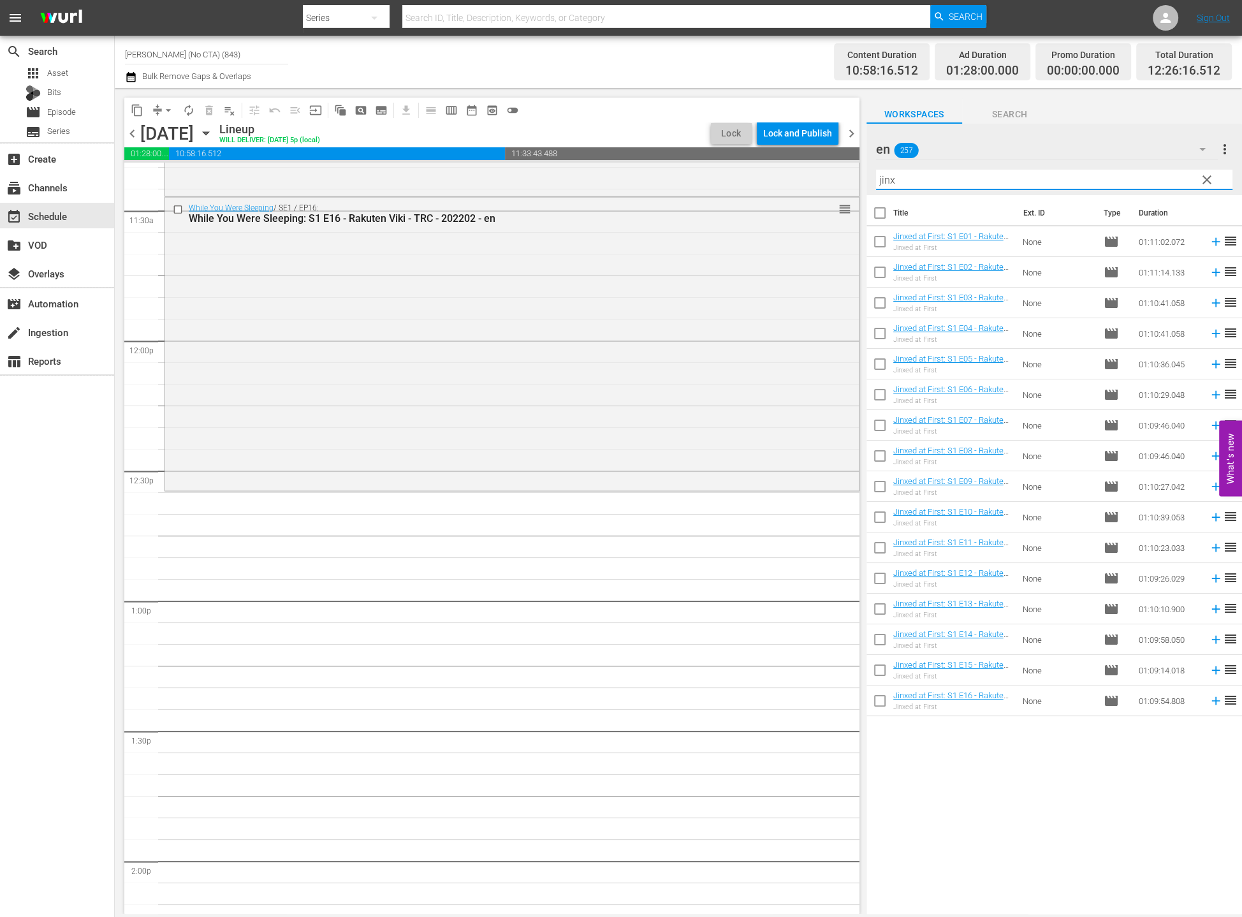
checkbox input "true"
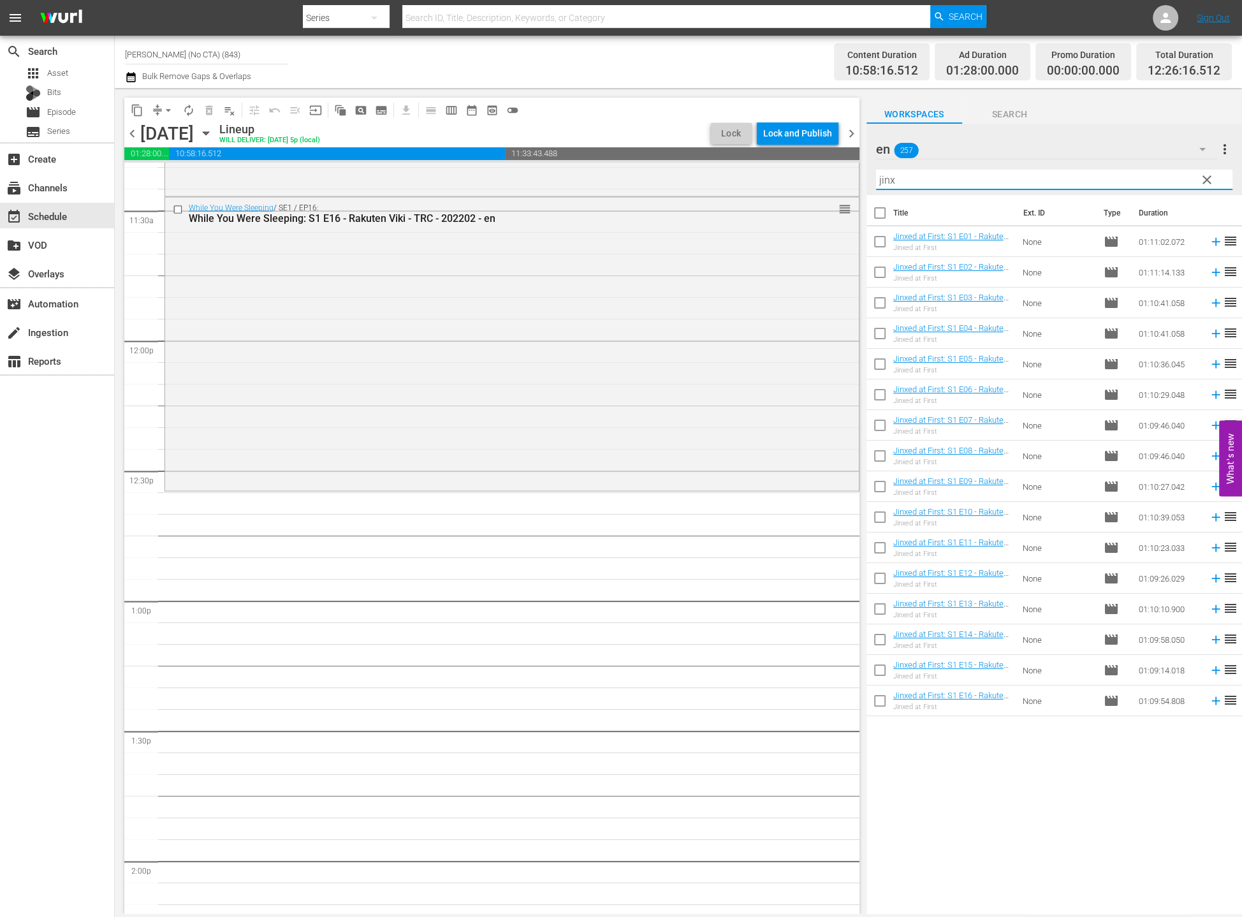
checkbox input "true"
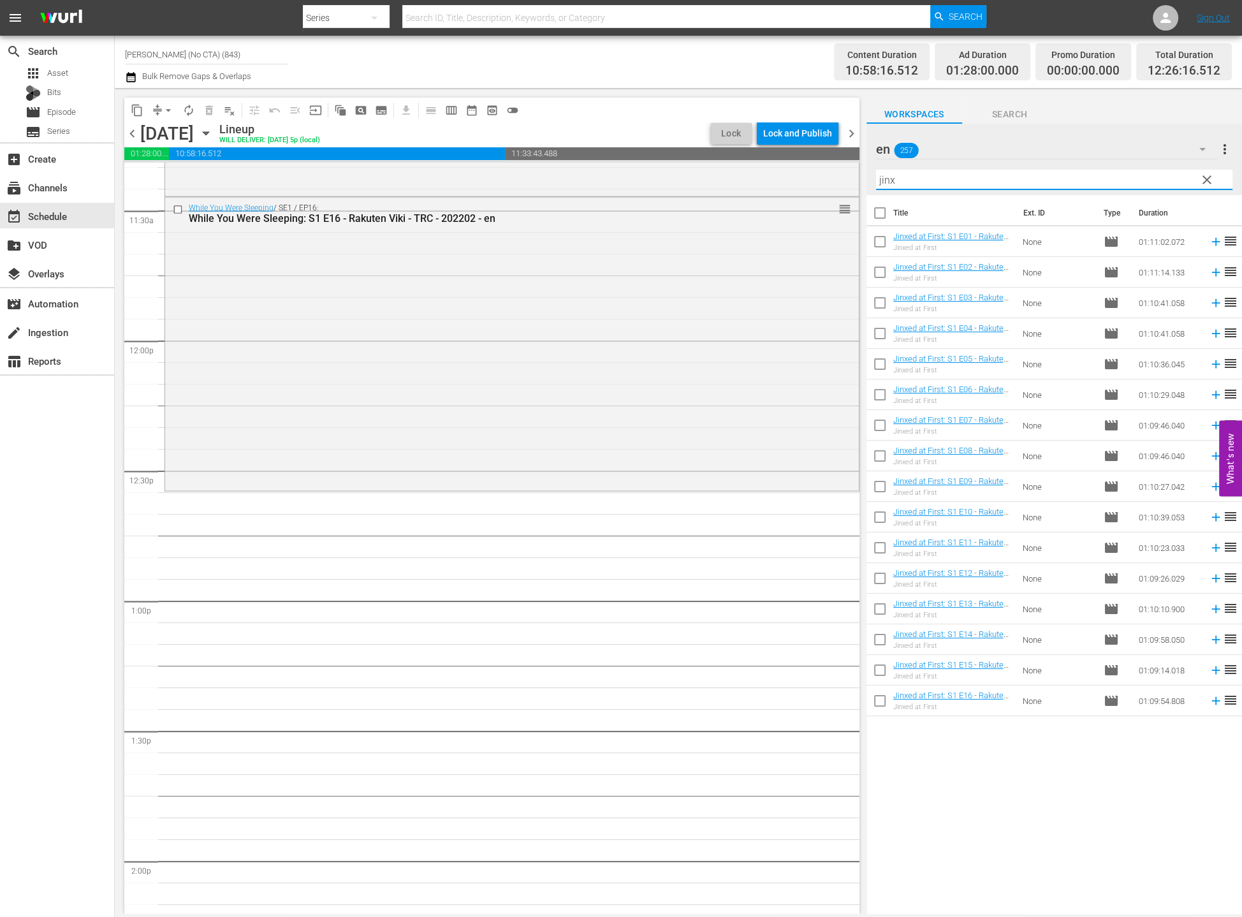
checkbox input "true"
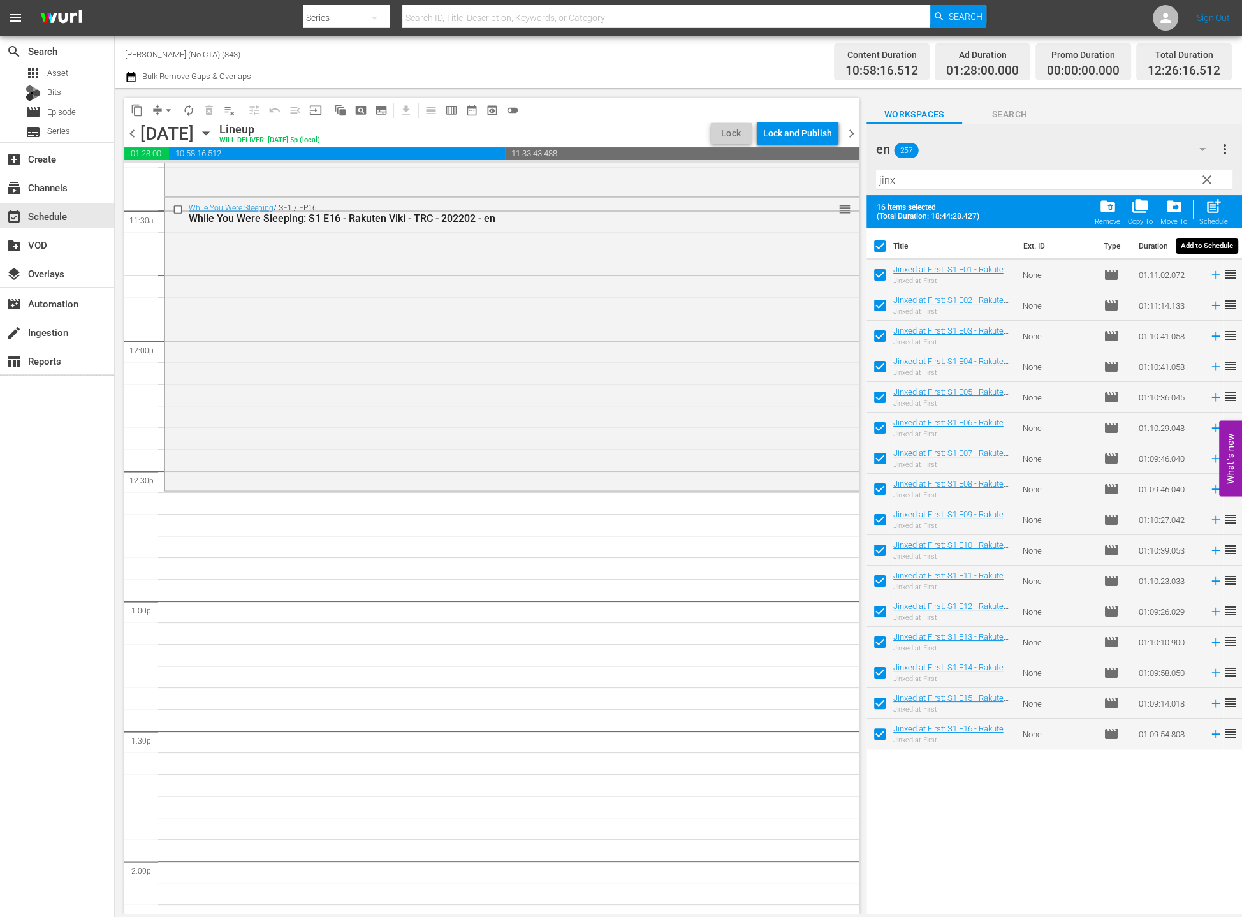
click at [898, 207] on span "post_add" at bounding box center [1213, 206] width 17 height 17
checkbox input "false"
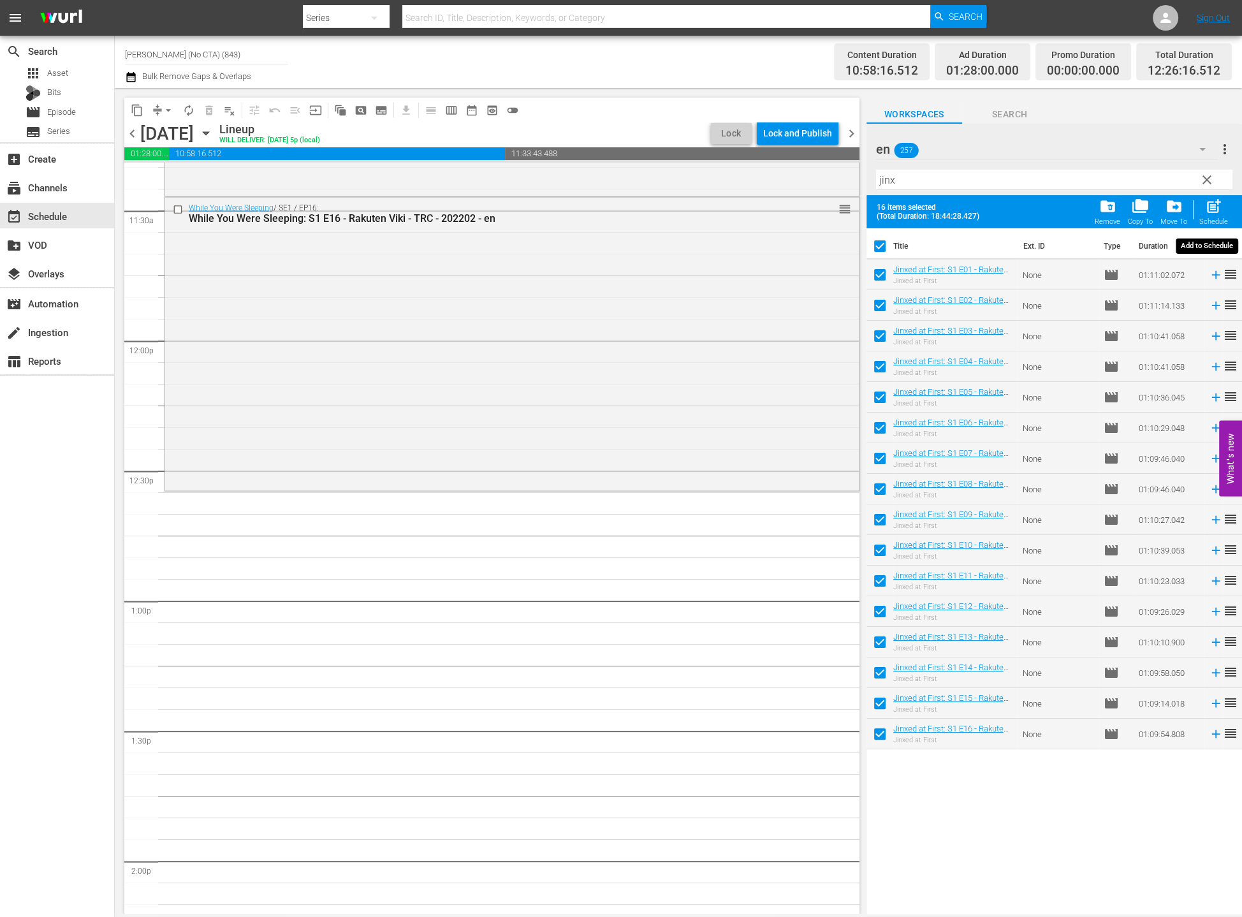
checkbox input "false"
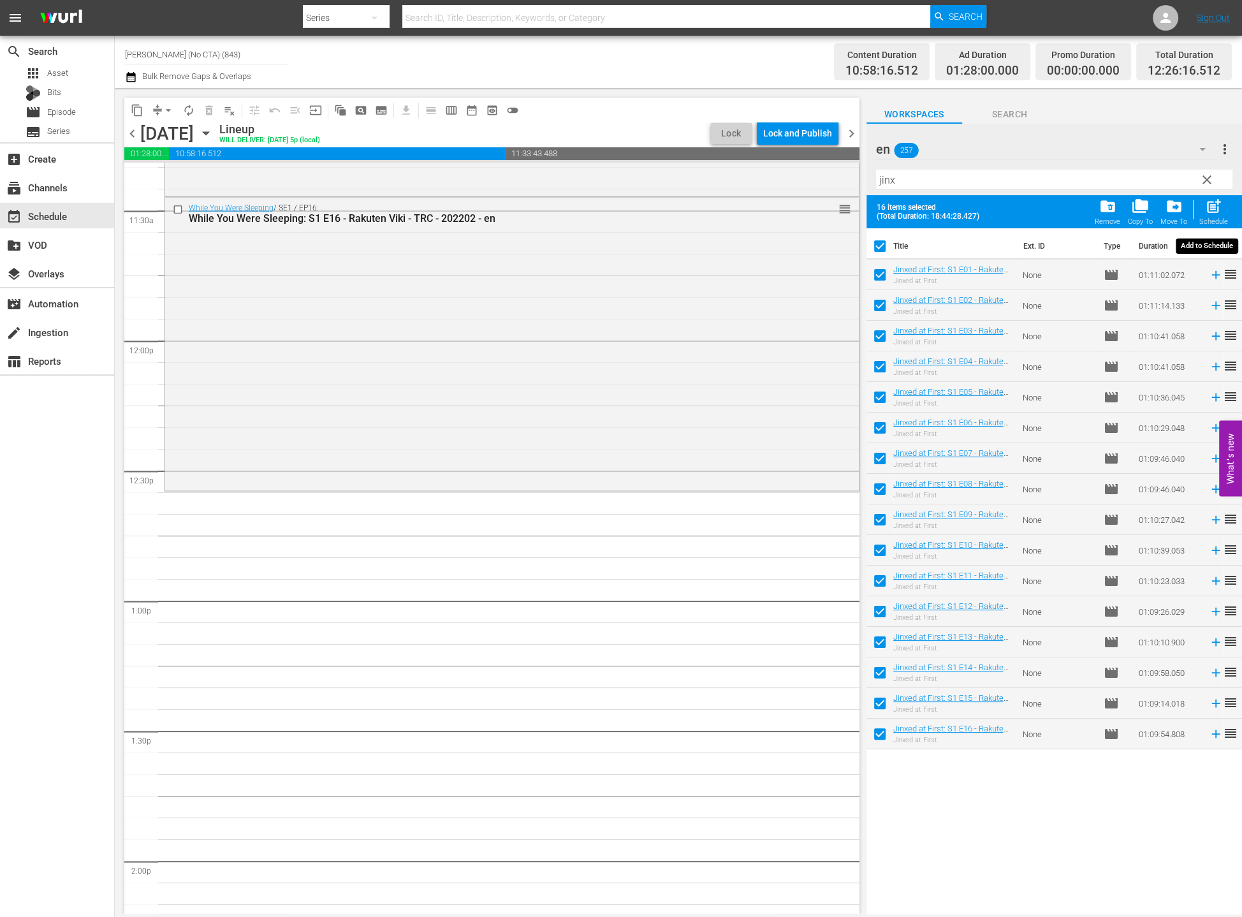
checkbox input "false"
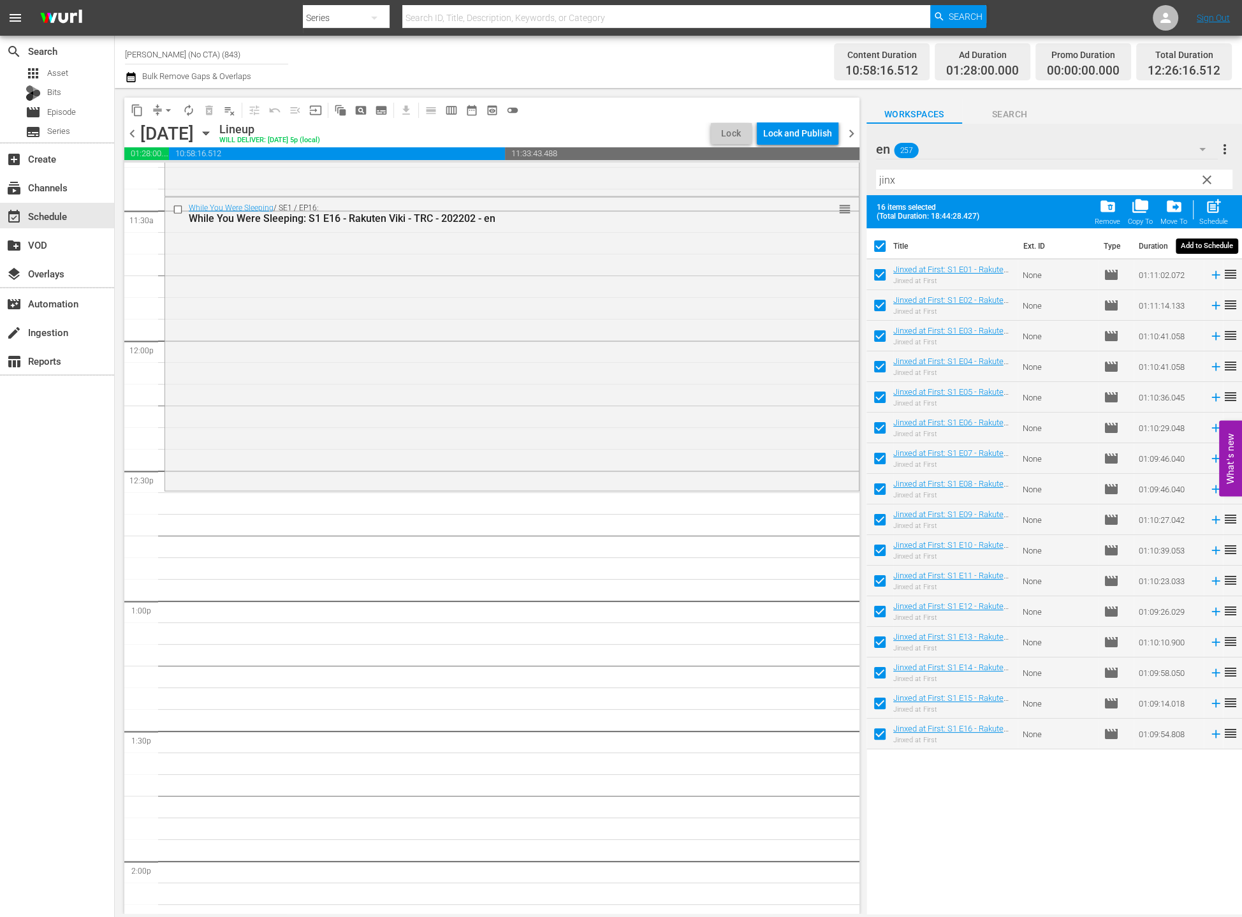
checkbox input "false"
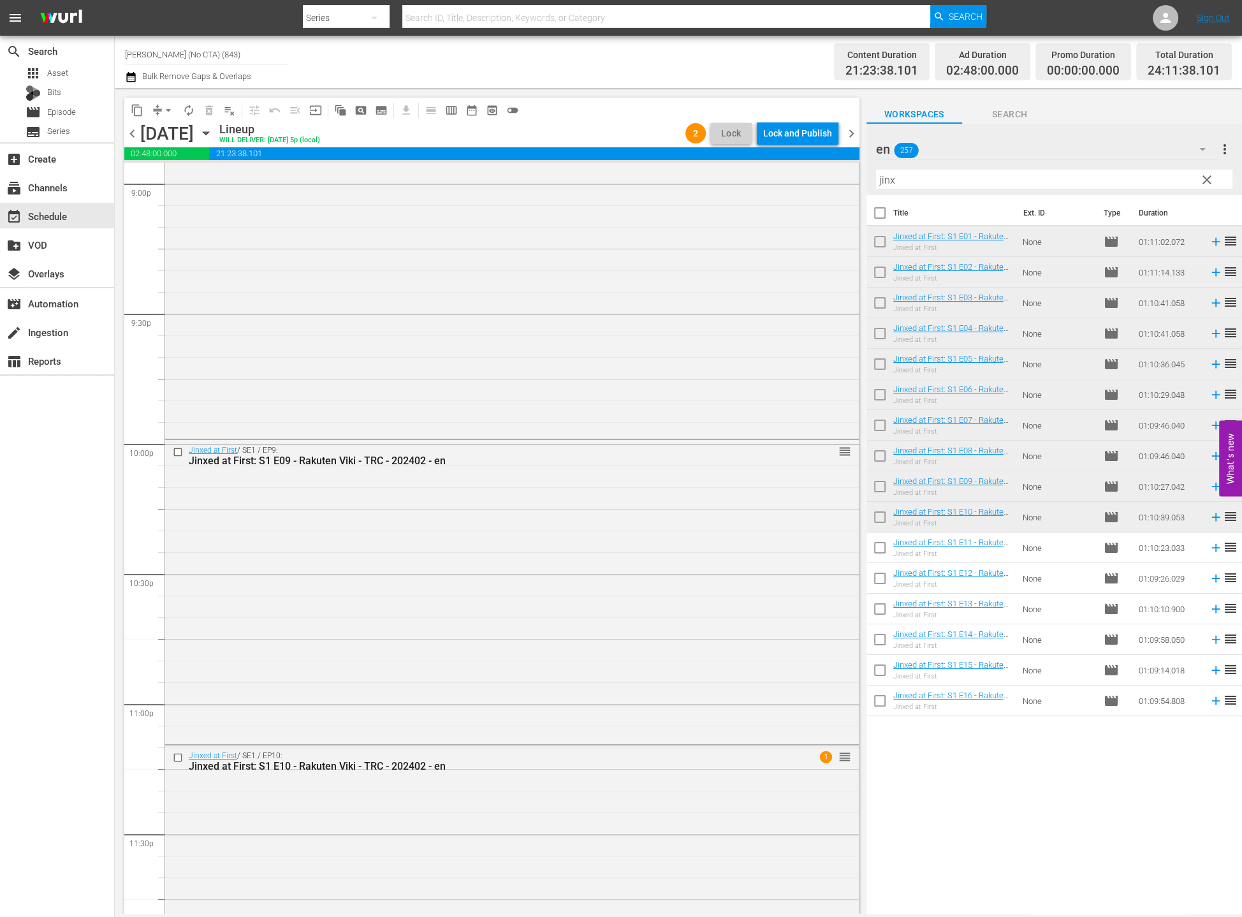
scroll to position [5579, 0]
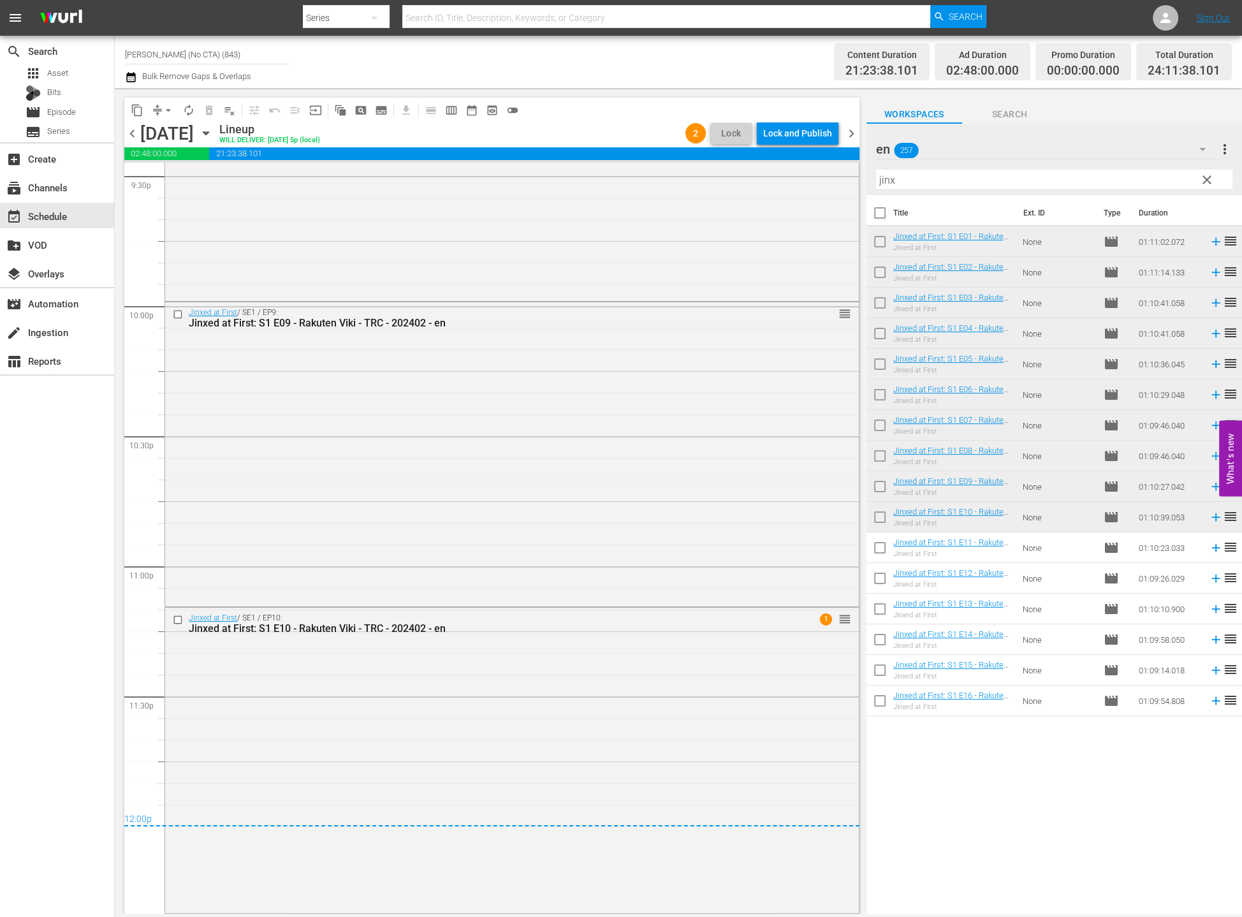
click at [826, 145] on div "chevron_left [DATE] [DATE] Lineup WILL DELIVER: [DATE] 5p (local) 2 Lock Lock a…" at bounding box center [491, 134] width 735 height 25
click at [820, 141] on div "Lock and Publish" at bounding box center [797, 133] width 69 height 23
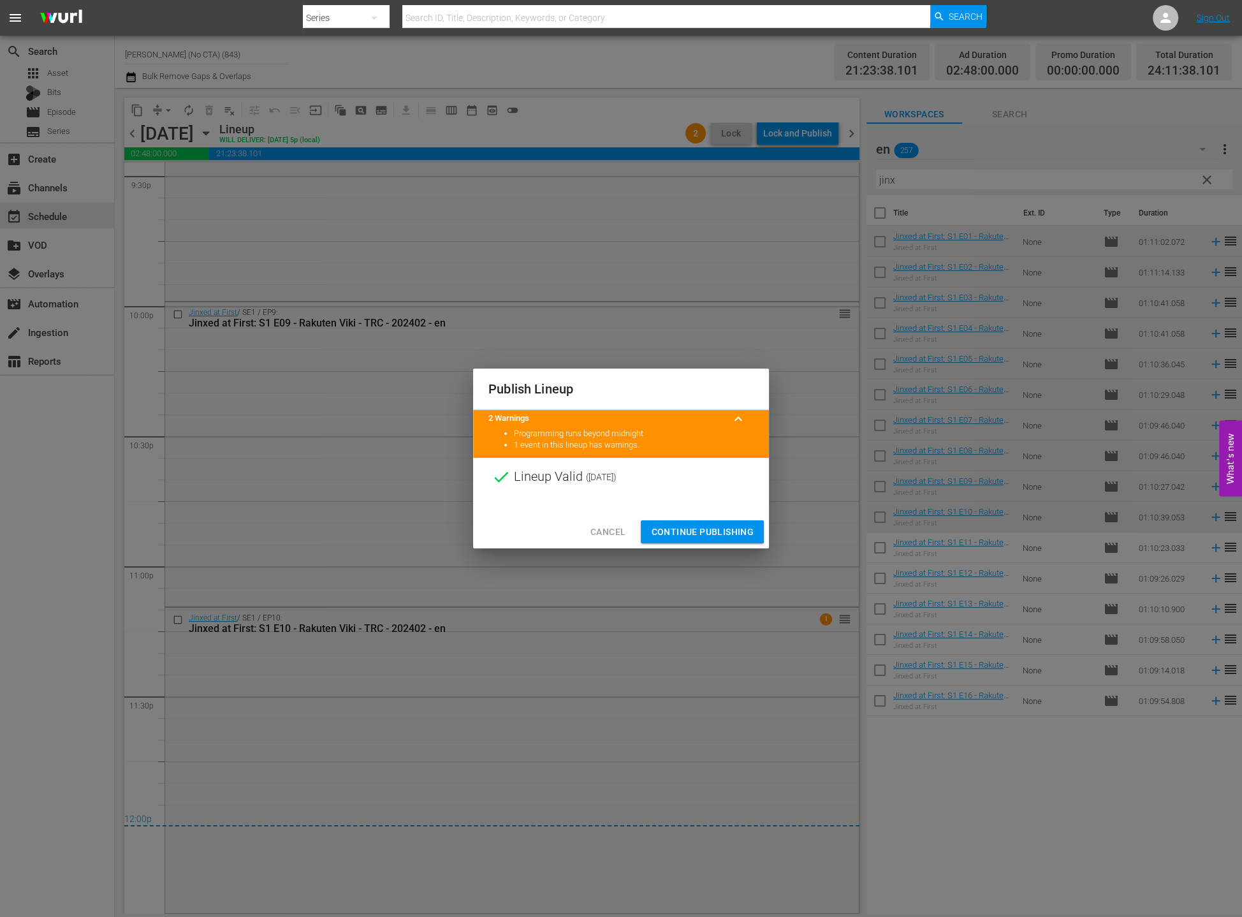
click at [699, 533] on span "Continue Publishing" at bounding box center [702, 532] width 103 height 16
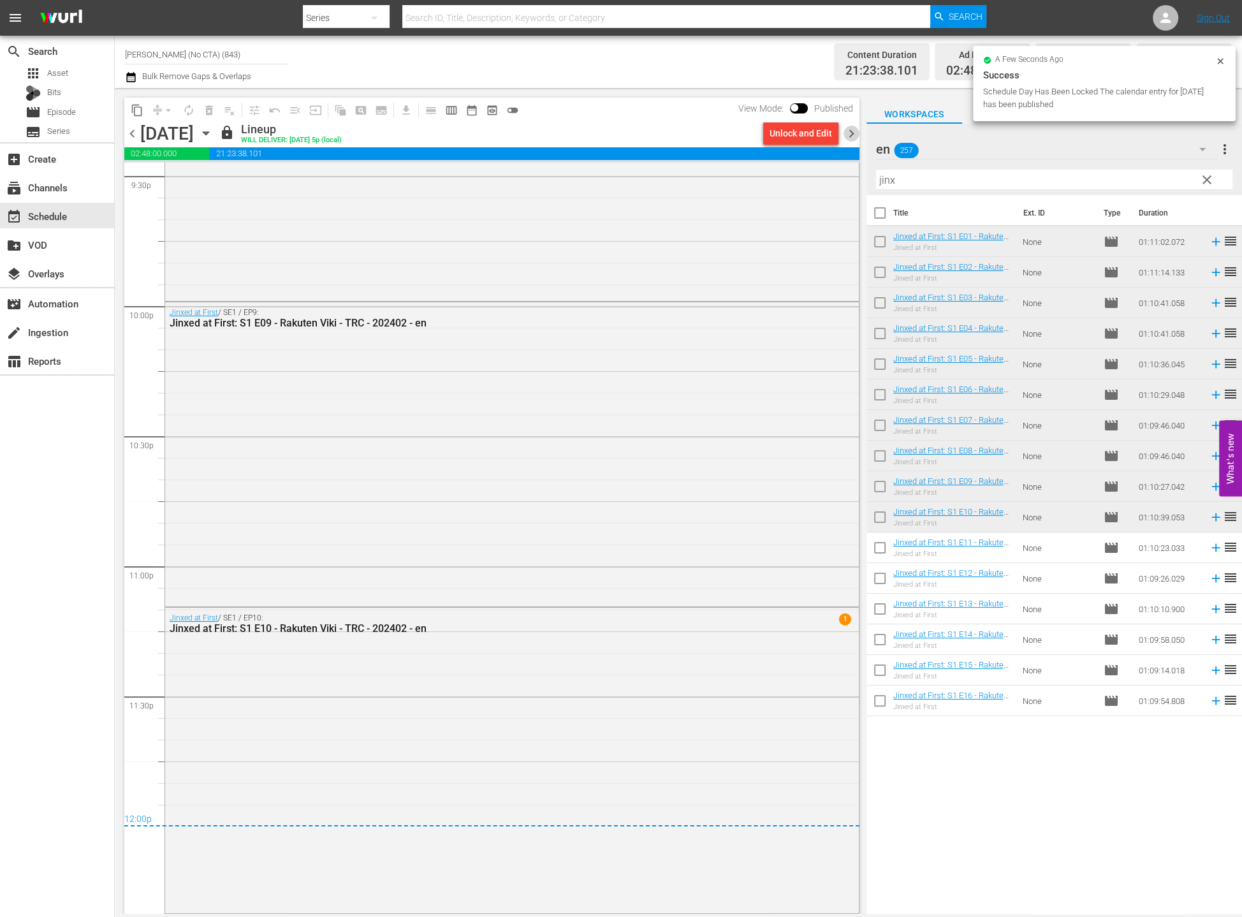
click at [856, 132] on span "chevron_right" at bounding box center [851, 134] width 16 height 16
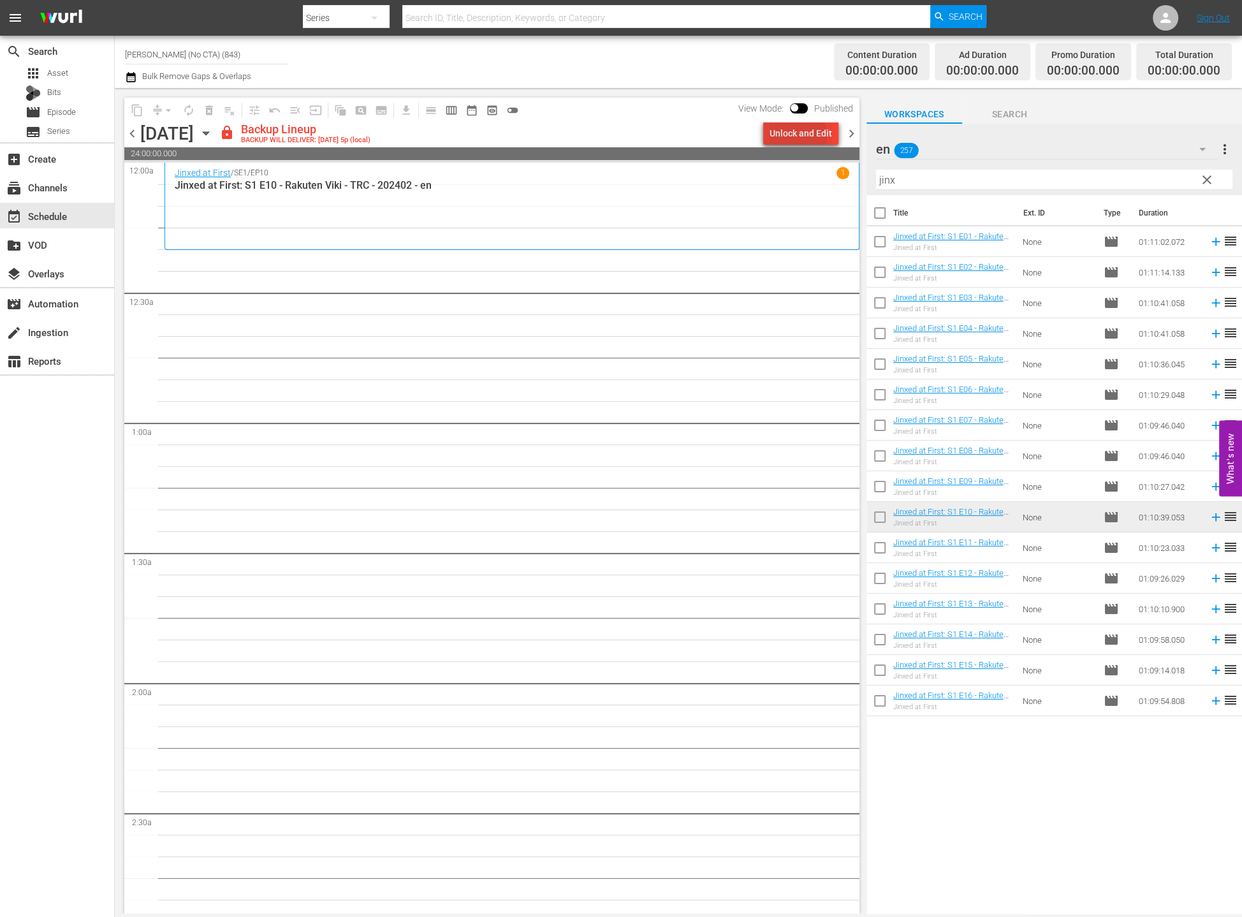
click at [794, 135] on div "Unlock and Edit" at bounding box center [801, 133] width 62 height 23
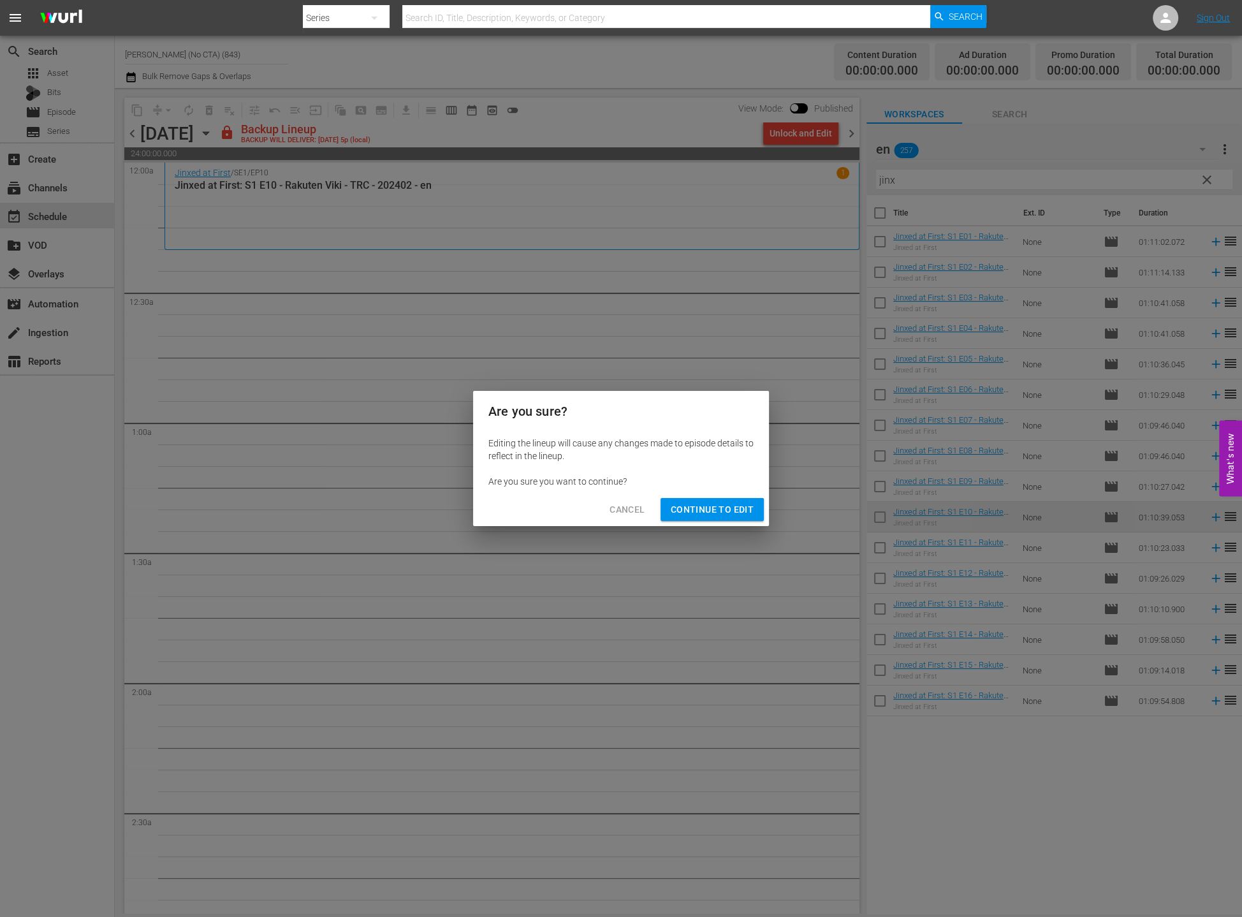
click at [763, 523] on div "Cancel Continue to Edit" at bounding box center [621, 510] width 296 height 34
click at [752, 515] on span "Continue to Edit" at bounding box center [712, 510] width 83 height 16
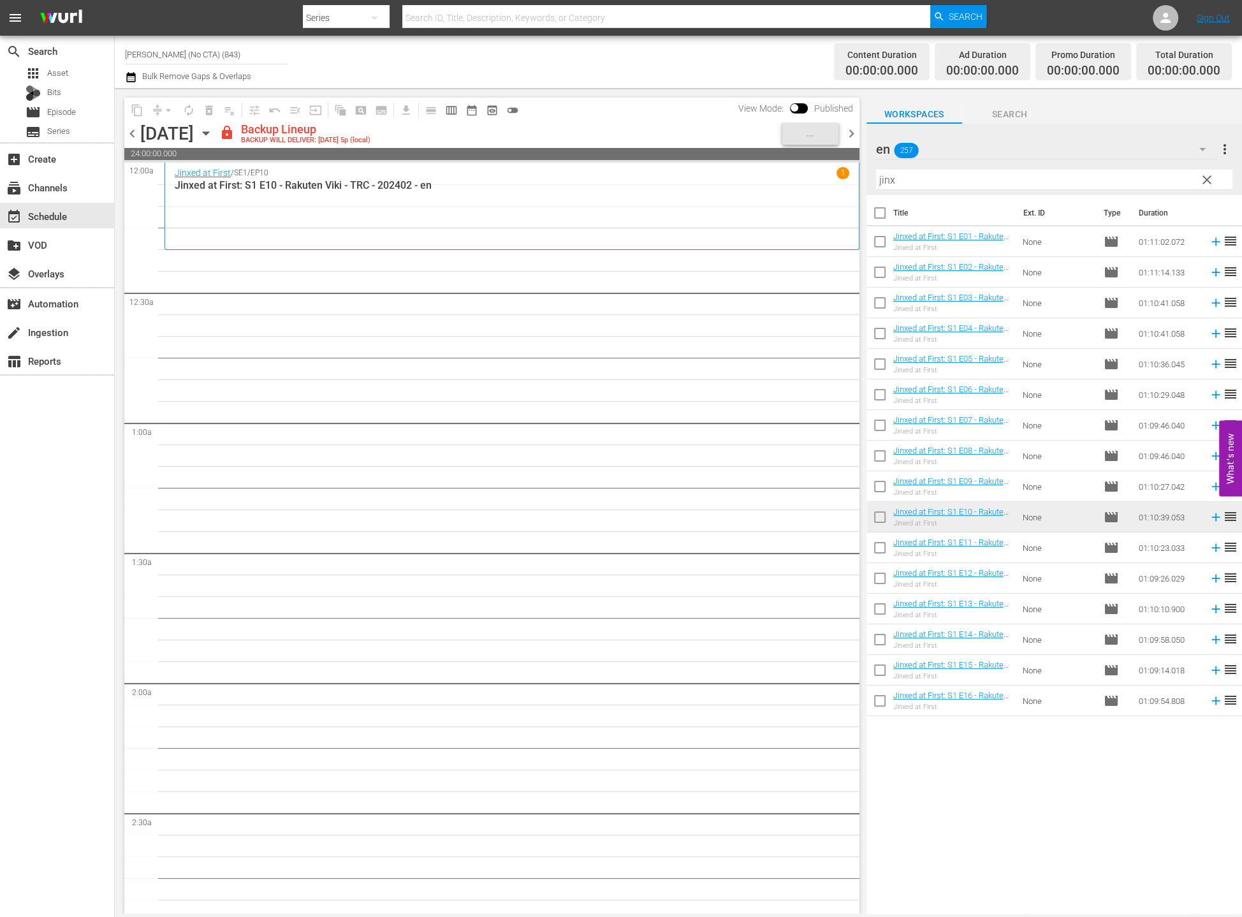
click at [883, 547] on input "checkbox" at bounding box center [879, 550] width 27 height 27
checkbox input "true"
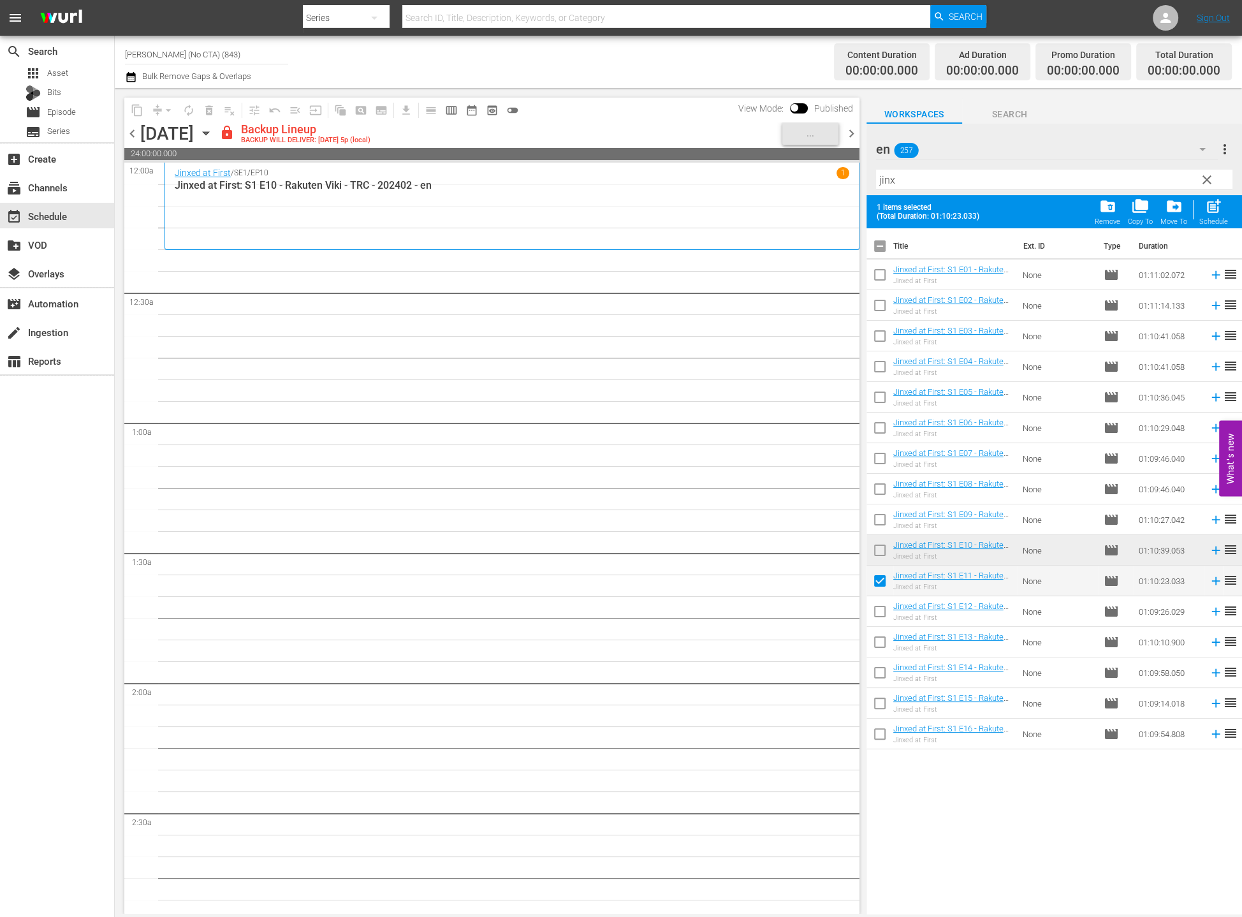
click at [872, 620] on input "checkbox" at bounding box center [879, 614] width 27 height 27
checkbox input "true"
click at [874, 647] on input "checkbox" at bounding box center [879, 644] width 27 height 27
checkbox input "true"
click at [875, 667] on input "checkbox" at bounding box center [879, 675] width 27 height 27
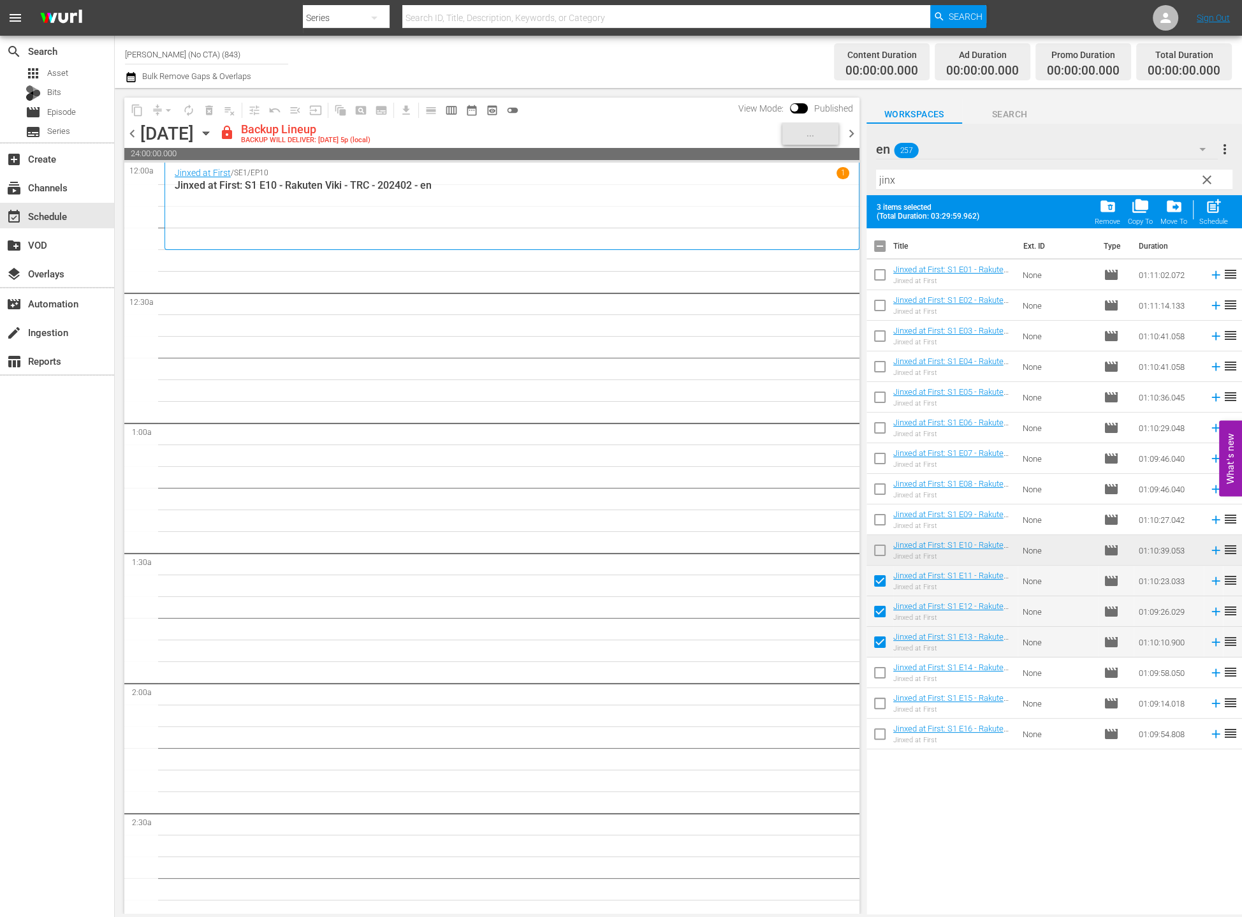
checkbox input "true"
click at [879, 700] on input "checkbox" at bounding box center [879, 705] width 27 height 27
checkbox input "true"
click at [880, 738] on input "checkbox" at bounding box center [879, 736] width 27 height 27
checkbox input "true"
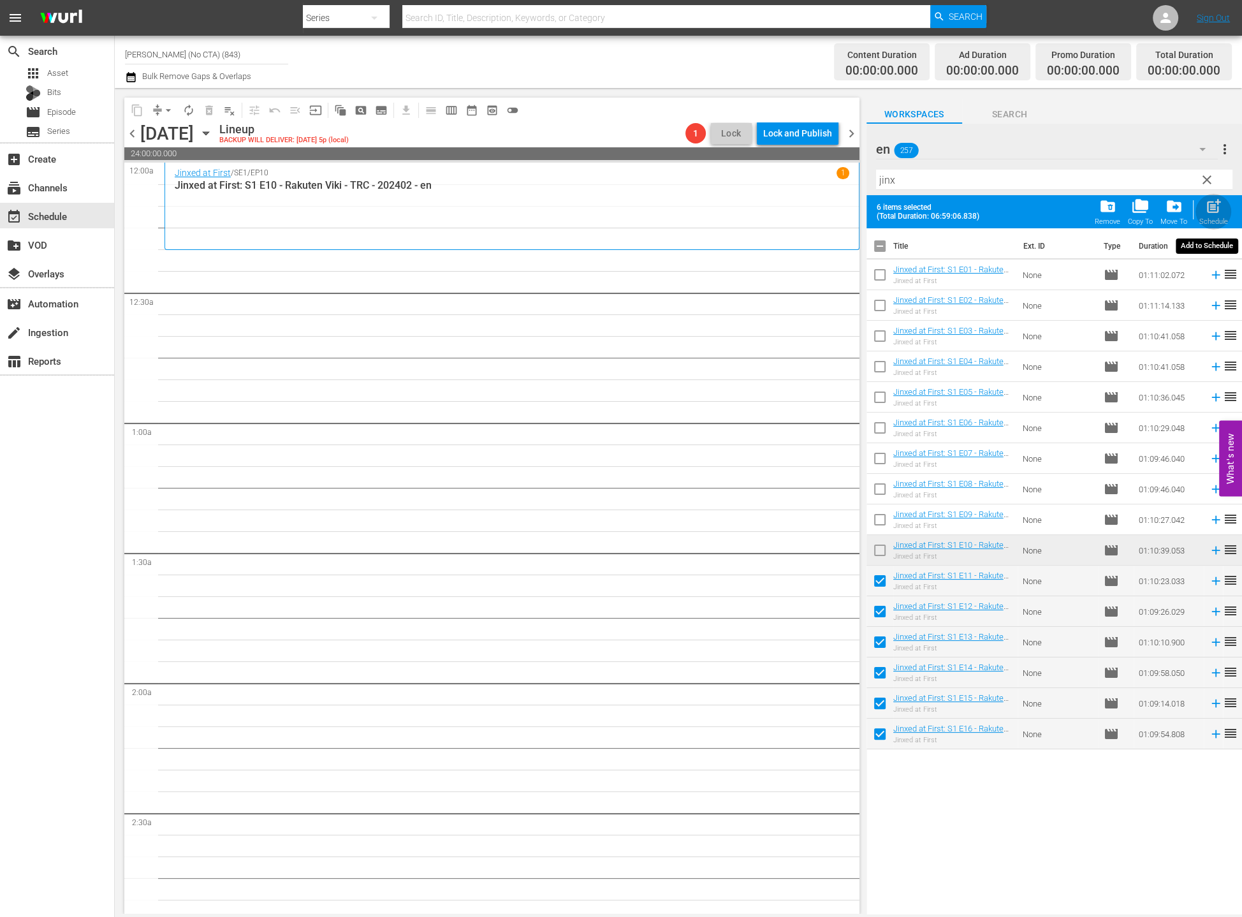
click at [898, 207] on span "post_add" at bounding box center [1213, 206] width 17 height 17
checkbox input "false"
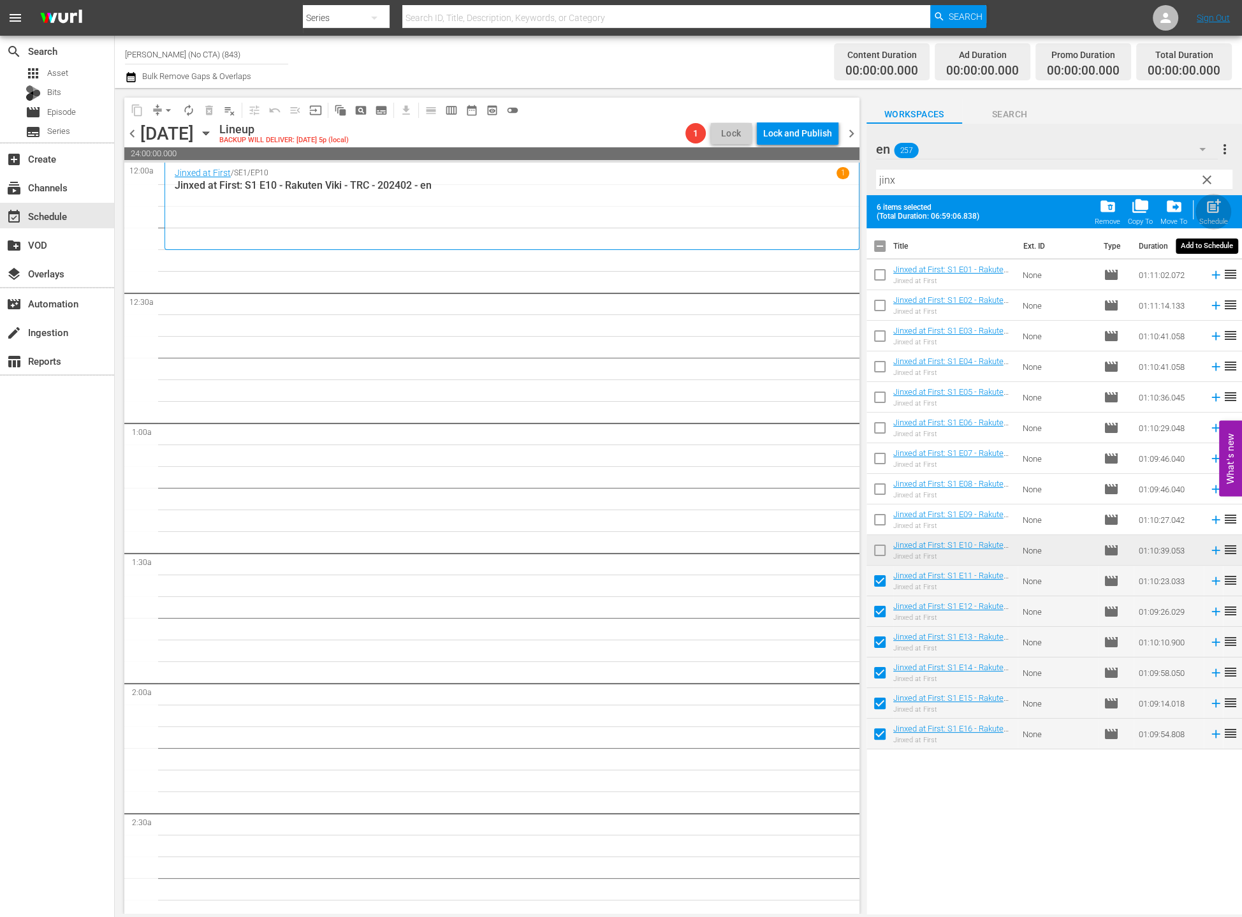
checkbox input "false"
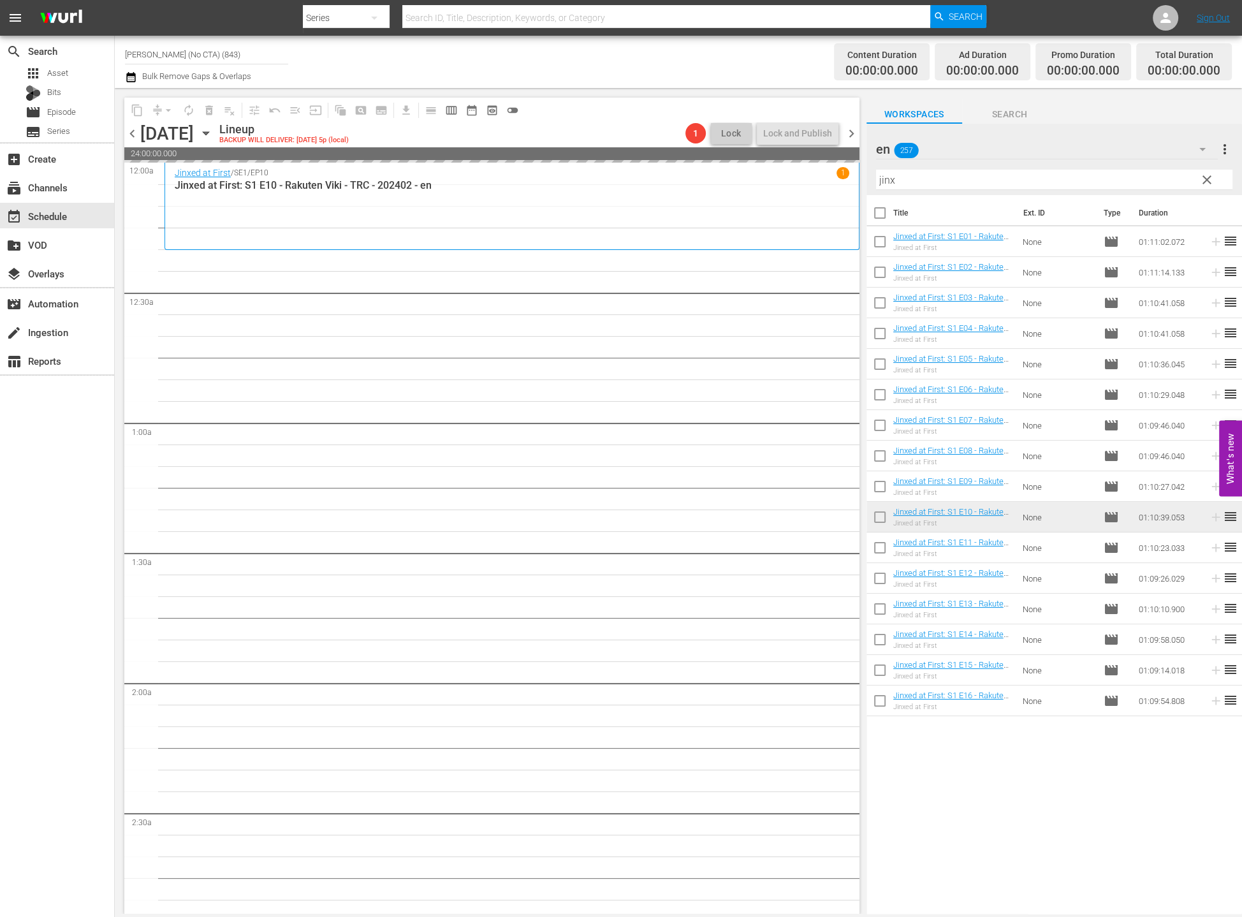
click at [898, 149] on div "en 257" at bounding box center [1047, 149] width 342 height 36
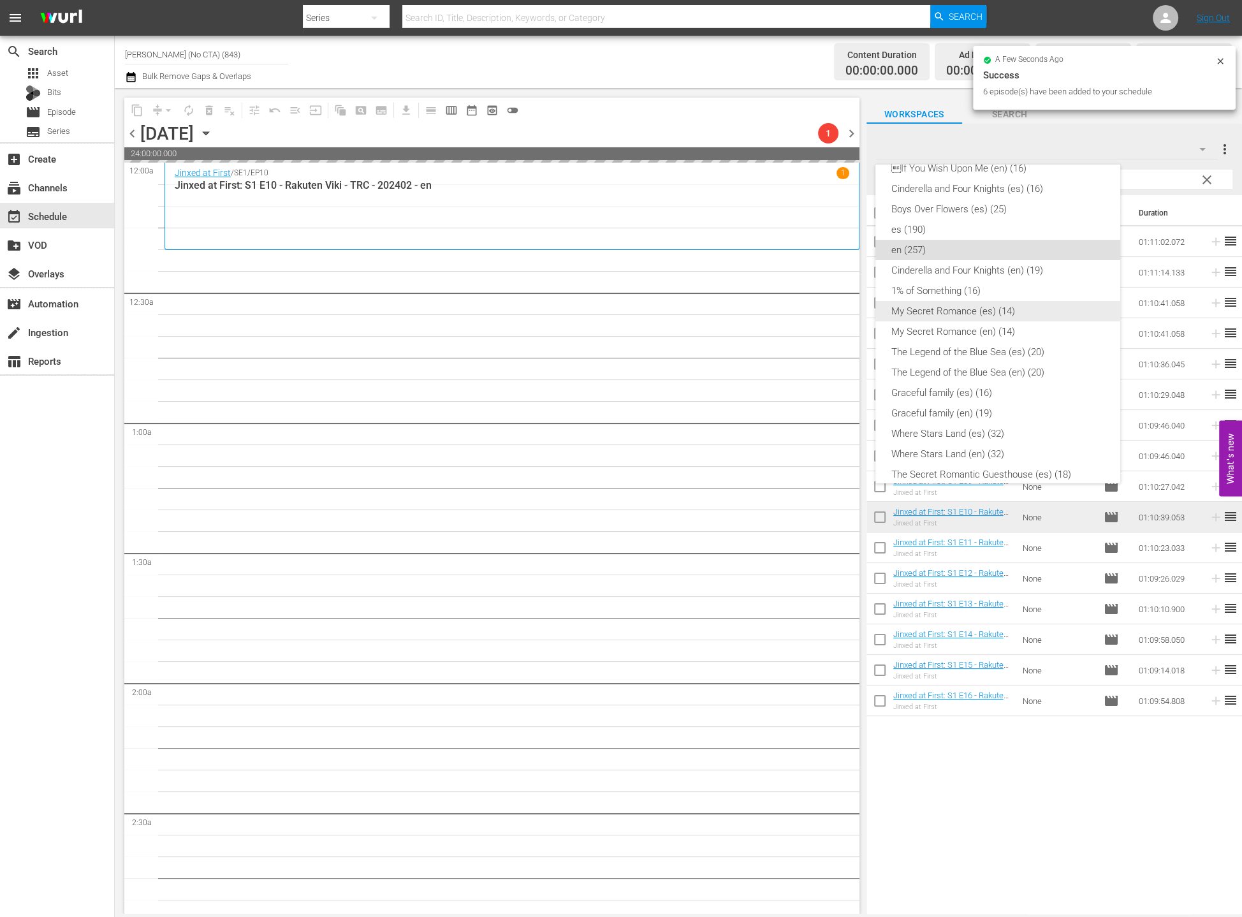
scroll to position [123, 0]
click at [898, 184] on div "Lies Hidden (es) (8) Lies Hidden (en) (8) Why Her? (en) (16) Why Her? (es) (16)…" at bounding box center [621, 458] width 1242 height 917
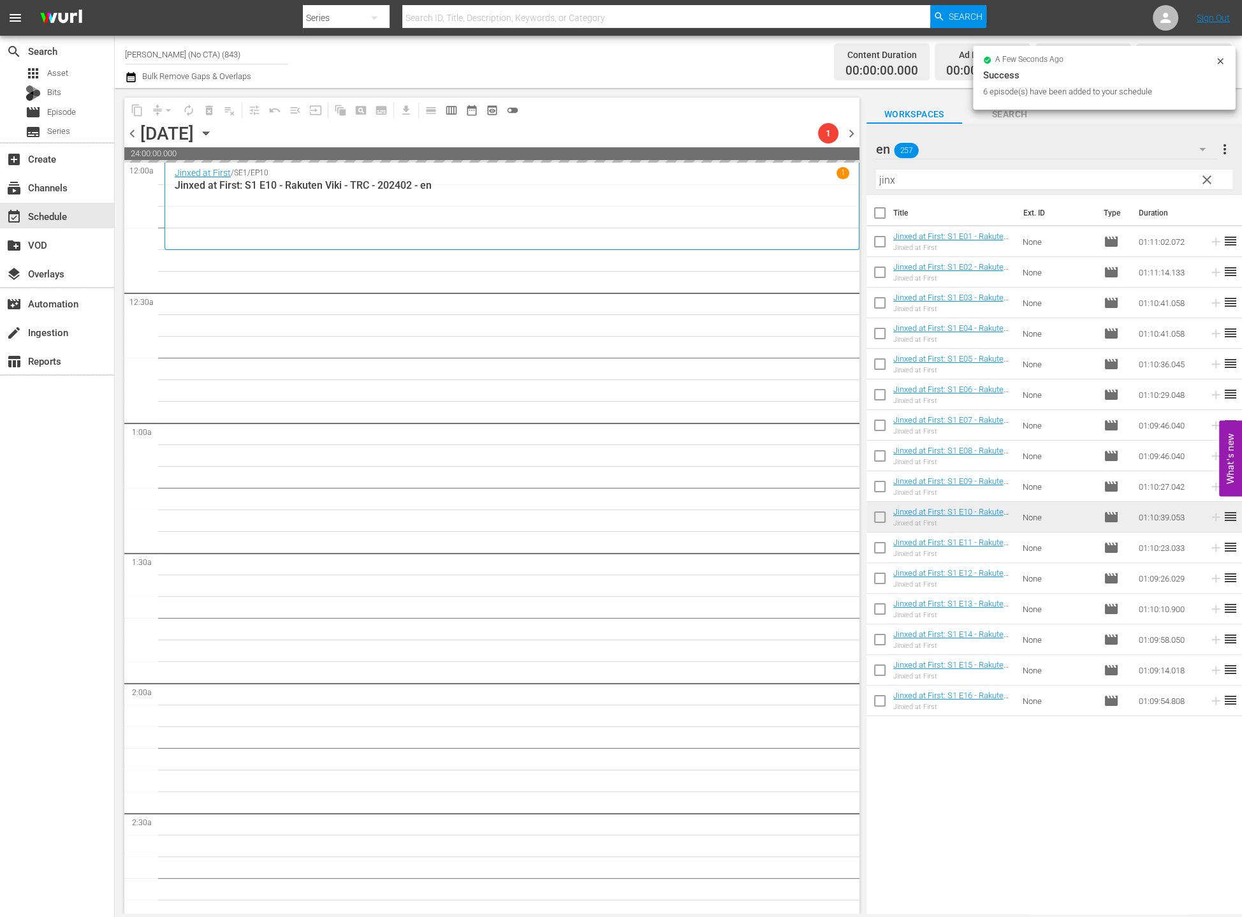
click at [898, 181] on div "Lies Hidden (es) (8) Lies Hidden (en) (8) Why Her? (en) (16) Why Her? (es) (16)…" at bounding box center [621, 458] width 1242 height 917
click at [898, 180] on span "clear" at bounding box center [1206, 179] width 15 height 15
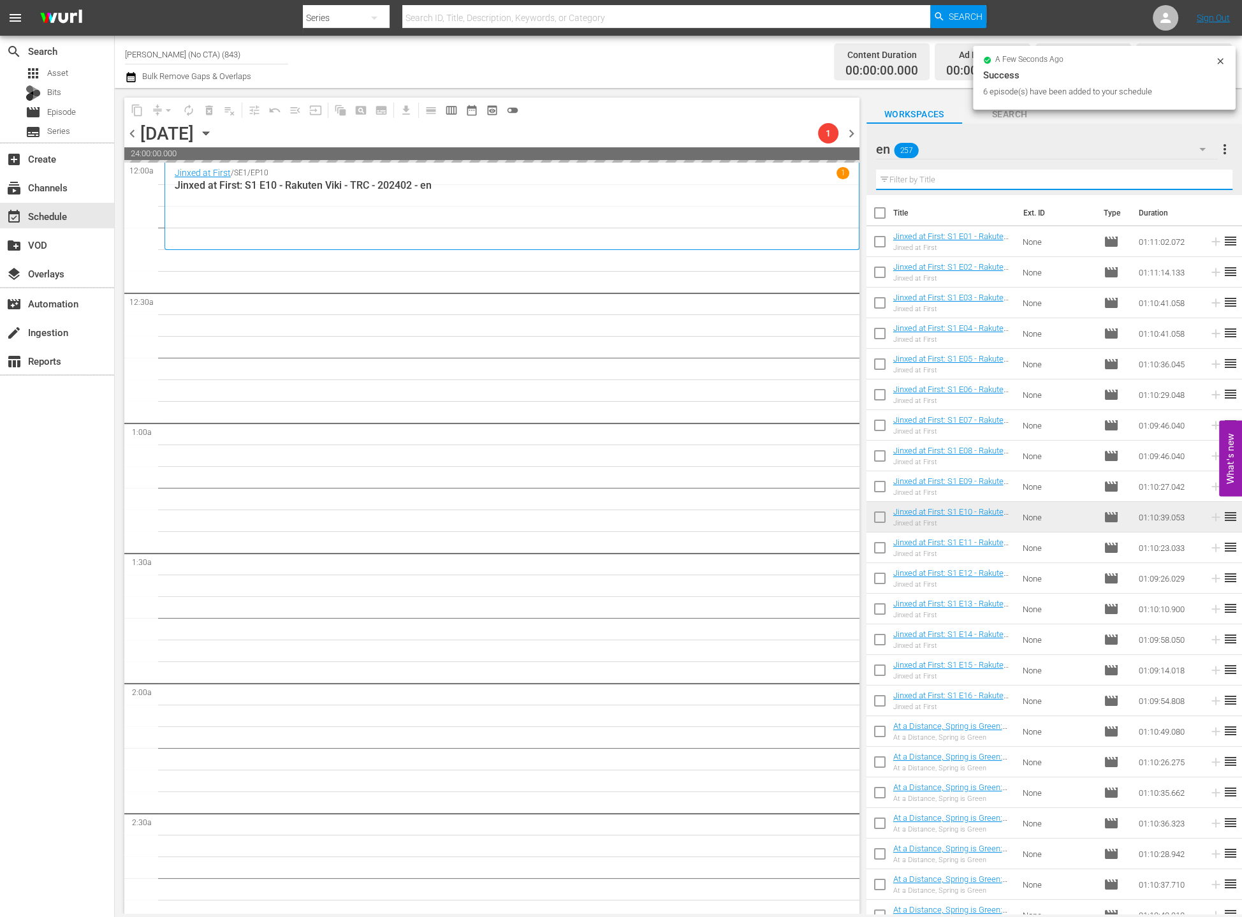
click at [898, 176] on input "text" at bounding box center [1054, 180] width 356 height 20
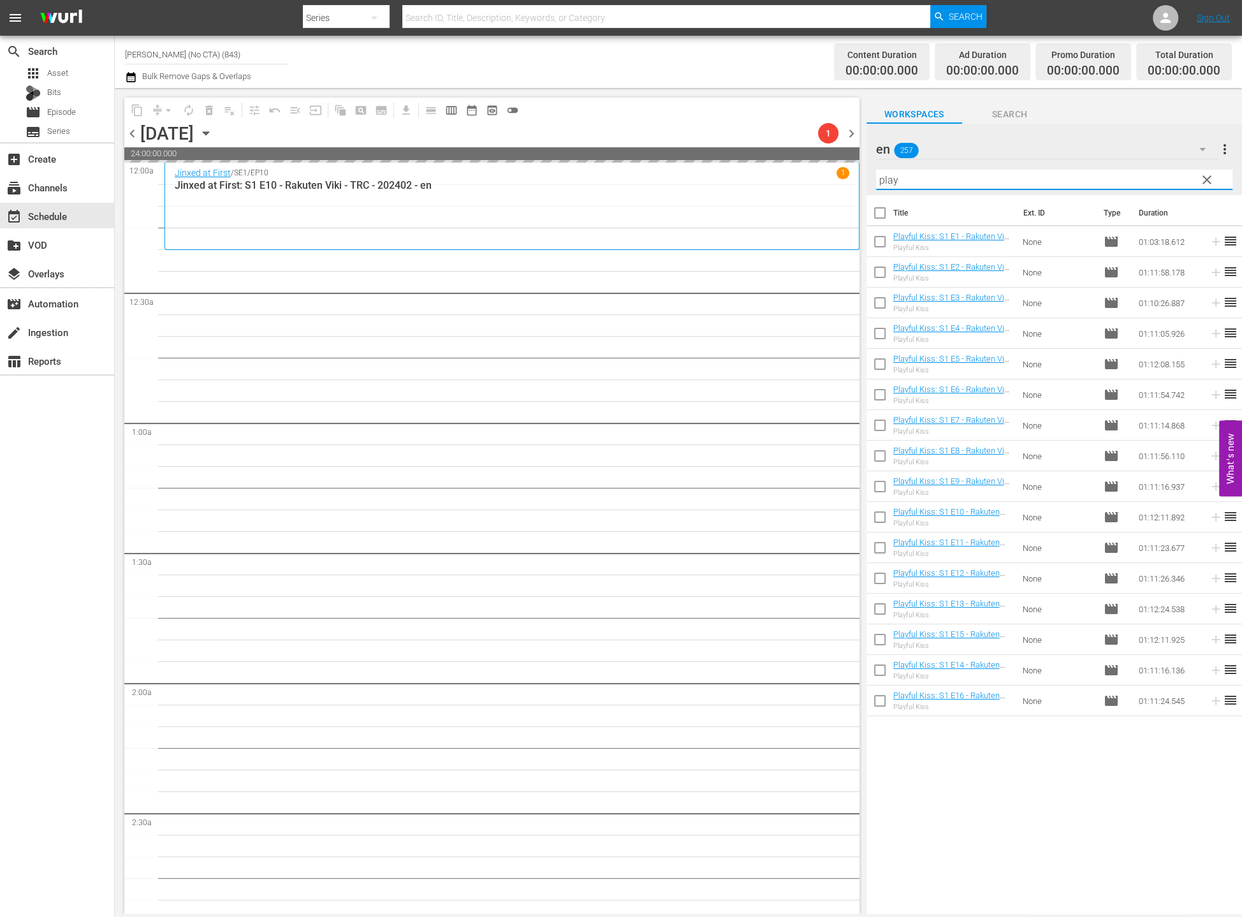
type input "play"
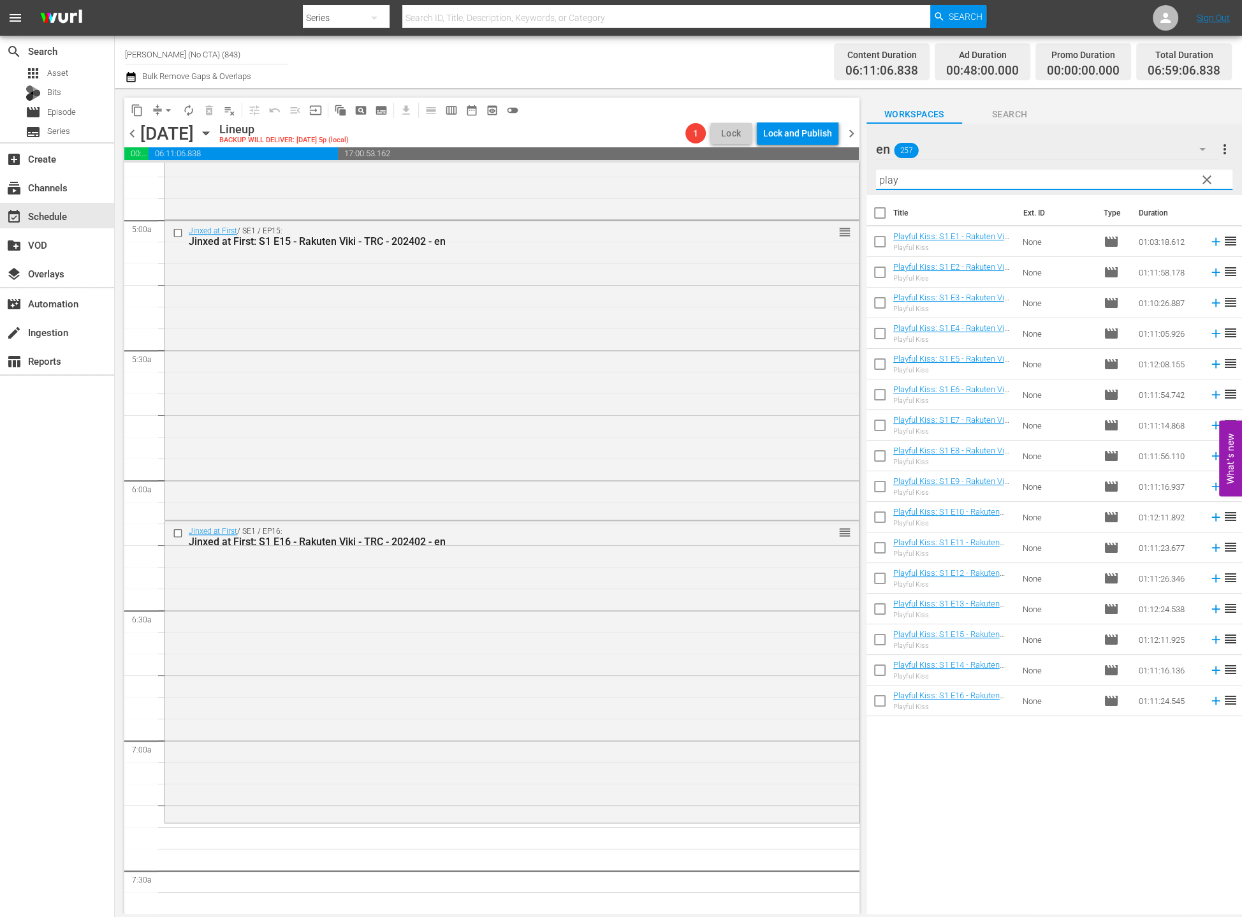
scroll to position [1559, 0]
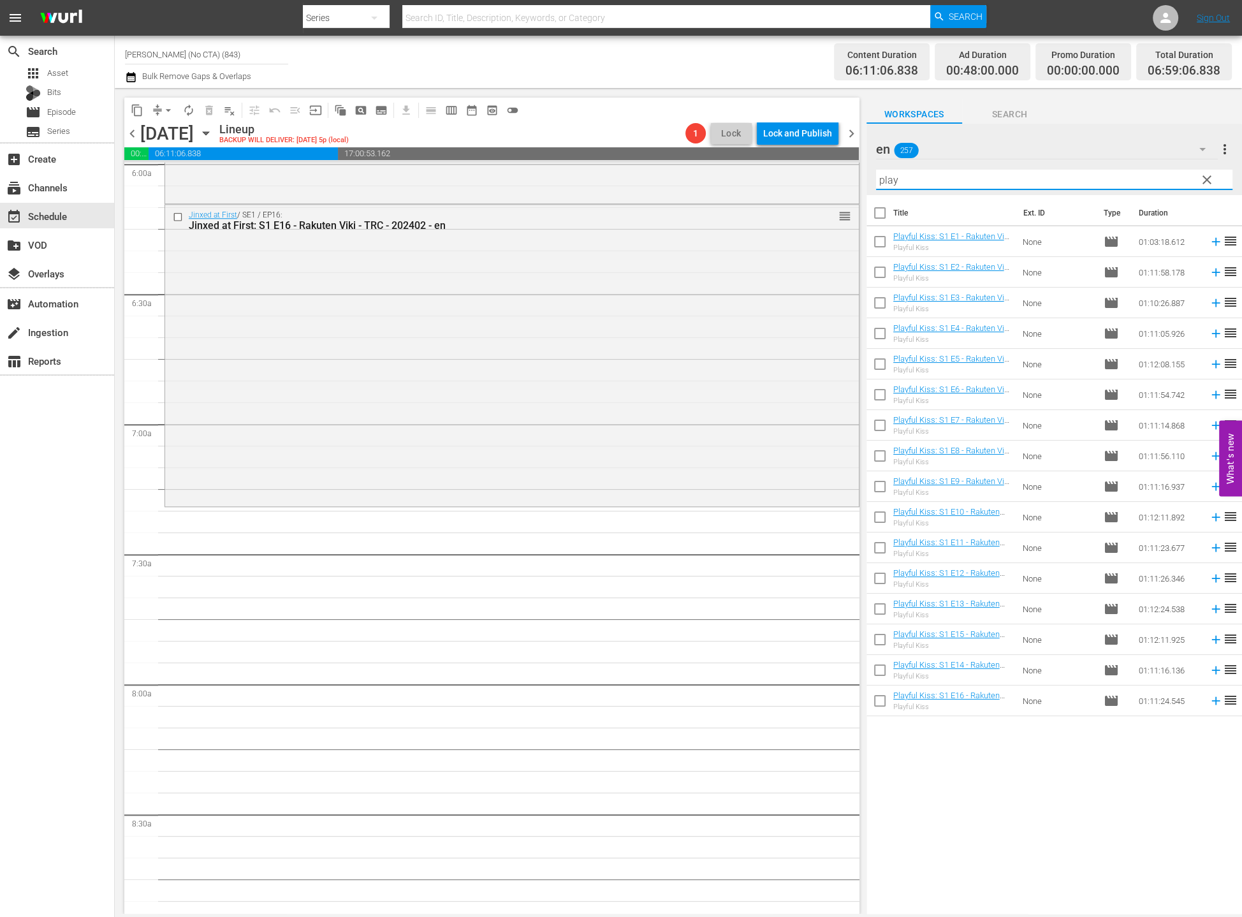
click at [886, 214] on input "checkbox" at bounding box center [879, 215] width 27 height 27
checkbox input "true"
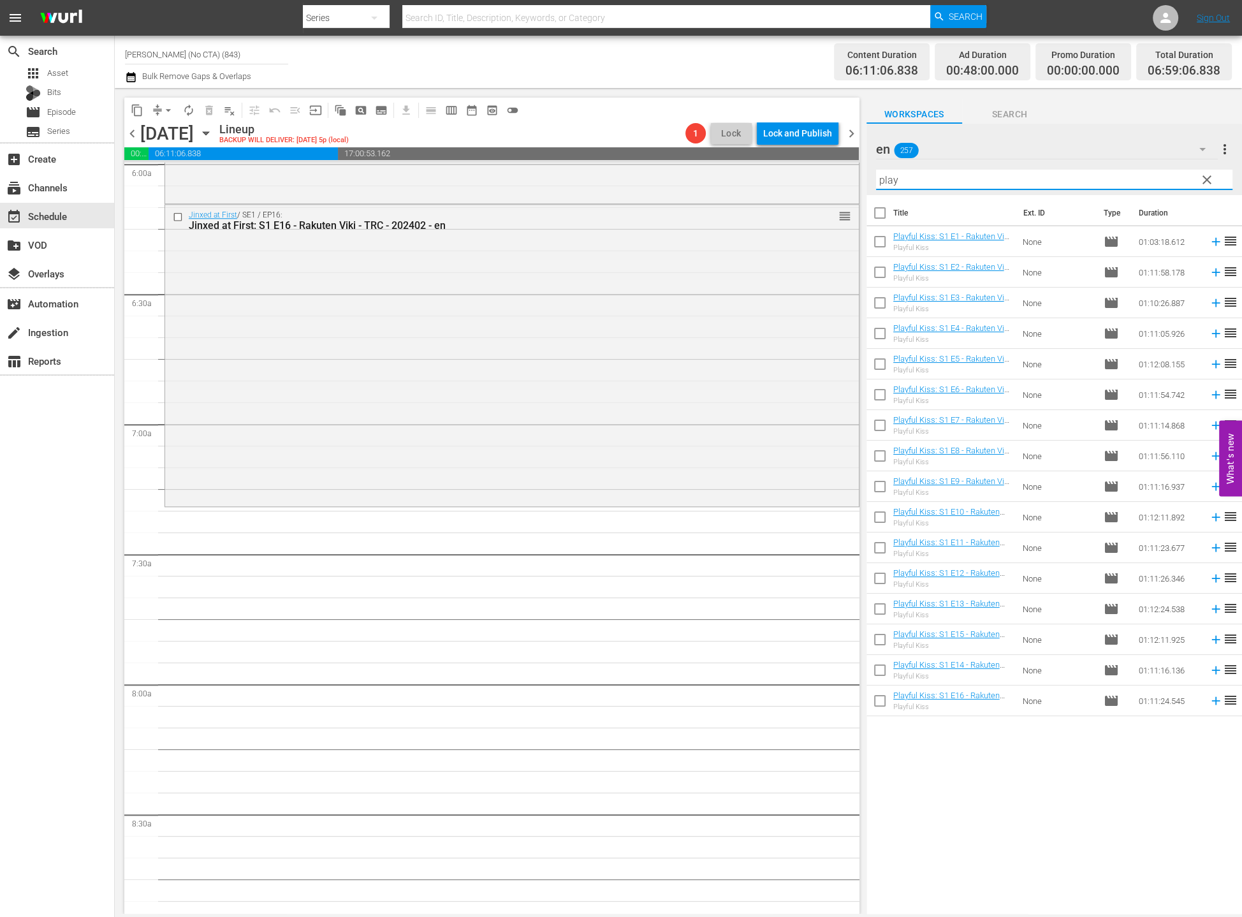
checkbox input "true"
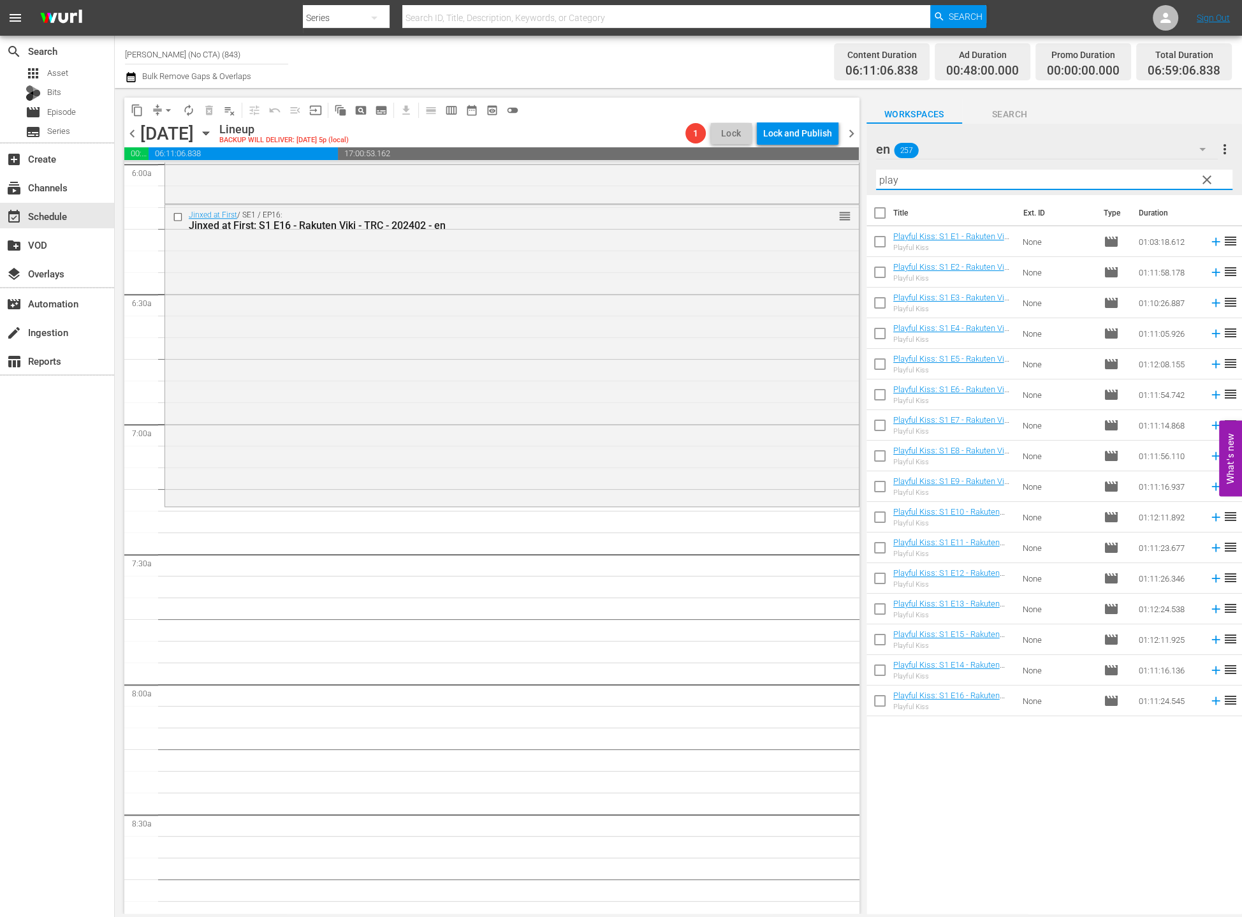
checkbox input "true"
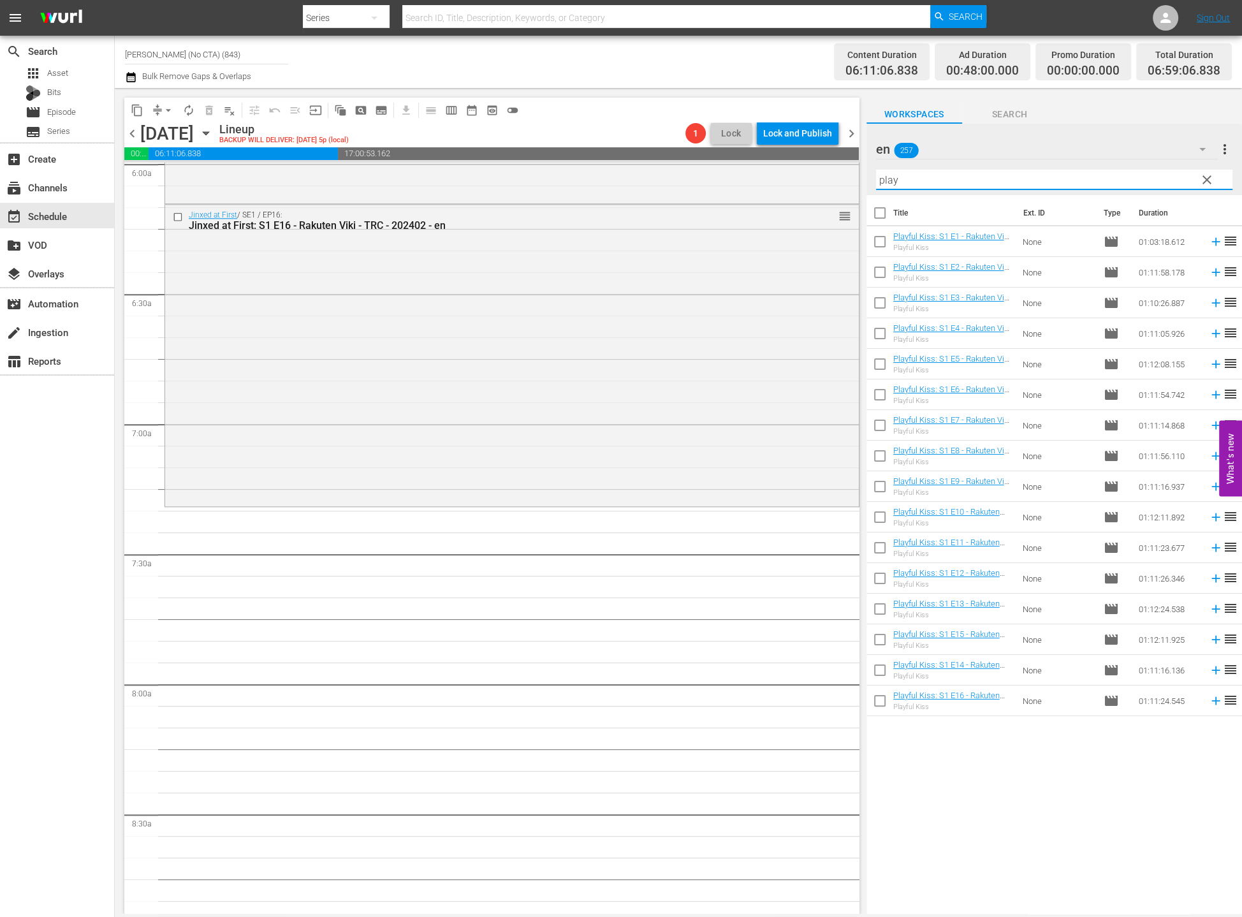
checkbox input "true"
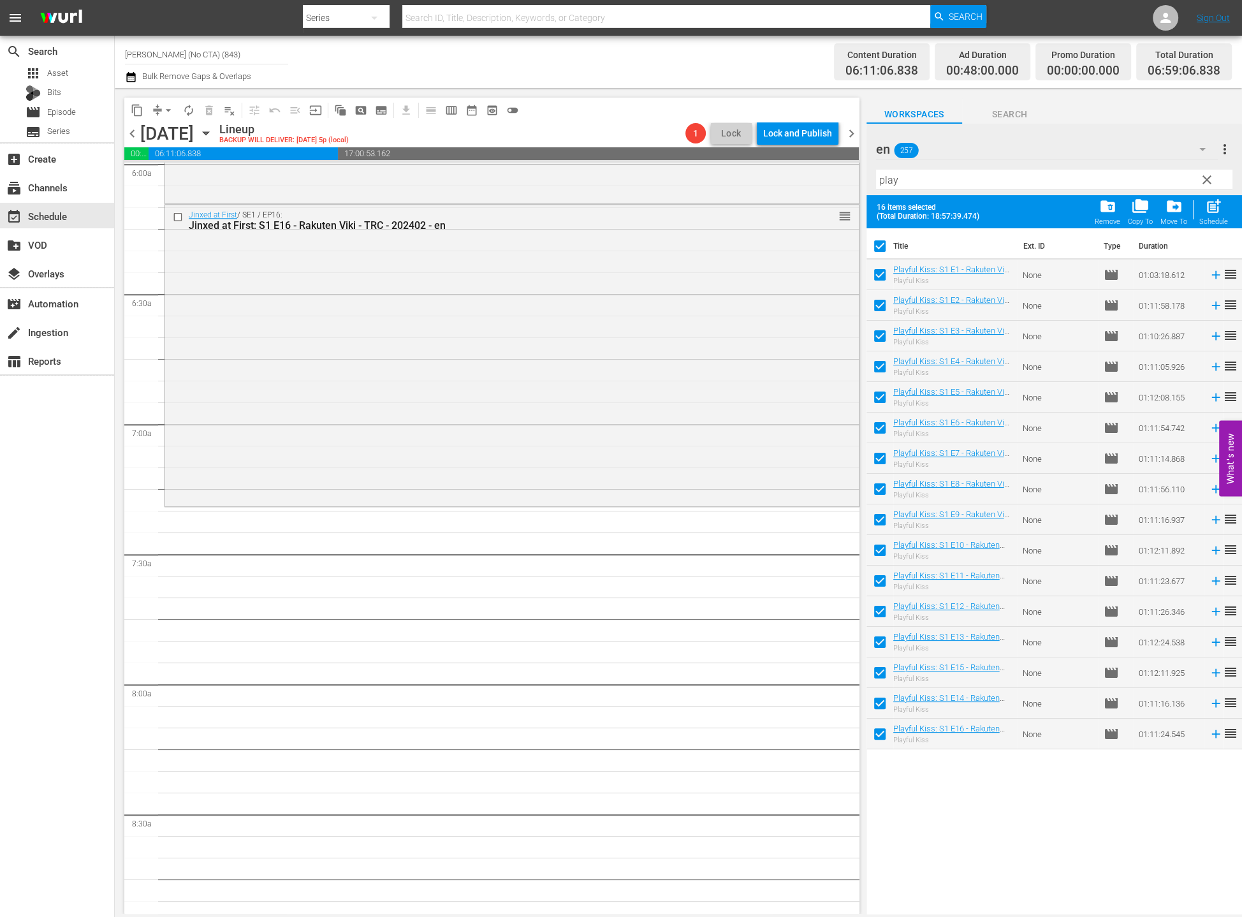
click at [898, 208] on span "post_add" at bounding box center [1213, 206] width 17 height 17
checkbox input "false"
